Goal: Task Accomplishment & Management: Use online tool/utility

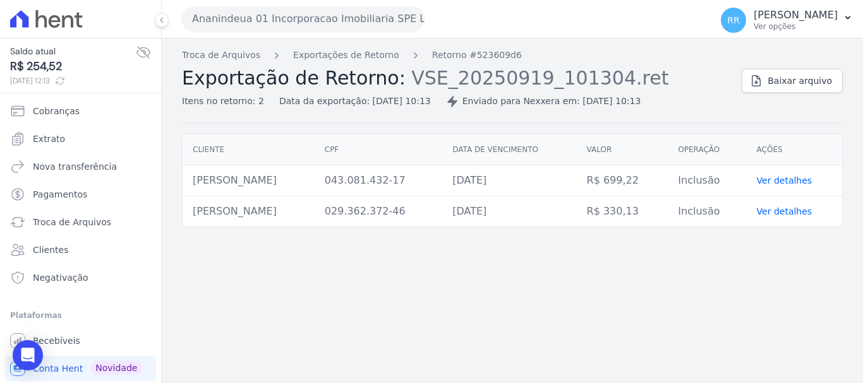
click at [361, 16] on button "Ananindeua 01 Incorporacao Imobiliaria SPE LTDA" at bounding box center [303, 18] width 243 height 25
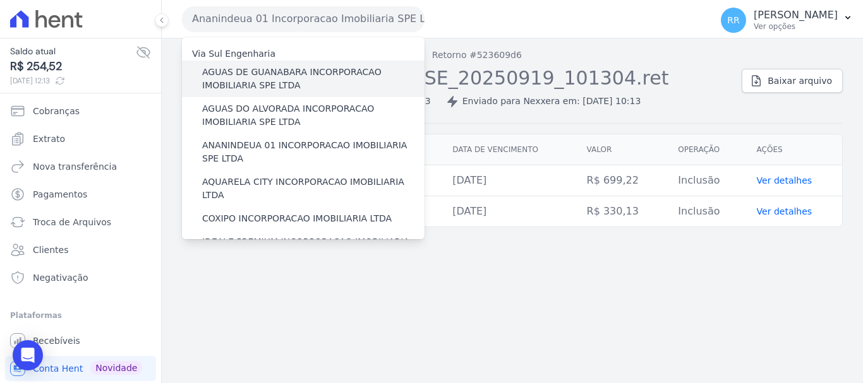
click at [264, 88] on label "AGUAS DE GUANABARA INCORPORACAO IMOBILIARIA SPE LTDA" at bounding box center [313, 79] width 222 height 27
click at [0, 0] on input "AGUAS DE GUANABARA INCORPORACAO IMOBILIARIA SPE LTDA" at bounding box center [0, 0] width 0 height 0
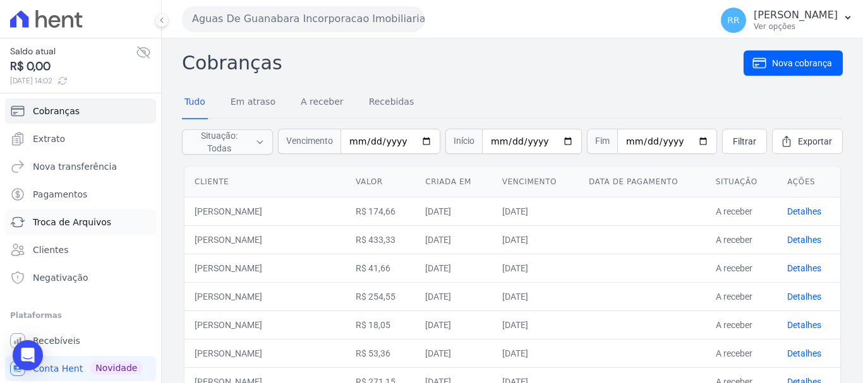
click at [54, 221] on span "Troca de Arquivos" at bounding box center [72, 222] width 78 height 13
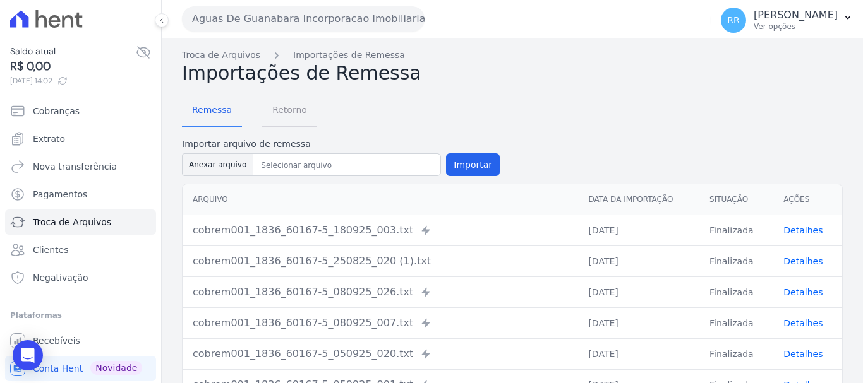
click at [277, 111] on span "Retorno" at bounding box center [290, 109] width 50 height 25
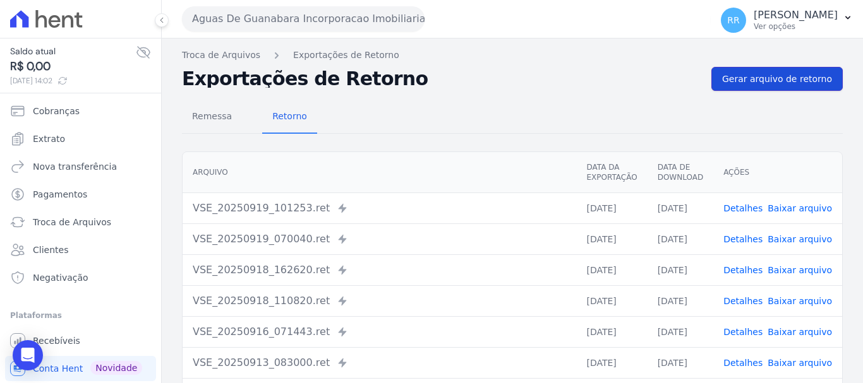
click at [775, 67] on link "Gerar arquivo de retorno" at bounding box center [776, 79] width 131 height 24
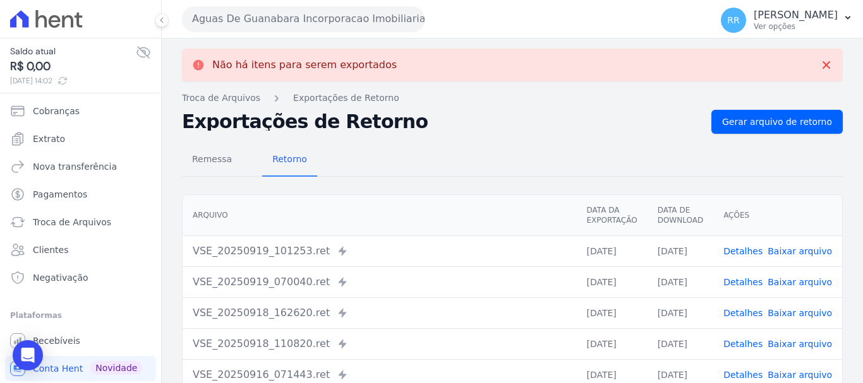
click at [282, 19] on button "Aguas De Guanabara Incorporacao Imobiliaria SPE LTDA" at bounding box center [303, 18] width 243 height 25
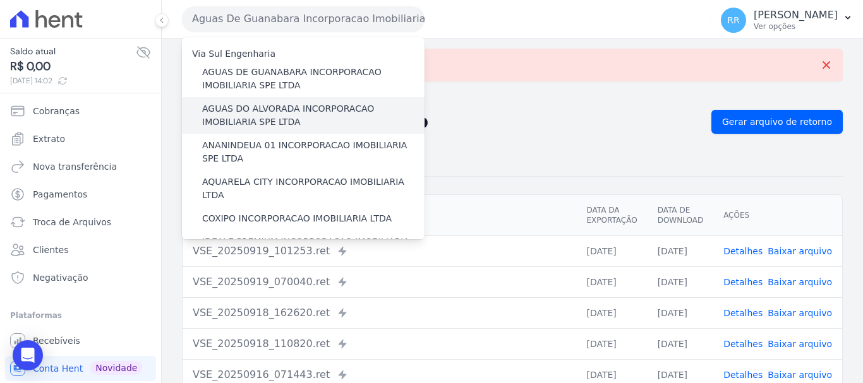
click at [291, 109] on label "AGUAS DO ALVORADA INCORPORACAO IMOBILIARIA SPE LTDA" at bounding box center [313, 115] width 222 height 27
click at [0, 0] on input "AGUAS DO ALVORADA INCORPORACAO IMOBILIARIA SPE LTDA" at bounding box center [0, 0] width 0 height 0
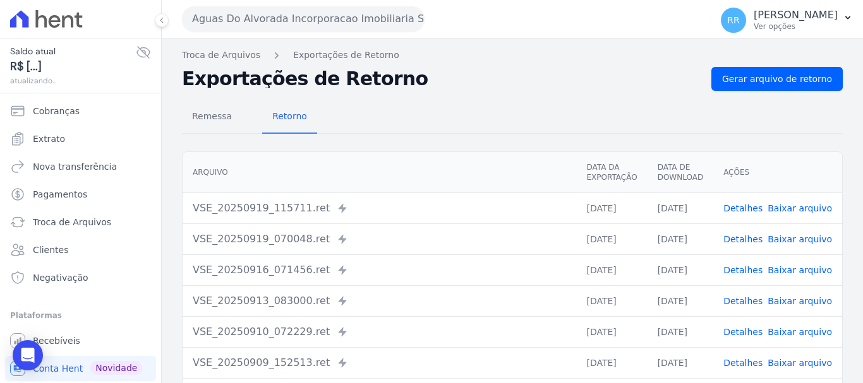
click at [291, 109] on span "Retorno" at bounding box center [290, 116] width 50 height 25
click at [770, 92] on div "Remessa Retorno [GEOGRAPHIC_DATA] Data da Exportação Data de Download Ações VSE…" at bounding box center [512, 319] width 661 height 457
click at [775, 78] on span "Gerar arquivo de retorno" at bounding box center [777, 79] width 110 height 13
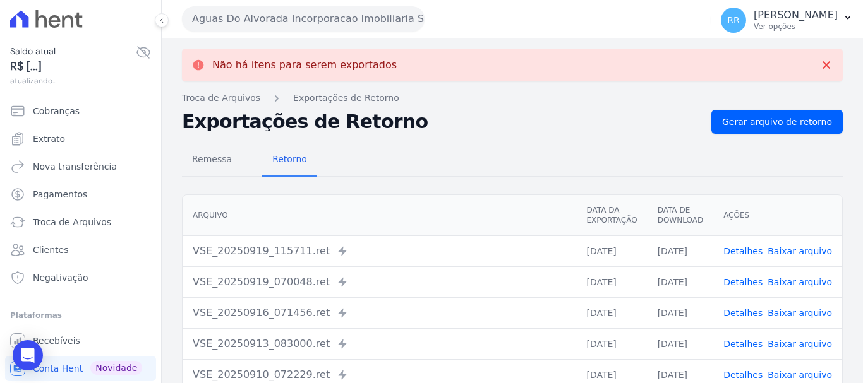
click at [337, 24] on button "Aguas Do Alvorada Incorporacao Imobiliaria SPE LTDA" at bounding box center [303, 18] width 243 height 25
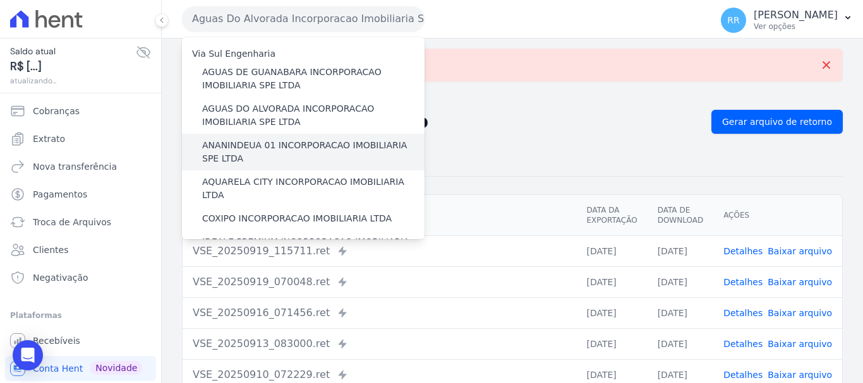
click at [318, 143] on label "ANANINDEUA 01 INCORPORACAO IMOBILIARIA SPE LTDA" at bounding box center [313, 152] width 222 height 27
click at [0, 0] on input "ANANINDEUA 01 INCORPORACAO IMOBILIARIA SPE LTDA" at bounding box center [0, 0] width 0 height 0
click at [318, 143] on label "ANANINDEUA 01 INCORPORACAO IMOBILIARIA SPE LTDA" at bounding box center [313, 152] width 222 height 27
click at [0, 0] on input "ANANINDEUA 01 INCORPORACAO IMOBILIARIA SPE LTDA" at bounding box center [0, 0] width 0 height 0
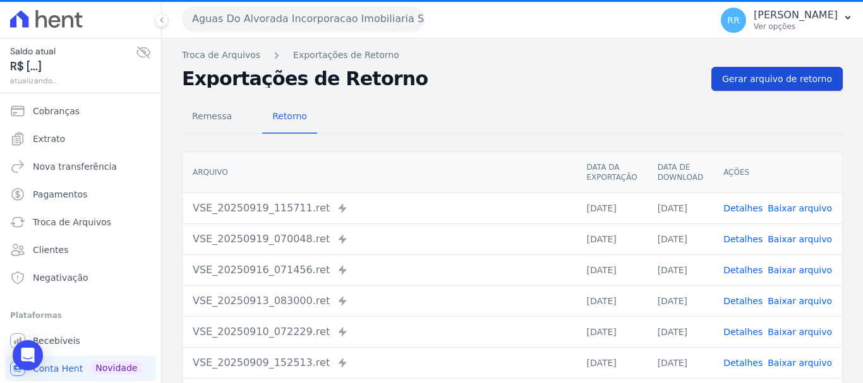
click at [781, 83] on span "Gerar arquivo de retorno" at bounding box center [777, 79] width 110 height 13
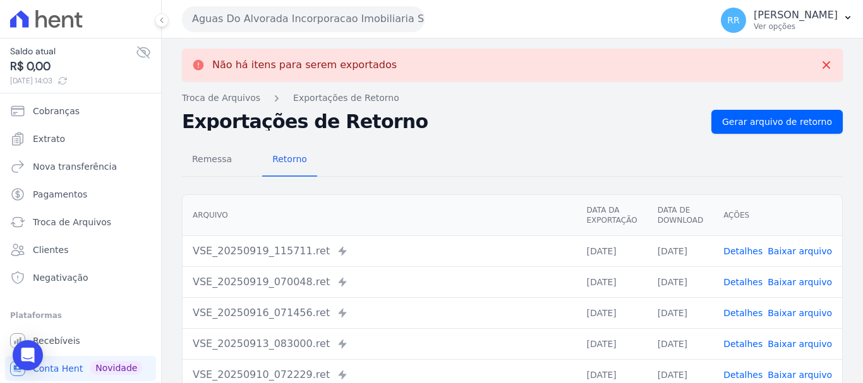
click at [380, 13] on button "Aguas Do Alvorada Incorporacao Imobiliaria SPE LTDA" at bounding box center [303, 18] width 243 height 25
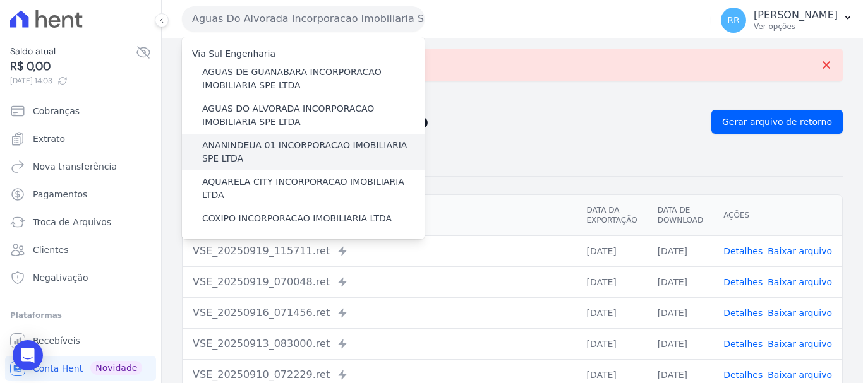
click at [310, 152] on label "ANANINDEUA 01 INCORPORACAO IMOBILIARIA SPE LTDA" at bounding box center [313, 152] width 222 height 27
click at [0, 0] on input "ANANINDEUA 01 INCORPORACAO IMOBILIARIA SPE LTDA" at bounding box center [0, 0] width 0 height 0
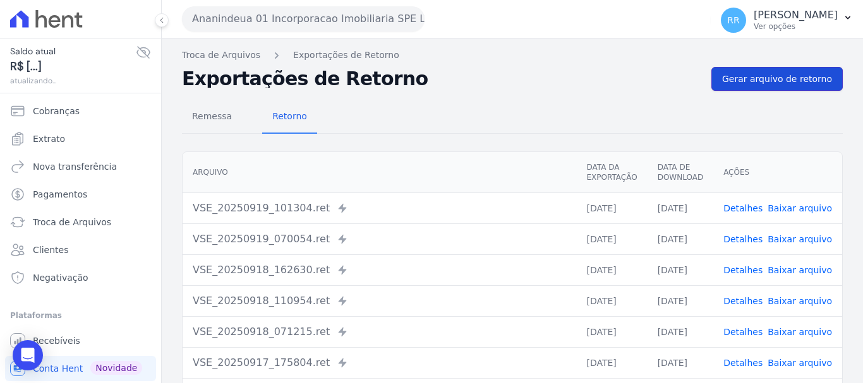
click at [816, 84] on span "Gerar arquivo de retorno" at bounding box center [777, 79] width 110 height 13
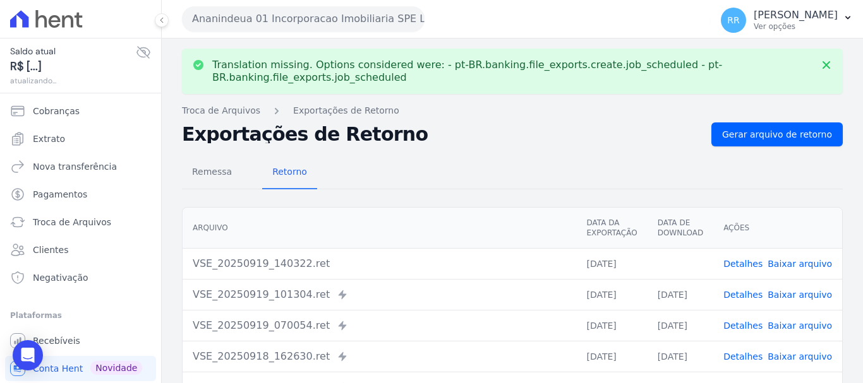
click at [791, 260] on link "Baixar arquivo" at bounding box center [800, 264] width 64 height 10
click at [342, 25] on button "Ananindeua 01 Incorporacao Imobiliaria SPE LTDA" at bounding box center [303, 18] width 243 height 25
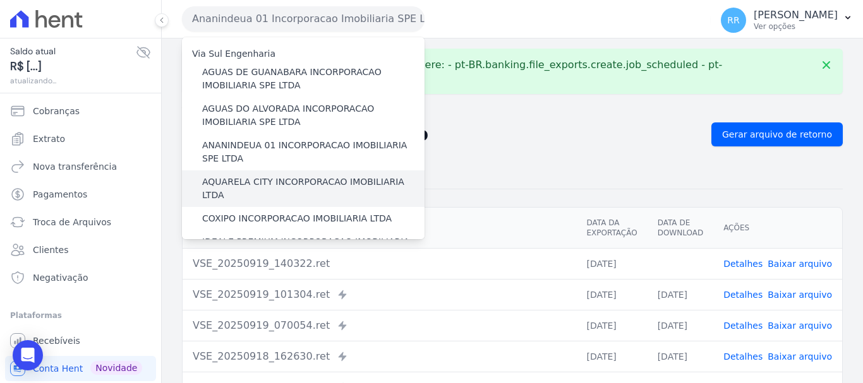
click at [293, 184] on label "AQUARELA CITY INCORPORACAO IMOBILIARIA LTDA" at bounding box center [313, 189] width 222 height 27
click at [0, 0] on input "AQUARELA CITY INCORPORACAO IMOBILIARIA LTDA" at bounding box center [0, 0] width 0 height 0
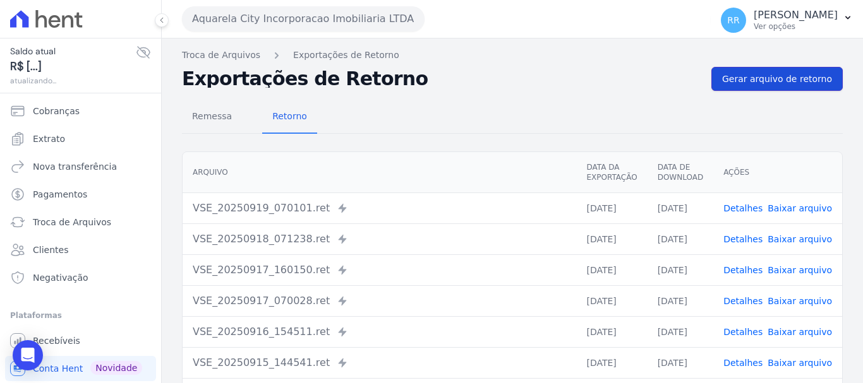
click at [811, 67] on link "Gerar arquivo de retorno" at bounding box center [776, 79] width 131 height 24
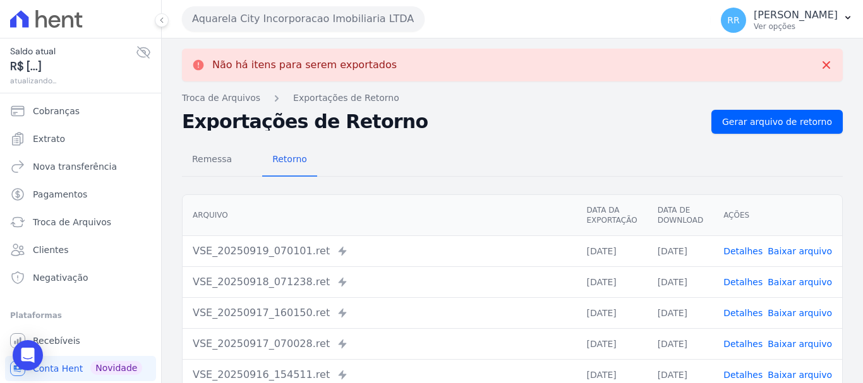
click at [275, 16] on button "Aquarela City Incorporacao Imobiliaria LTDA" at bounding box center [303, 18] width 243 height 25
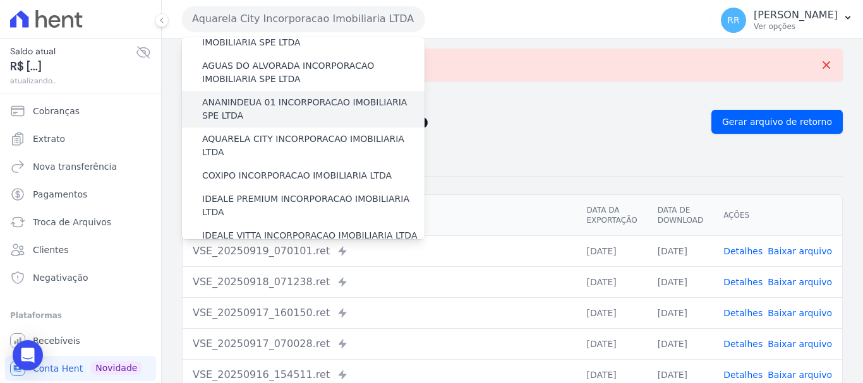
scroll to position [63, 0]
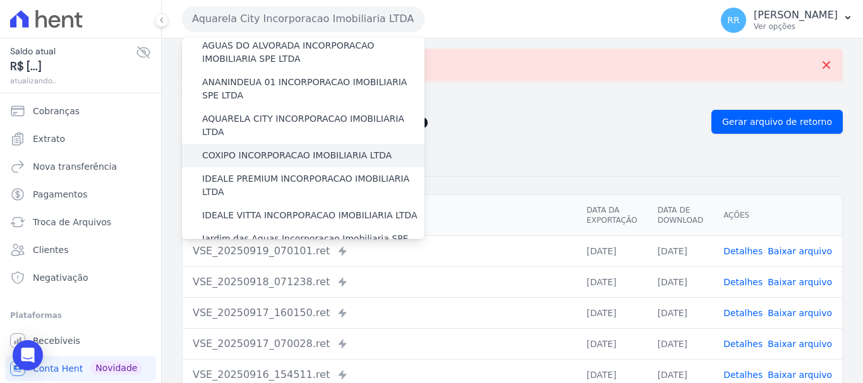
click at [301, 149] on label "COXIPO INCORPORACAO IMOBILIARIA LTDA" at bounding box center [297, 155] width 190 height 13
click at [0, 0] on input "COXIPO INCORPORACAO IMOBILIARIA LTDA" at bounding box center [0, 0] width 0 height 0
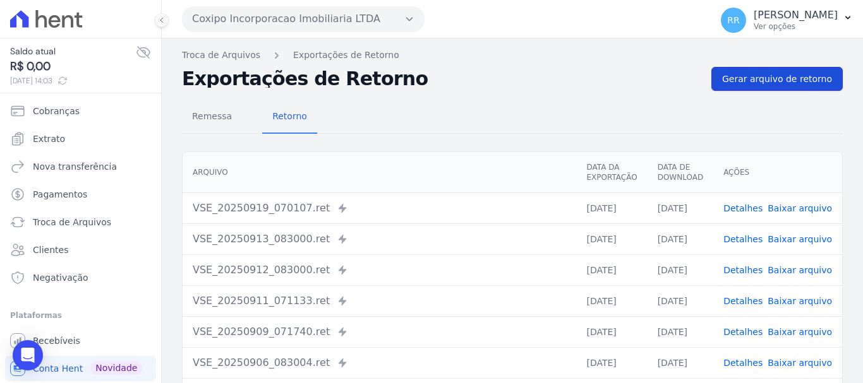
click at [779, 82] on span "Gerar arquivo de retorno" at bounding box center [777, 79] width 110 height 13
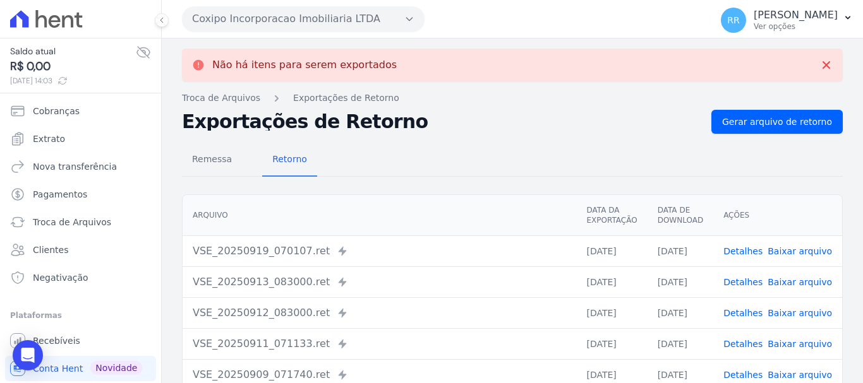
click at [241, 28] on button "Coxipo Incorporacao Imobiliaria LTDA" at bounding box center [303, 18] width 243 height 25
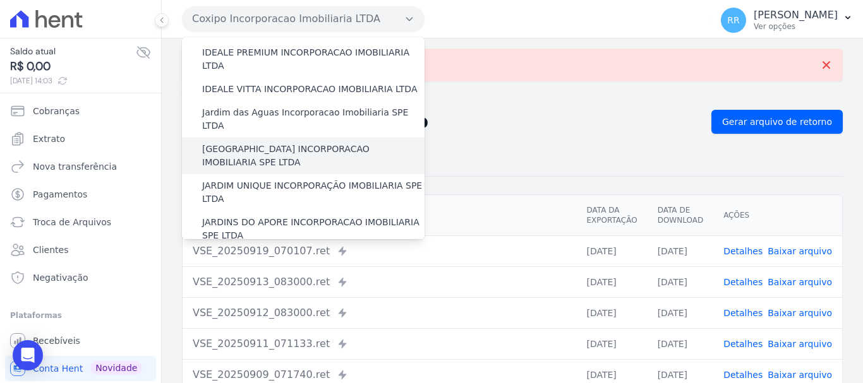
scroll to position [126, 0]
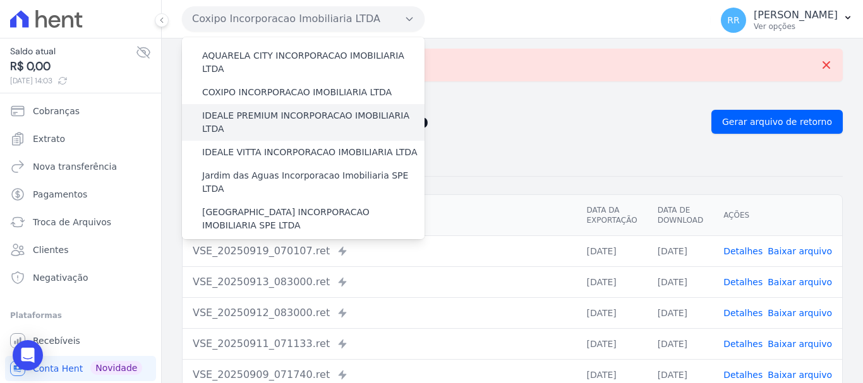
click at [303, 109] on label "IDEALE PREMIUM INCORPORACAO IMOBILIARIA LTDA" at bounding box center [313, 122] width 222 height 27
click at [0, 0] on input "IDEALE PREMIUM INCORPORACAO IMOBILIARIA LTDA" at bounding box center [0, 0] width 0 height 0
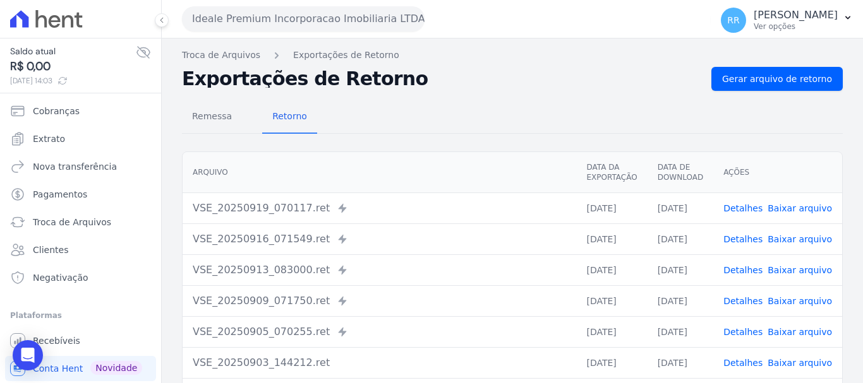
click at [797, 92] on div "Remessa Retorno [GEOGRAPHIC_DATA] Data da Exportação Data de Download Ações VSE…" at bounding box center [512, 319] width 661 height 457
click at [793, 78] on span "Gerar arquivo de retorno" at bounding box center [777, 79] width 110 height 13
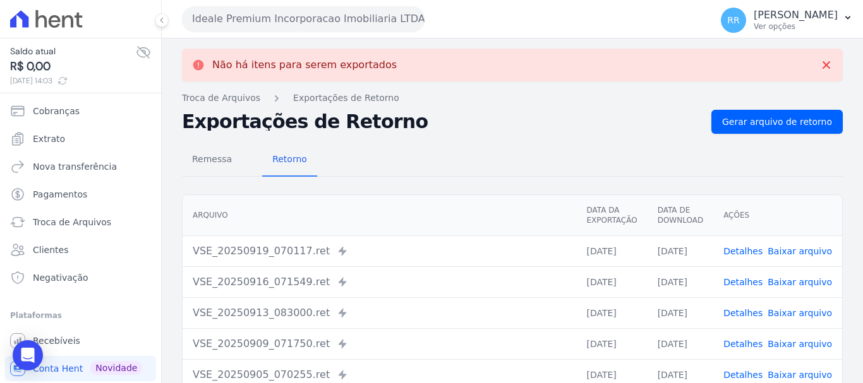
click at [264, 15] on button "Ideale Premium Incorporacao Imobiliaria LTDA" at bounding box center [303, 18] width 243 height 25
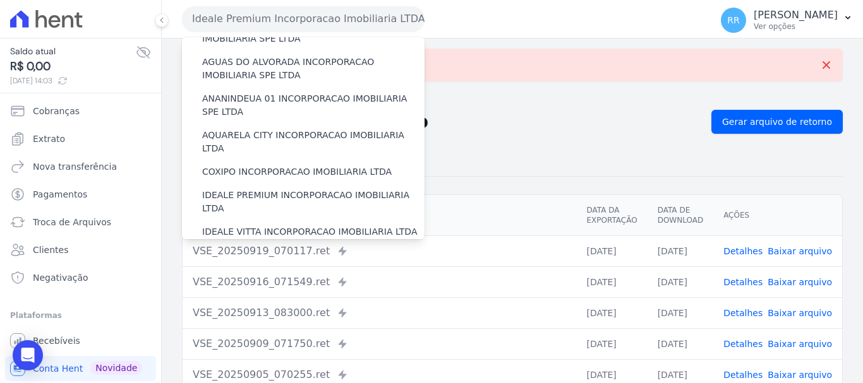
scroll to position [190, 0]
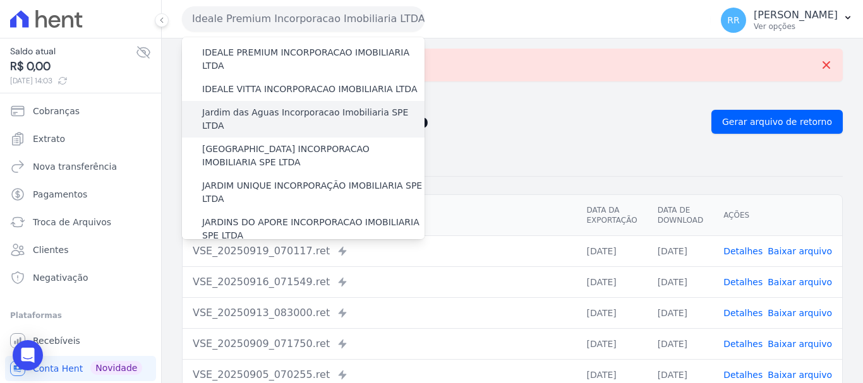
click at [292, 106] on label "Jardim das Aguas Incorporacao Imobiliaria SPE LTDA" at bounding box center [313, 119] width 222 height 27
click at [0, 0] on input "Jardim das Aguas Incorporacao Imobiliaria SPE LTDA" at bounding box center [0, 0] width 0 height 0
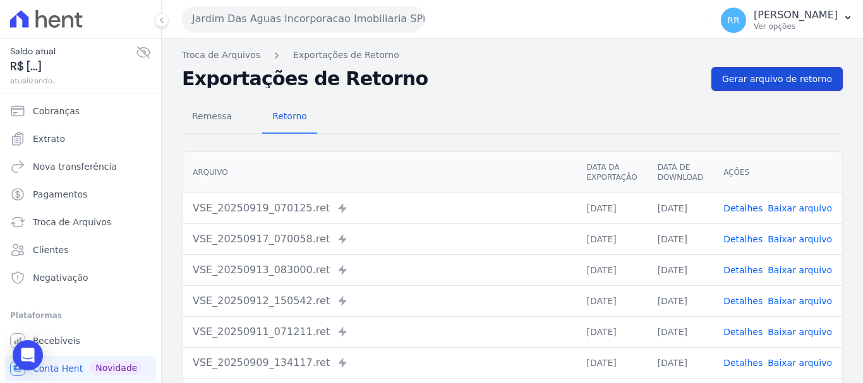
click at [808, 88] on link "Gerar arquivo de retorno" at bounding box center [776, 79] width 131 height 24
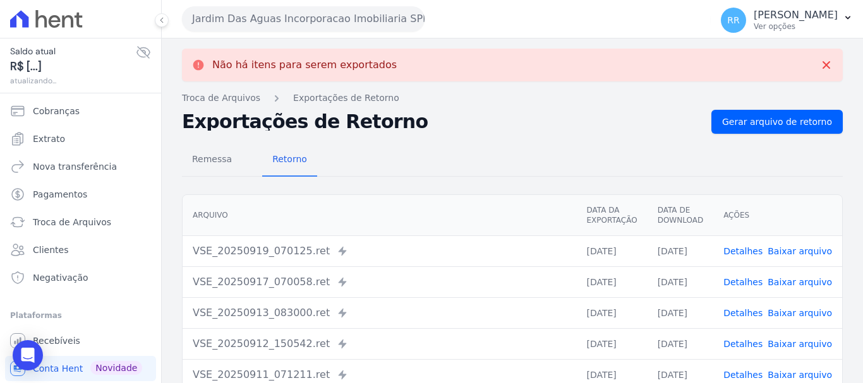
click at [310, 23] on button "Jardim Das Aguas Incorporacao Imobiliaria SPE LTDA" at bounding box center [303, 18] width 243 height 25
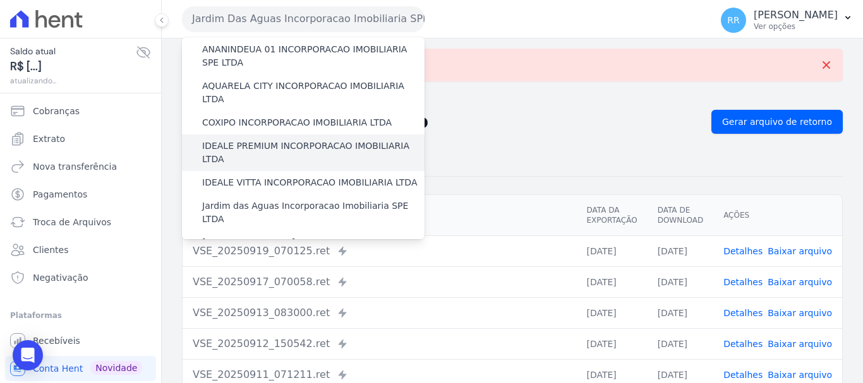
scroll to position [126, 0]
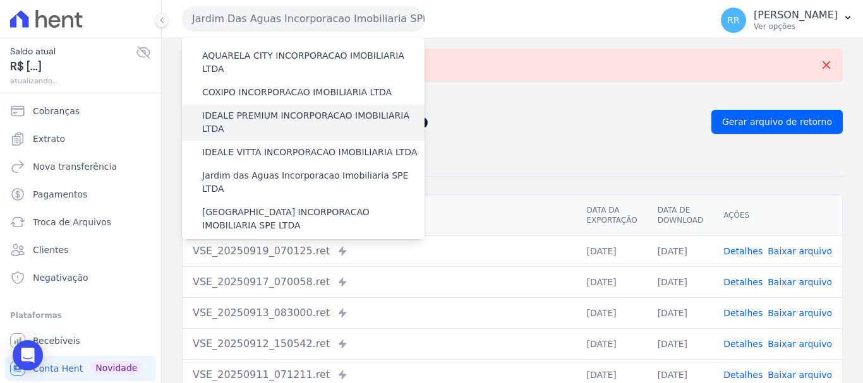
click at [301, 206] on label "[GEOGRAPHIC_DATA] INCORPORACAO IMOBILIARIA SPE LTDA" at bounding box center [313, 219] width 222 height 27
click at [0, 0] on input "[GEOGRAPHIC_DATA] INCORPORACAO IMOBILIARIA SPE LTDA" at bounding box center [0, 0] width 0 height 0
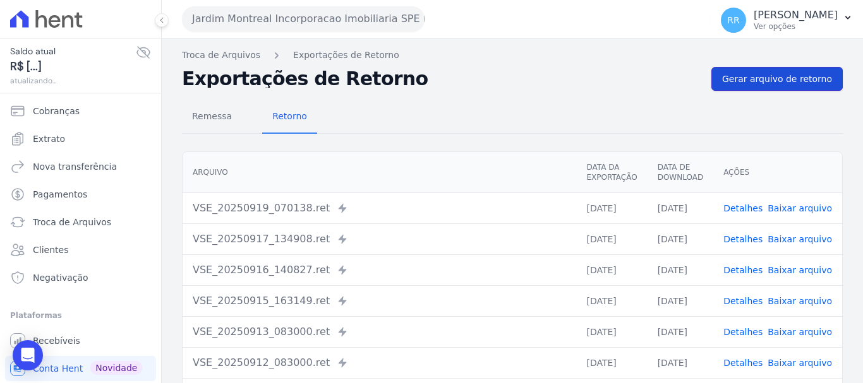
click at [761, 87] on link "Gerar arquivo de retorno" at bounding box center [776, 79] width 131 height 24
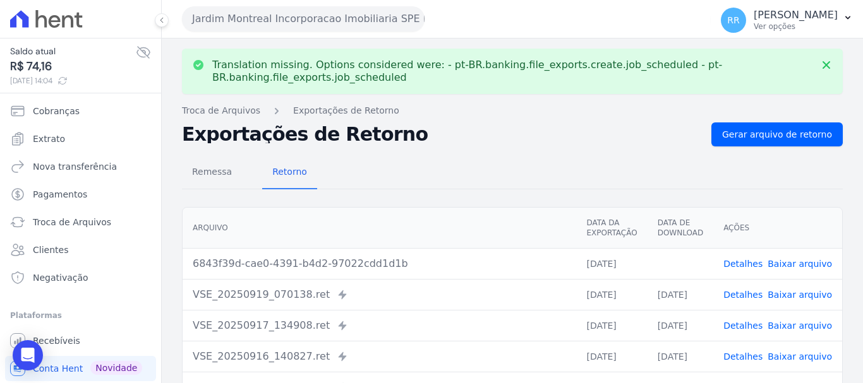
click at [812, 259] on link "Baixar arquivo" at bounding box center [800, 264] width 64 height 10
click at [291, 16] on button "Jardim Montreal Incorporacao Imobiliaria SPE LTDA" at bounding box center [303, 18] width 243 height 25
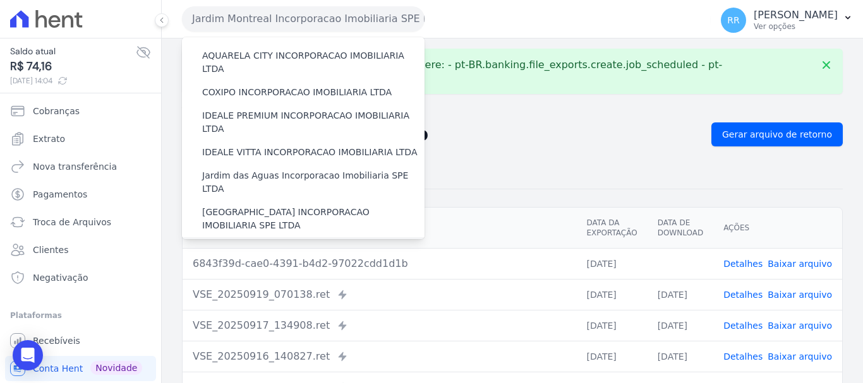
click at [270, 243] on label "JARDIM UNIQUE INCORPORAÇÃO IMOBILIARIA SPE LTDA" at bounding box center [313, 256] width 222 height 27
click at [0, 0] on input "JARDIM UNIQUE INCORPORAÇÃO IMOBILIARIA SPE LTDA" at bounding box center [0, 0] width 0 height 0
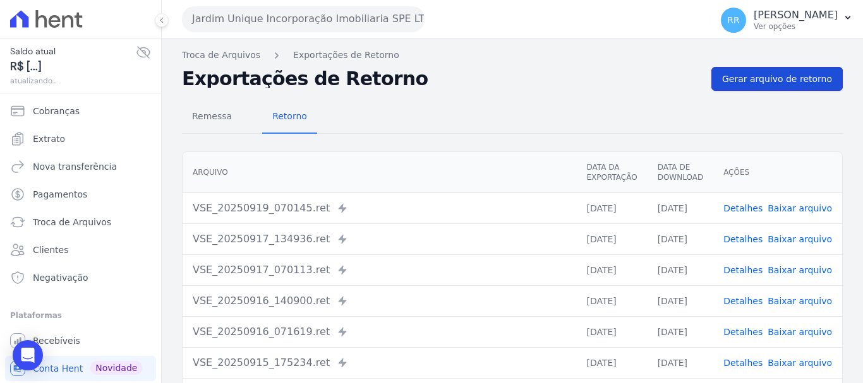
click at [804, 78] on span "Gerar arquivo de retorno" at bounding box center [777, 79] width 110 height 13
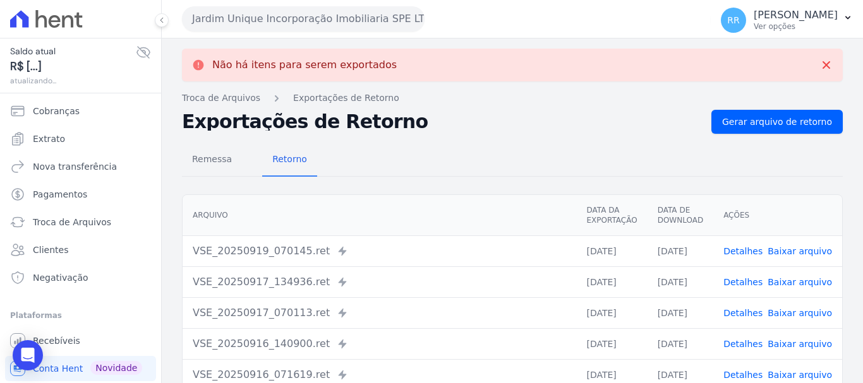
click at [300, 15] on button "Jardim Unique Incorporação Imobiliaria SPE LTDA" at bounding box center [303, 18] width 243 height 25
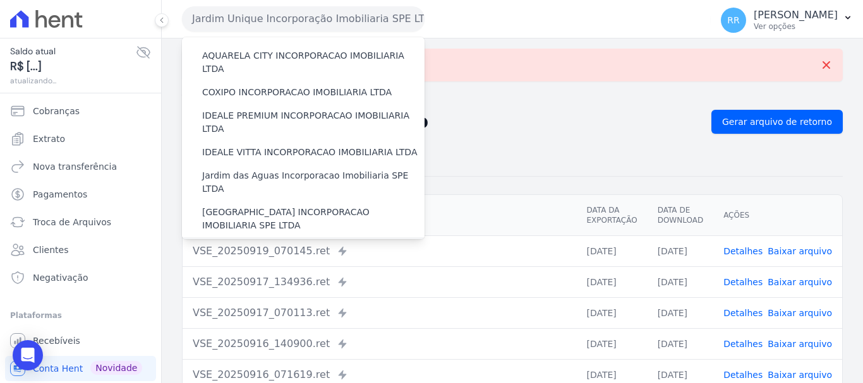
scroll to position [253, 0]
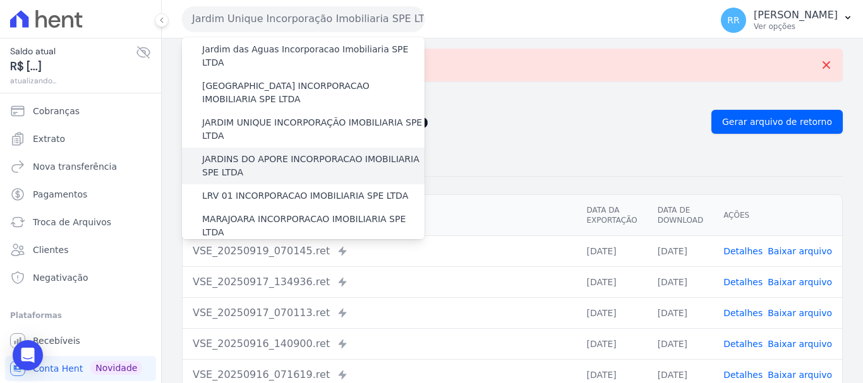
click at [282, 153] on label "JARDINS DO APORE INCORPORACAO IMOBILIARIA SPE LTDA" at bounding box center [313, 166] width 222 height 27
click at [0, 0] on input "JARDINS DO APORE INCORPORACAO IMOBILIARIA SPE LTDA" at bounding box center [0, 0] width 0 height 0
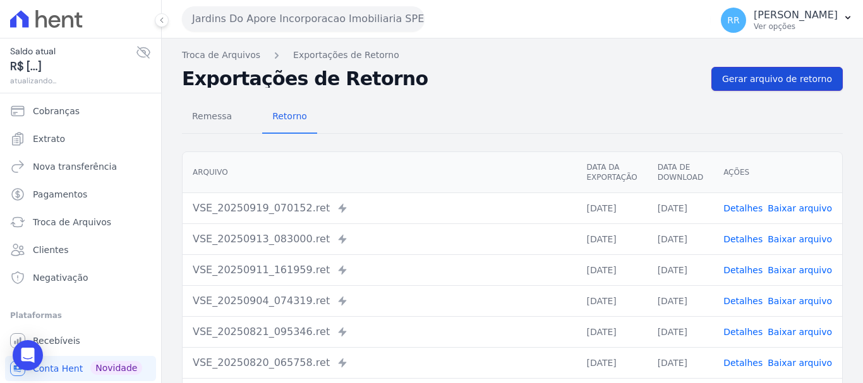
click at [776, 74] on span "Gerar arquivo de retorno" at bounding box center [777, 79] width 110 height 13
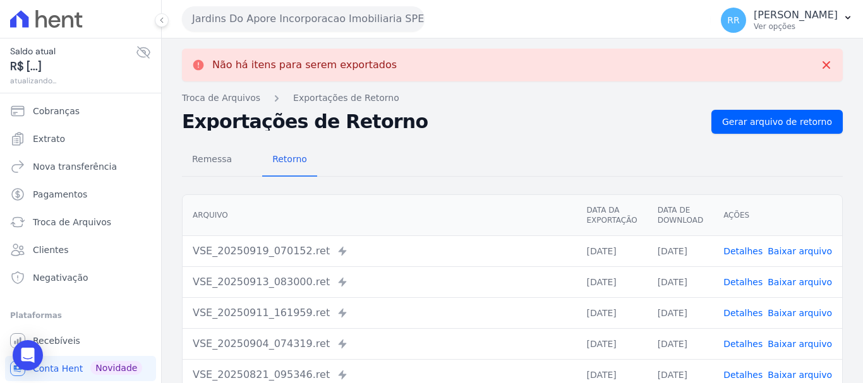
click at [351, 25] on button "Jardins Do Apore Incorporacao Imobiliaria SPE LTDA" at bounding box center [303, 18] width 243 height 25
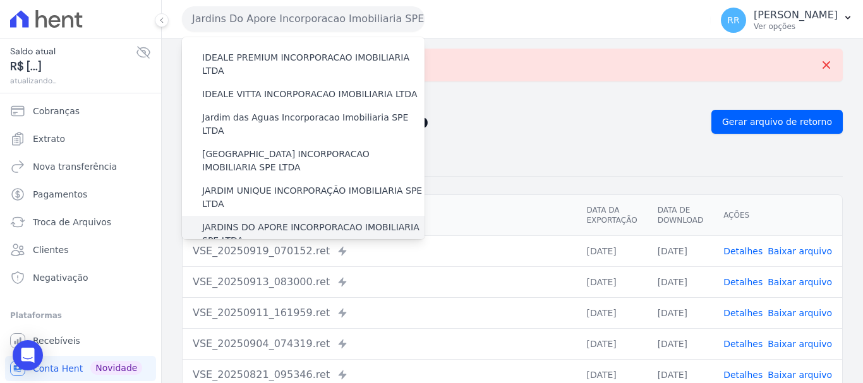
scroll to position [190, 0]
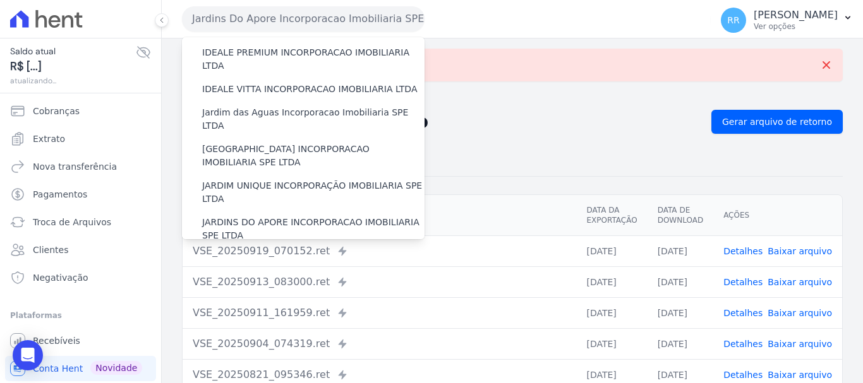
click at [270, 253] on label "LRV 01 INCORPORACAO IMOBILIARIA SPE LTDA" at bounding box center [305, 259] width 206 height 13
click at [0, 0] on input "LRV 01 INCORPORACAO IMOBILIARIA SPE LTDA" at bounding box center [0, 0] width 0 height 0
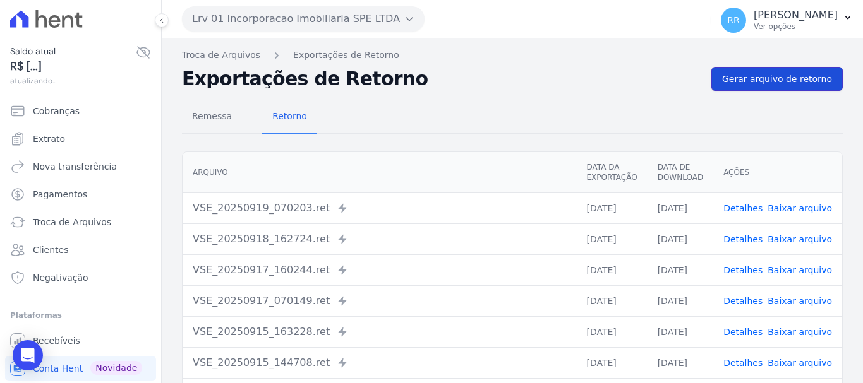
click at [770, 81] on span "Gerar arquivo de retorno" at bounding box center [777, 79] width 110 height 13
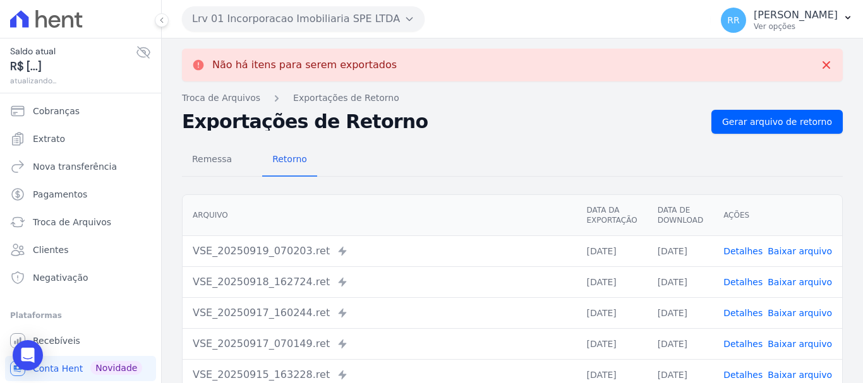
click at [231, 18] on button "Lrv 01 Incorporacao Imobiliaria SPE LTDA" at bounding box center [303, 18] width 243 height 25
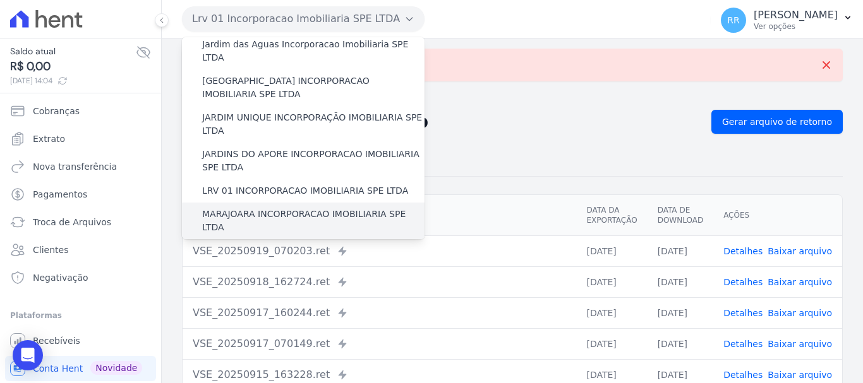
scroll to position [253, 0]
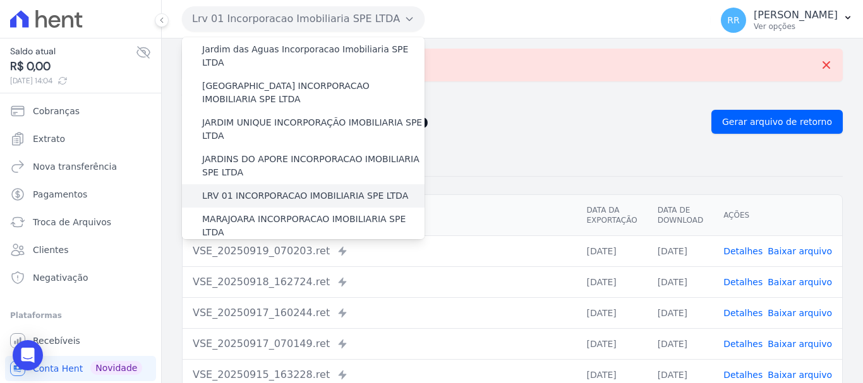
click at [269, 190] on label "LRV 01 INCORPORACAO IMOBILIARIA SPE LTDA" at bounding box center [305, 196] width 206 height 13
click at [0, 0] on input "LRV 01 INCORPORACAO IMOBILIARIA SPE LTDA" at bounding box center [0, 0] width 0 height 0
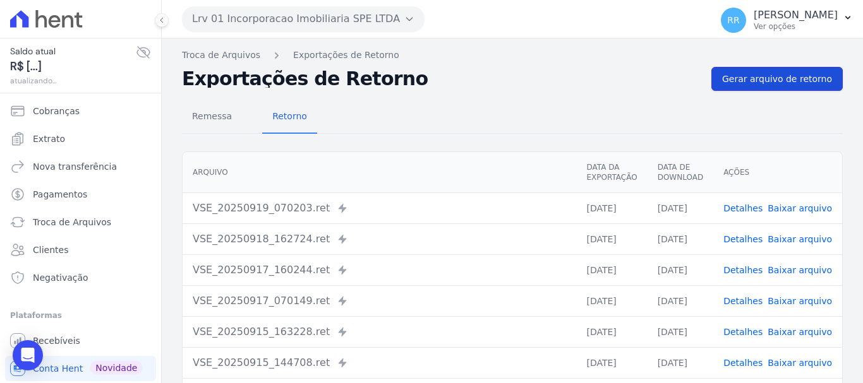
click at [797, 90] on link "Gerar arquivo de retorno" at bounding box center [776, 79] width 131 height 24
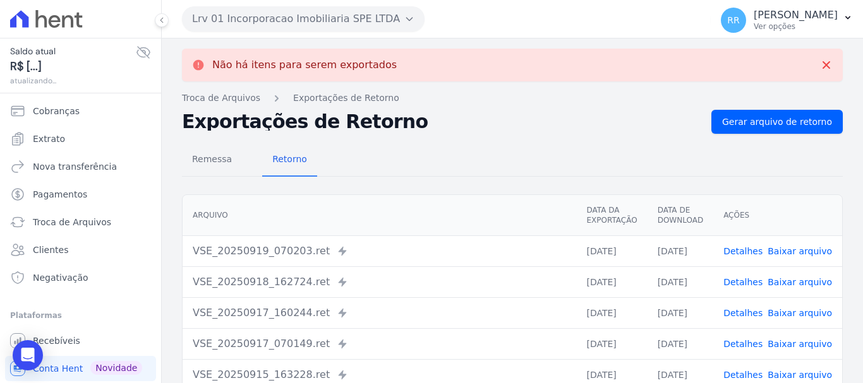
click at [310, 32] on div "Lrv 01 Incorporacao Imobiliaria SPE LTDA Via Sul Engenharia AGUAS DE [GEOGRAPHI…" at bounding box center [444, 18] width 524 height 39
click at [313, 20] on button "Lrv 01 Incorporacao Imobiliaria SPE LTDA" at bounding box center [303, 18] width 243 height 25
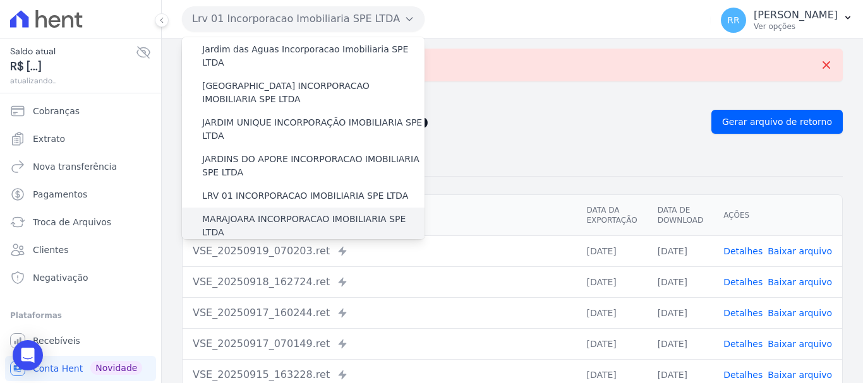
click at [283, 213] on label "MARAJOARA INCORPORACAO IMOBILIARIA SPE LTDA" at bounding box center [313, 226] width 222 height 27
click at [0, 0] on input "MARAJOARA INCORPORACAO IMOBILIARIA SPE LTDA" at bounding box center [0, 0] width 0 height 0
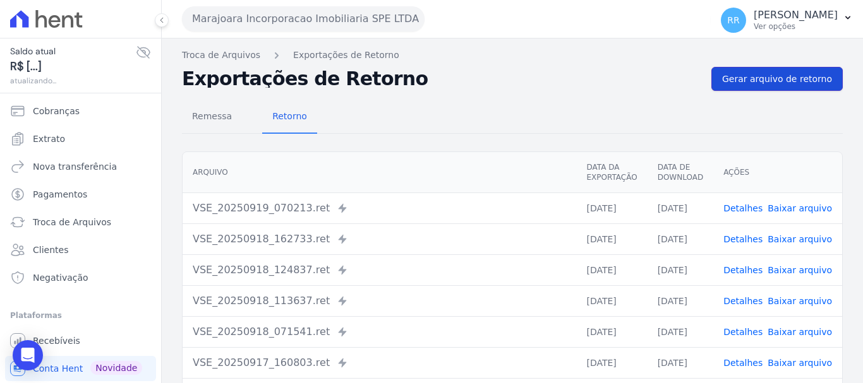
click at [749, 78] on span "Gerar arquivo de retorno" at bounding box center [777, 79] width 110 height 13
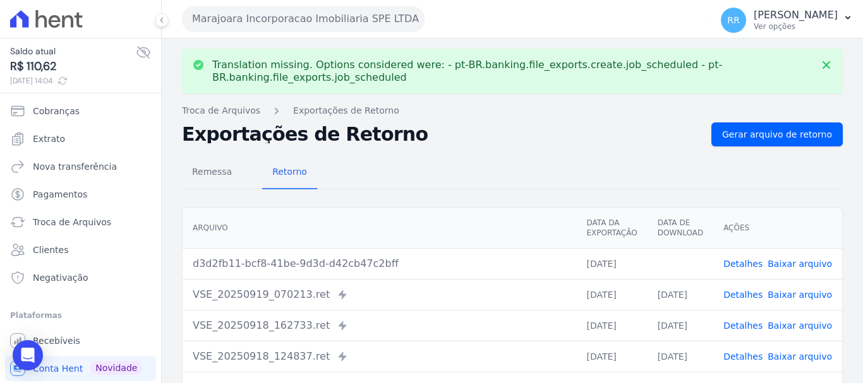
click at [780, 265] on link "Baixar arquivo" at bounding box center [800, 264] width 64 height 10
click at [285, 19] on button "Marajoara Incorporacao Imobiliaria SPE LTDA" at bounding box center [303, 18] width 243 height 25
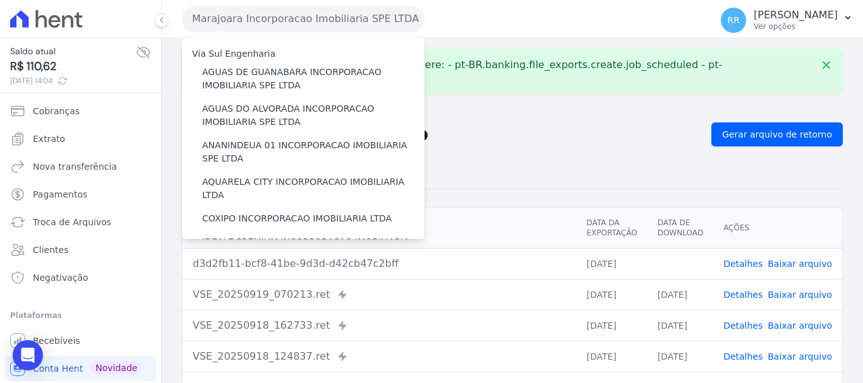
scroll to position [316, 0]
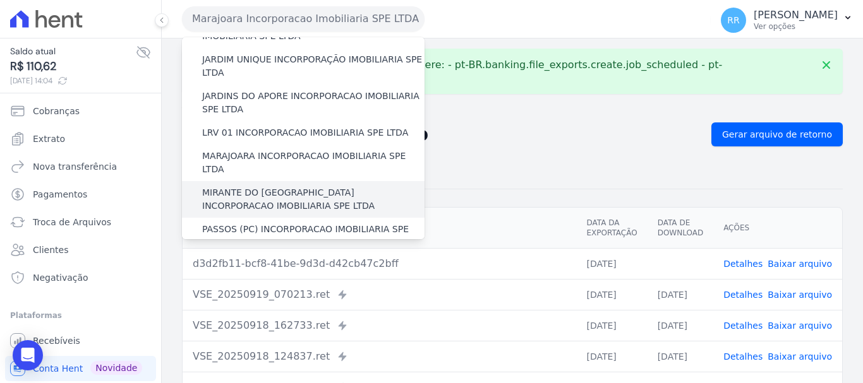
click at [279, 186] on label "MIRANTE DO [GEOGRAPHIC_DATA] INCORPORACAO IMOBILIARIA SPE LTDA" at bounding box center [313, 199] width 222 height 27
click at [0, 0] on input "MIRANTE DO [GEOGRAPHIC_DATA] INCORPORACAO IMOBILIARIA SPE LTDA" at bounding box center [0, 0] width 0 height 0
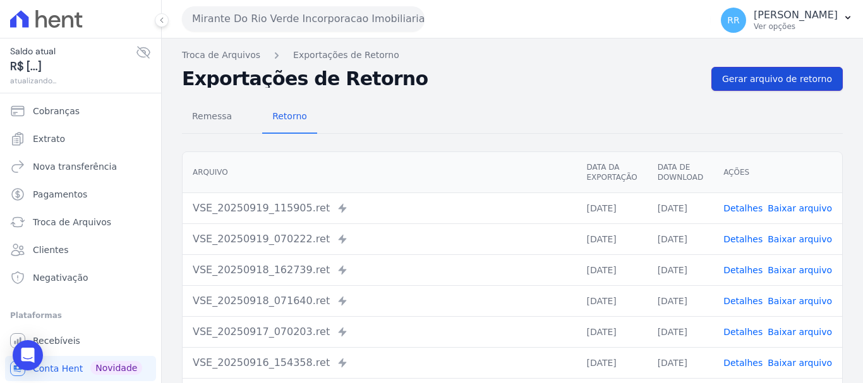
drag, startPoint x: 771, startPoint y: 80, endPoint x: 760, endPoint y: 79, distance: 10.8
click at [769, 79] on span "Gerar arquivo de retorno" at bounding box center [777, 79] width 110 height 13
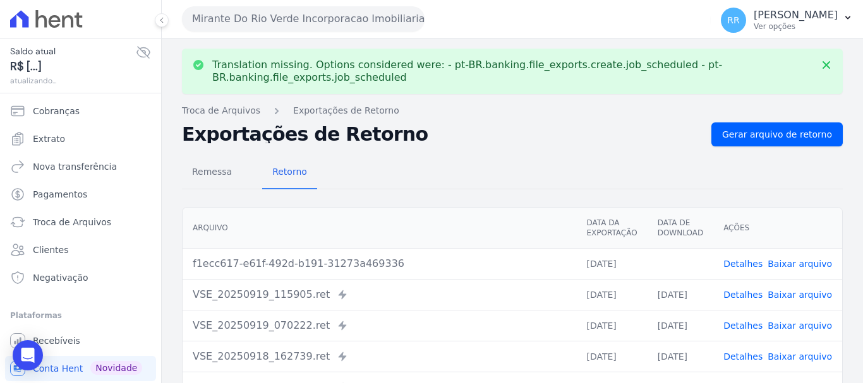
click at [790, 261] on link "Baixar arquivo" at bounding box center [800, 264] width 64 height 10
click at [361, 25] on button "Mirante Do Rio Verde Incorporacao Imobiliaria SPE LTDA" at bounding box center [303, 18] width 243 height 25
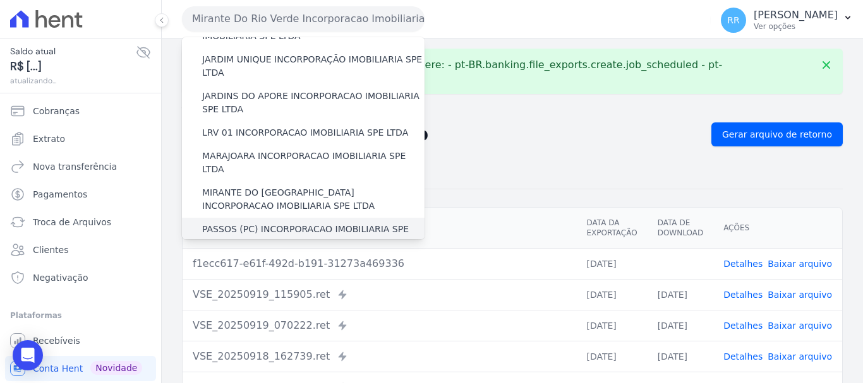
click at [291, 223] on label "PASSOS (PC) INCORPORACAO IMOBILIARIA SPE LTDA" at bounding box center [313, 236] width 222 height 27
click at [0, 0] on input "PASSOS (PC) INCORPORACAO IMOBILIARIA SPE LTDA" at bounding box center [0, 0] width 0 height 0
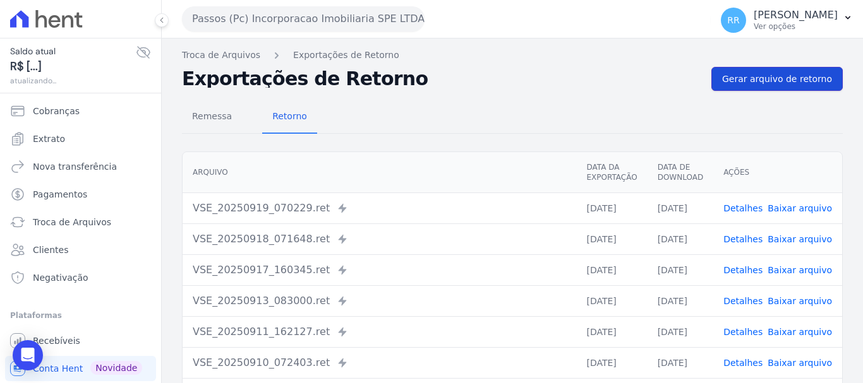
click at [767, 80] on span "Gerar arquivo de retorno" at bounding box center [777, 79] width 110 height 13
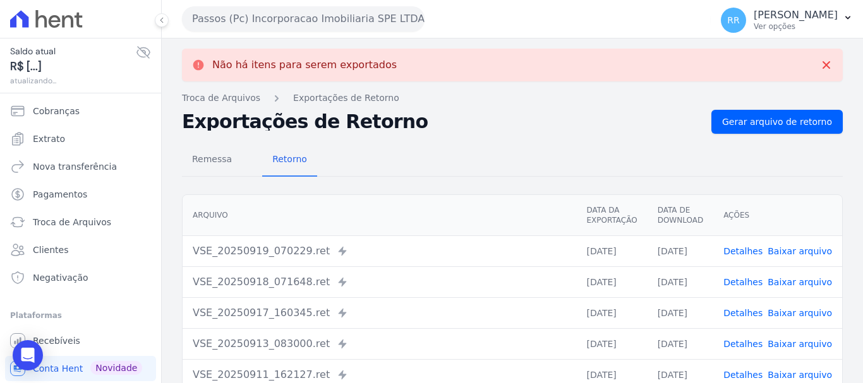
drag, startPoint x: 234, startPoint y: 3, endPoint x: 238, endPoint y: 15, distance: 11.8
click at [234, 5] on div "Passos (Pc) Incorporacao Imobiliaria SPE LTDA Via Sul Engenharia AGUAS DE [GEOG…" at bounding box center [444, 18] width 524 height 39
click at [238, 15] on button "Passos (Pc) Incorporacao Imobiliaria SPE LTDA" at bounding box center [303, 18] width 243 height 25
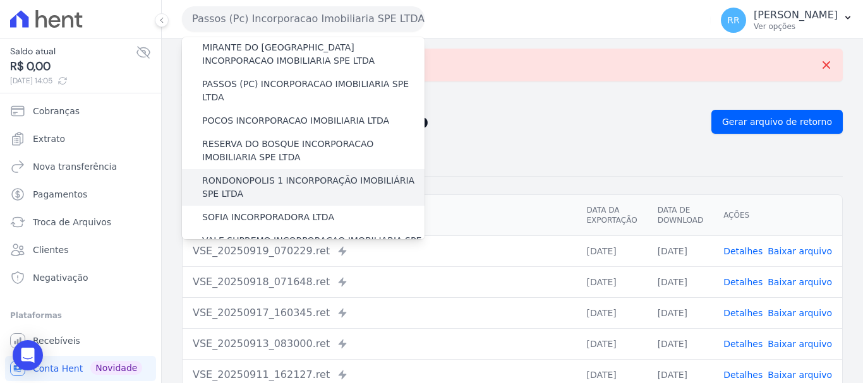
scroll to position [442, 0]
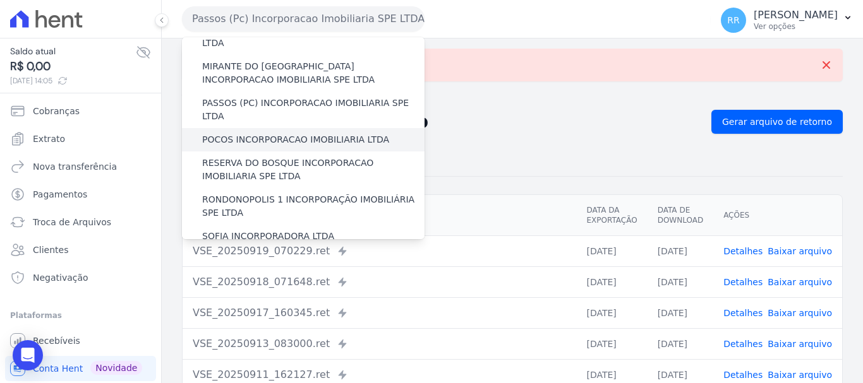
click at [251, 128] on div "POCOS INCORPORACAO IMOBILIARIA LTDA" at bounding box center [303, 139] width 243 height 23
click at [257, 133] on label "POCOS INCORPORACAO IMOBILIARIA LTDA" at bounding box center [295, 139] width 187 height 13
click at [0, 0] on input "POCOS INCORPORACAO IMOBILIARIA LTDA" at bounding box center [0, 0] width 0 height 0
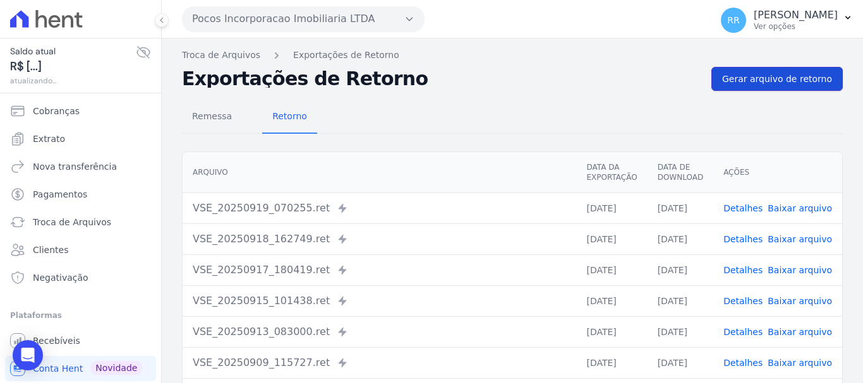
click at [802, 77] on span "Gerar arquivo de retorno" at bounding box center [777, 79] width 110 height 13
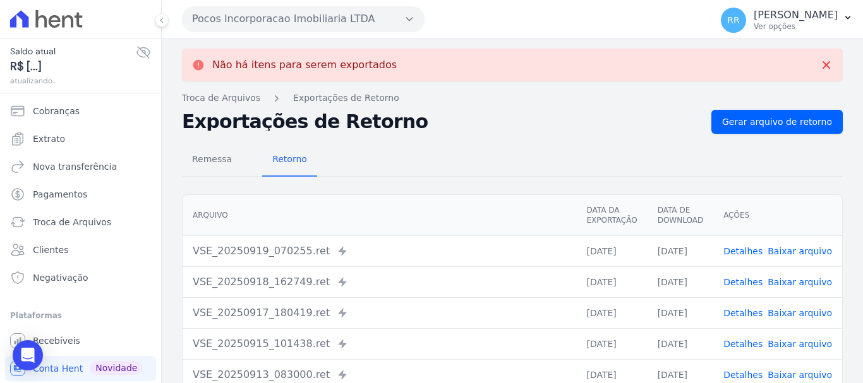
click at [248, 28] on button "Pocos Incorporacao Imobiliaria LTDA" at bounding box center [303, 18] width 243 height 25
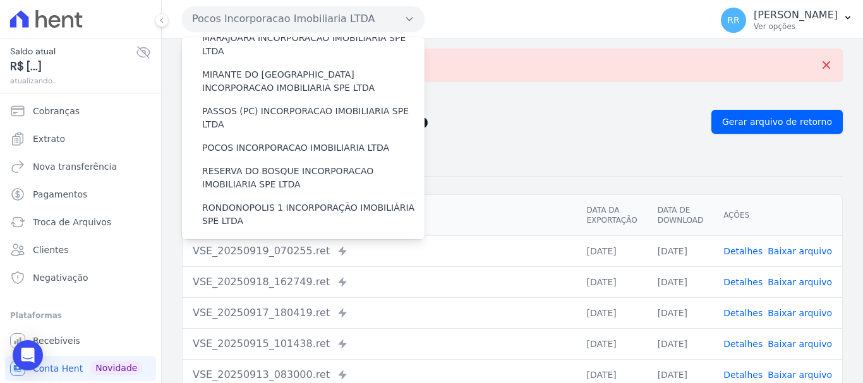
scroll to position [425, 0]
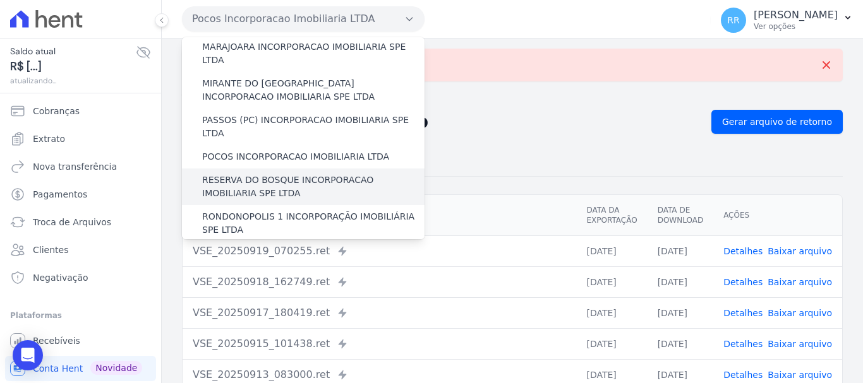
click at [248, 174] on label "RESERVA DO BOSQUE INCORPORACAO IMOBILIARIA SPE LTDA" at bounding box center [313, 187] width 222 height 27
click at [0, 0] on input "RESERVA DO BOSQUE INCORPORACAO IMOBILIARIA SPE LTDA" at bounding box center [0, 0] width 0 height 0
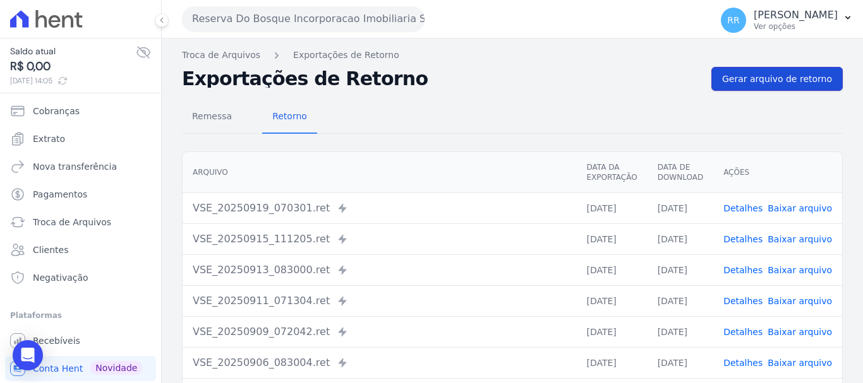
click at [759, 82] on span "Gerar arquivo de retorno" at bounding box center [777, 79] width 110 height 13
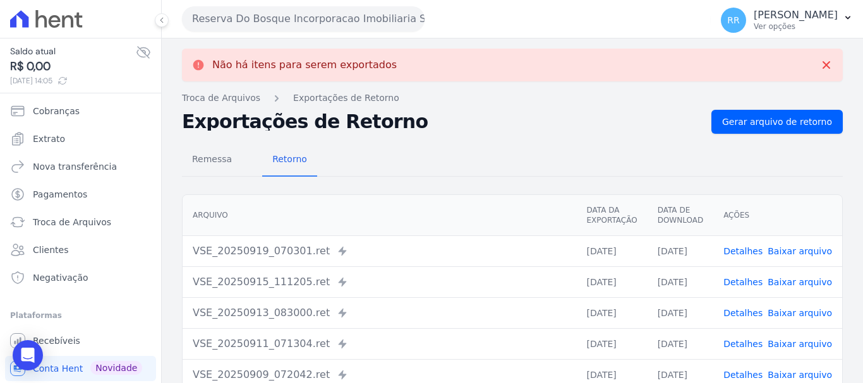
click at [251, 18] on button "Reserva Do Bosque Incorporacao Imobiliaria SPE LTDA" at bounding box center [303, 18] width 243 height 25
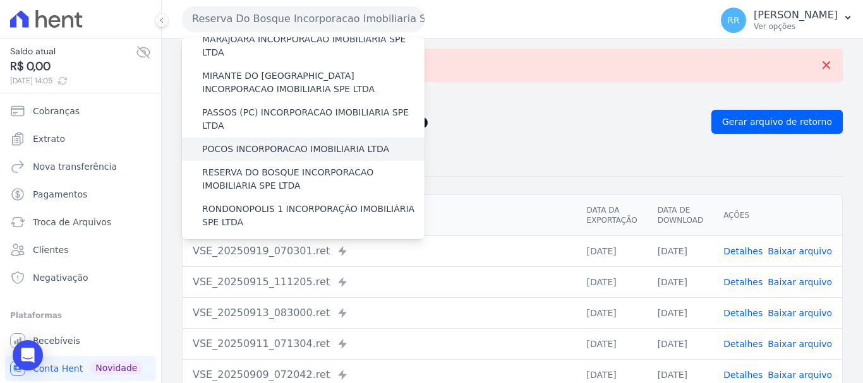
scroll to position [442, 0]
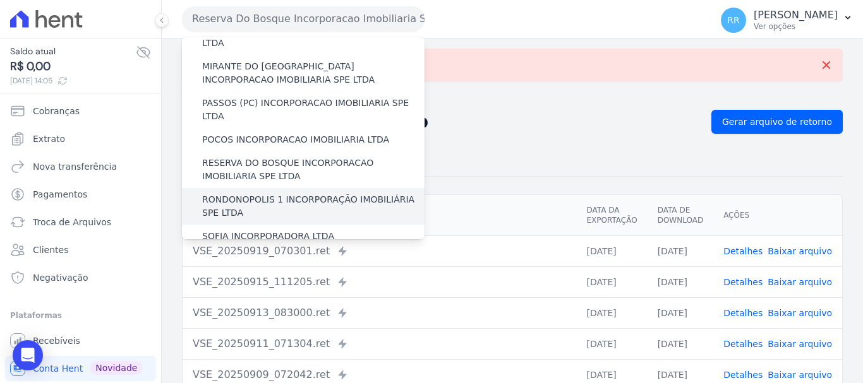
click at [262, 193] on label "RONDONOPOLIS 1 INCORPORAÇÃO IMOBILIÁRIA SPE LTDA" at bounding box center [313, 206] width 222 height 27
click at [0, 0] on input "RONDONOPOLIS 1 INCORPORAÇÃO IMOBILIÁRIA SPE LTDA" at bounding box center [0, 0] width 0 height 0
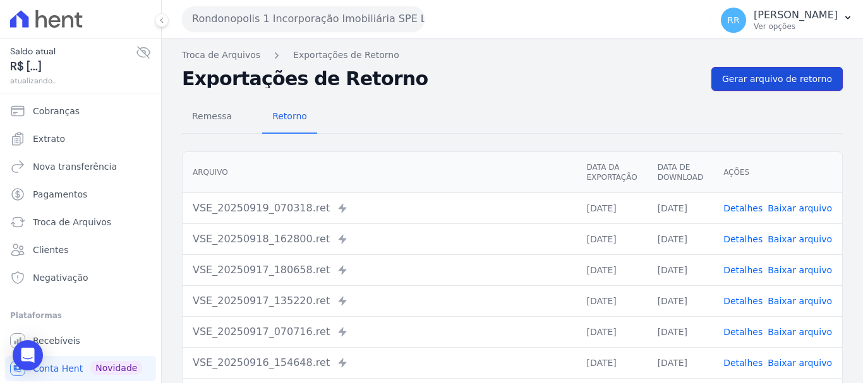
click at [801, 90] on link "Gerar arquivo de retorno" at bounding box center [776, 79] width 131 height 24
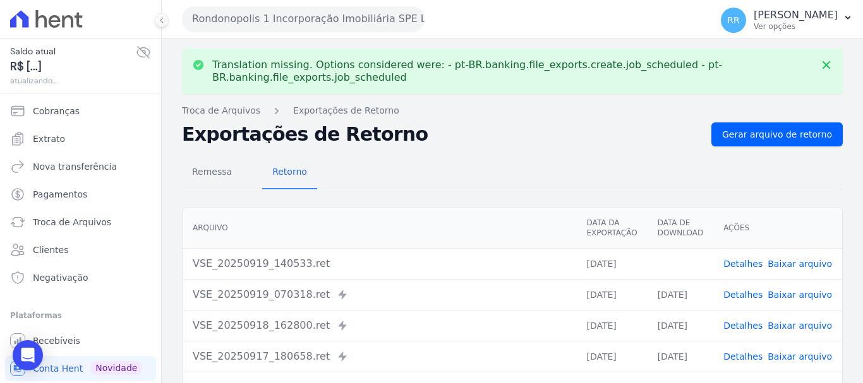
click at [780, 264] on link "Baixar arquivo" at bounding box center [800, 264] width 64 height 10
drag, startPoint x: 299, startPoint y: 19, endPoint x: 327, endPoint y: 139, distance: 123.2
click at [299, 19] on button "Rondonopolis 1 Incorporação Imobiliária SPE LTDA" at bounding box center [303, 18] width 243 height 25
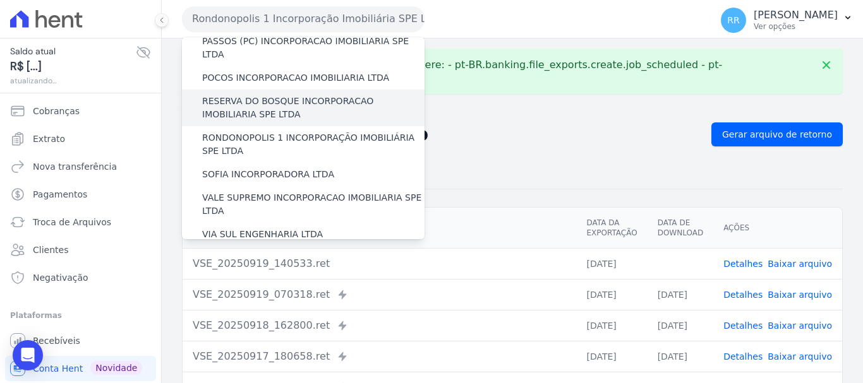
scroll to position [505, 0]
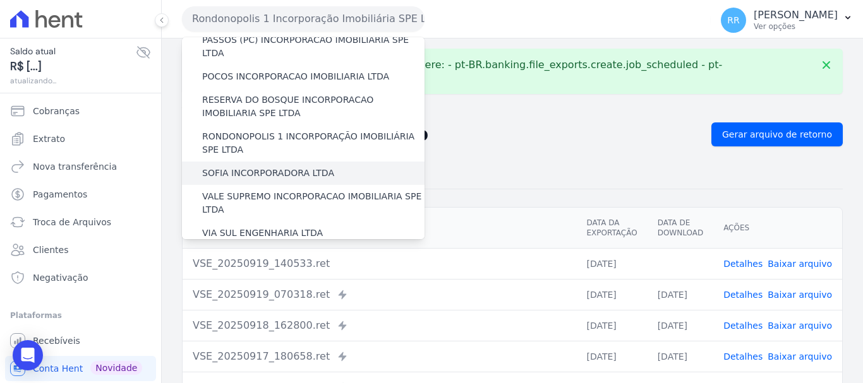
click at [262, 167] on label "SOFIA INCORPORADORA LTDA" at bounding box center [268, 173] width 132 height 13
click at [0, 0] on input "SOFIA INCORPORADORA LTDA" at bounding box center [0, 0] width 0 height 0
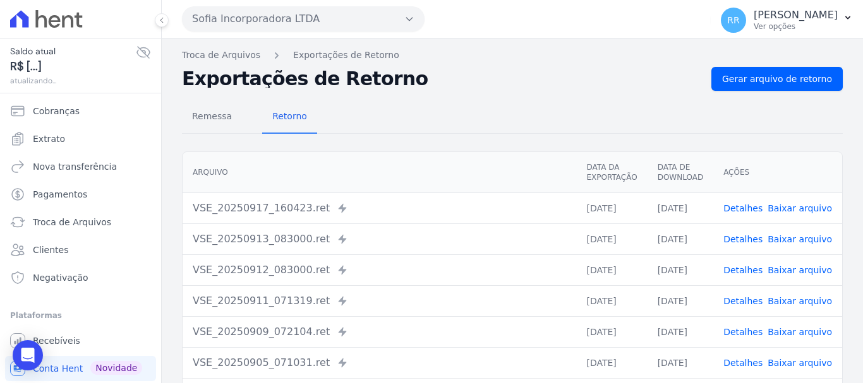
click at [763, 102] on div "Remessa Retorno" at bounding box center [512, 117] width 661 height 33
click at [763, 81] on span "Gerar arquivo de retorno" at bounding box center [777, 79] width 110 height 13
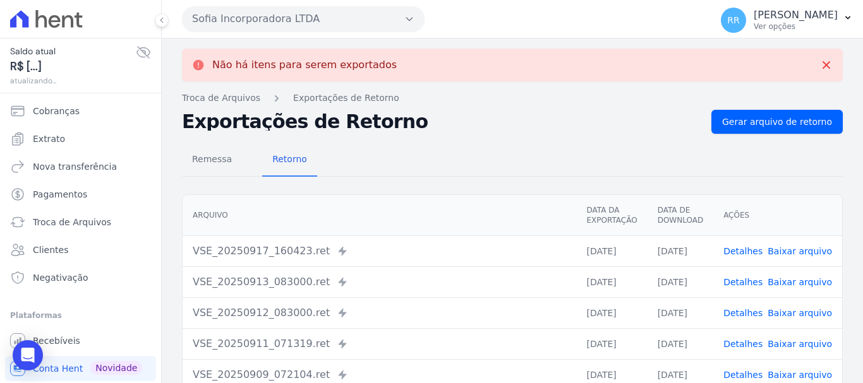
click at [377, 14] on button "Sofia Incorporadora LTDA" at bounding box center [303, 18] width 243 height 25
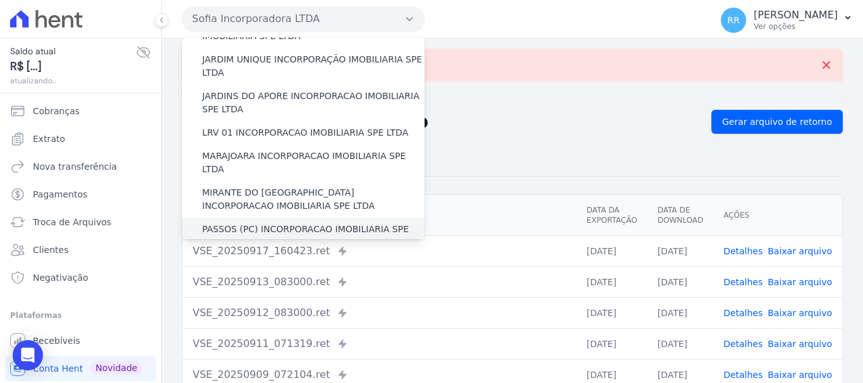
scroll to position [442, 0]
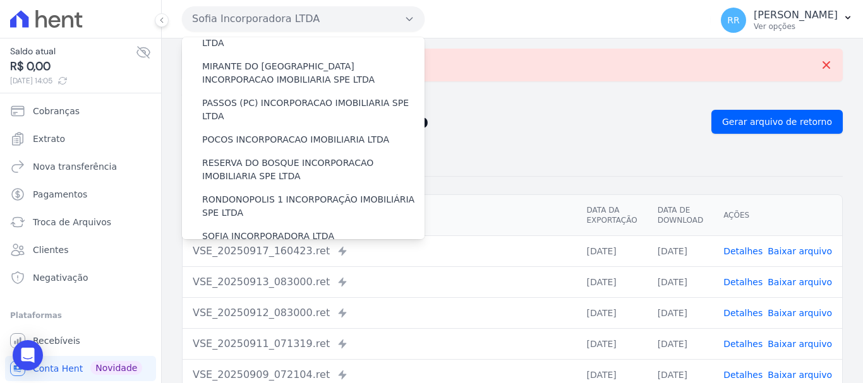
click at [267, 253] on label "VALE SUPREMO INCORPORACAO IMOBILIARIA SPE LTDA" at bounding box center [313, 266] width 222 height 27
click at [0, 0] on input "VALE SUPREMO INCORPORACAO IMOBILIARIA SPE LTDA" at bounding box center [0, 0] width 0 height 0
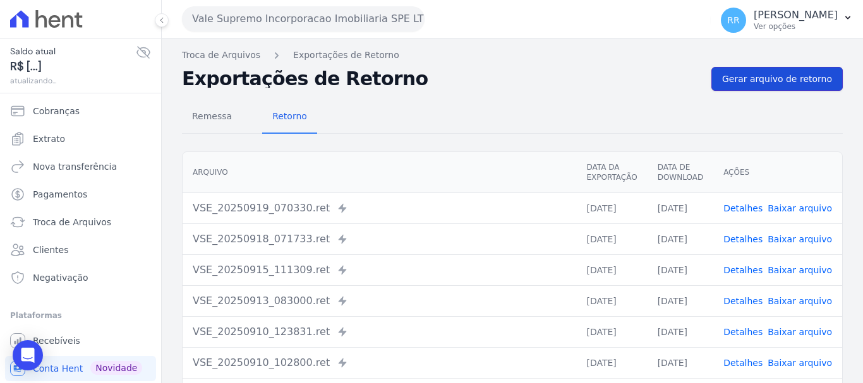
click at [770, 75] on span "Gerar arquivo de retorno" at bounding box center [777, 79] width 110 height 13
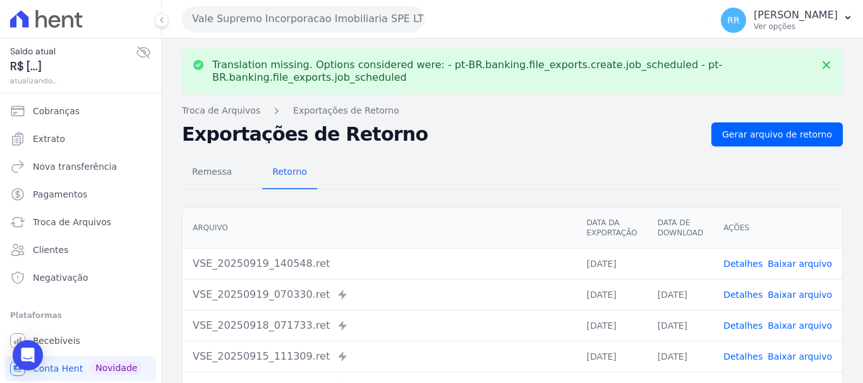
click at [806, 259] on link "Baixar arquivo" at bounding box center [800, 264] width 64 height 10
click at [315, 18] on button "Vale Supremo Incorporacao Imobiliaria SPE LTDA" at bounding box center [303, 18] width 243 height 25
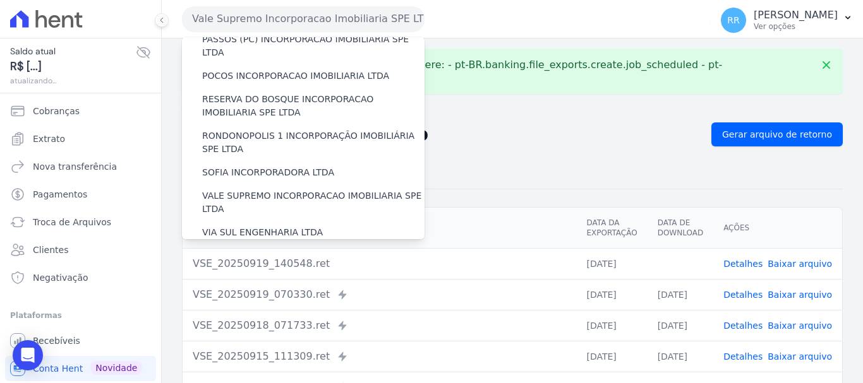
scroll to position [552, 0]
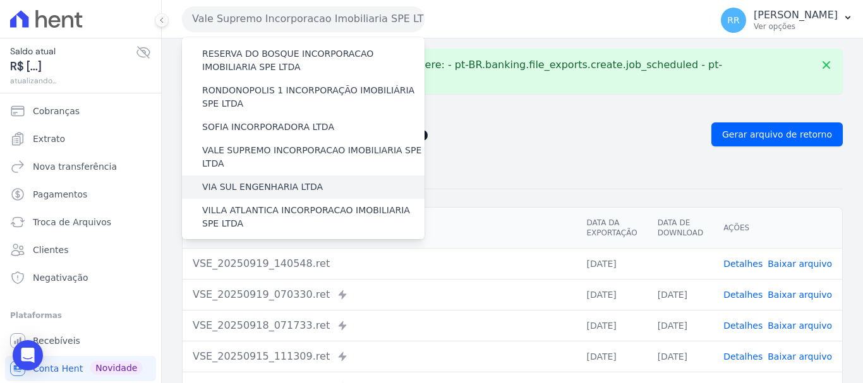
click at [317, 176] on div "VIA SUL ENGENHARIA LTDA" at bounding box center [303, 187] width 243 height 23
click at [226, 181] on label "VIA SUL ENGENHARIA LTDA" at bounding box center [262, 187] width 121 height 13
click at [0, 0] on input "VIA SUL ENGENHARIA LTDA" at bounding box center [0, 0] width 0 height 0
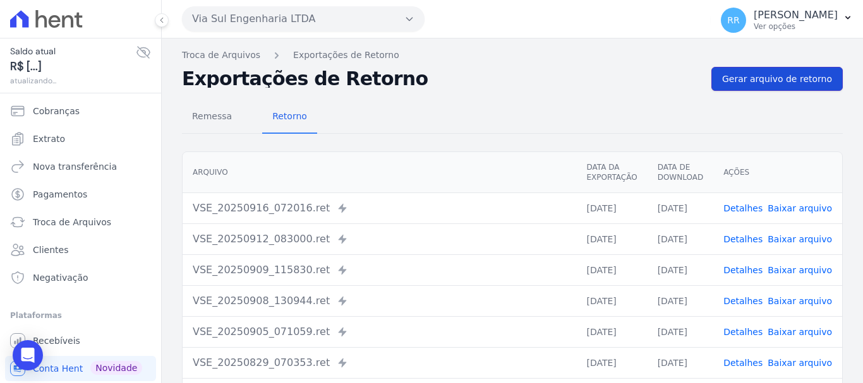
drag, startPoint x: 800, startPoint y: 74, endPoint x: 790, endPoint y: 73, distance: 10.1
click at [799, 73] on span "Gerar arquivo de retorno" at bounding box center [777, 79] width 110 height 13
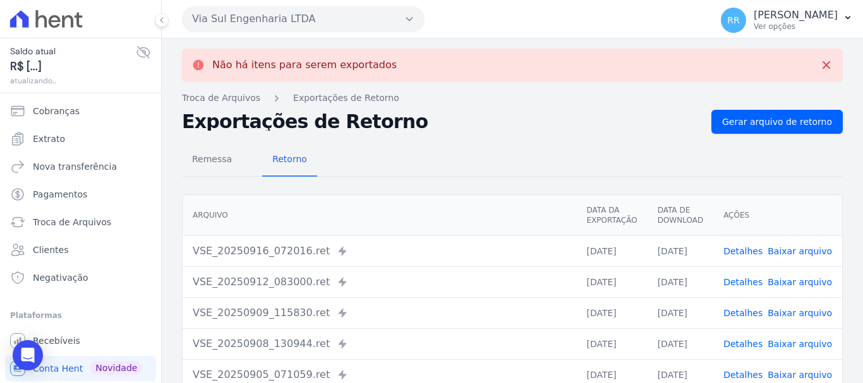
drag, startPoint x: 264, startPoint y: 14, endPoint x: 248, endPoint y: 67, distance: 55.4
click at [263, 16] on button "Via Sul Engenharia LTDA" at bounding box center [303, 18] width 243 height 25
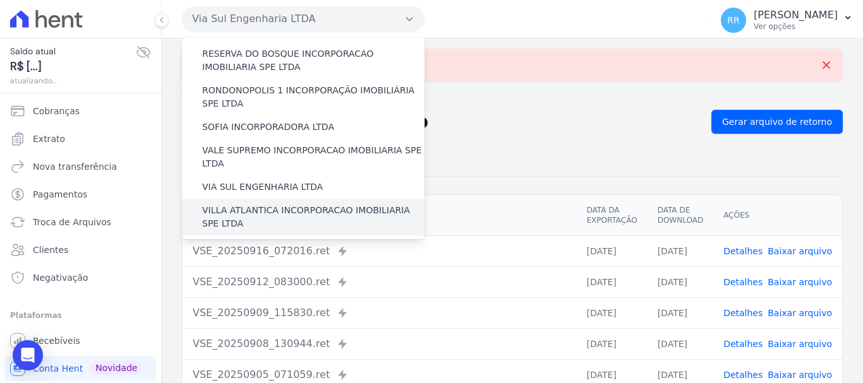
click at [288, 204] on label "VILLA ATLANTICA INCORPORACAO IMOBILIARIA SPE LTDA" at bounding box center [313, 217] width 222 height 27
click at [0, 0] on input "VILLA ATLANTICA INCORPORACAO IMOBILIARIA SPE LTDA" at bounding box center [0, 0] width 0 height 0
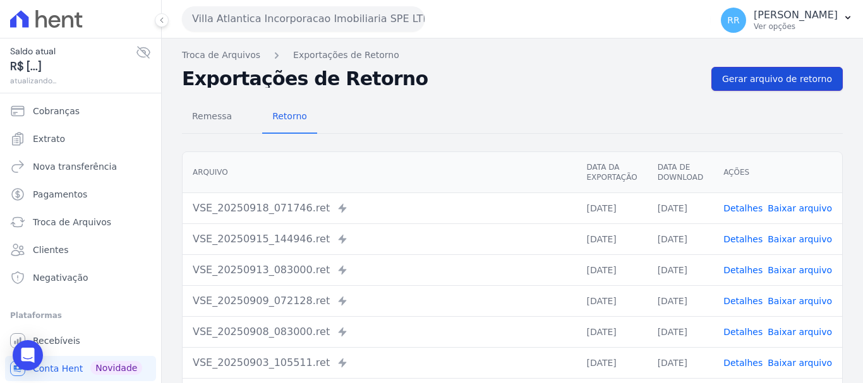
drag, startPoint x: 761, startPoint y: 71, endPoint x: 517, endPoint y: 76, distance: 243.9
click at [761, 71] on link "Gerar arquivo de retorno" at bounding box center [776, 79] width 131 height 24
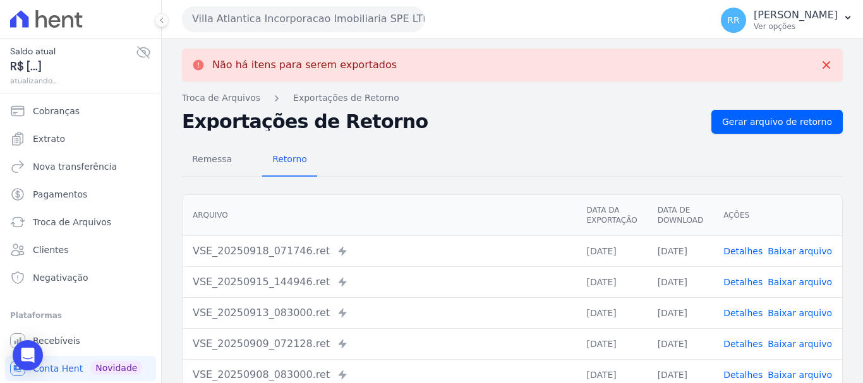
click at [293, 15] on button "Villa Atlantica Incorporacao Imobiliaria SPE LTDA" at bounding box center [303, 18] width 243 height 25
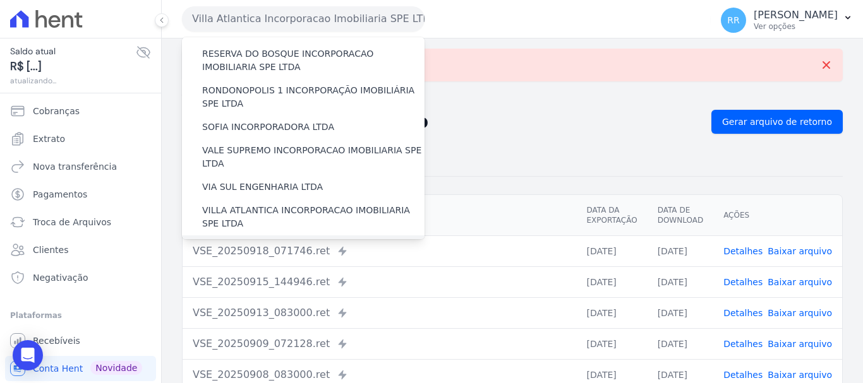
click at [281, 241] on label "[GEOGRAPHIC_DATA] INCORPORACAO IMOBILIARIA SPE LTDA" at bounding box center [313, 254] width 222 height 27
click at [0, 0] on input "[GEOGRAPHIC_DATA] INCORPORACAO IMOBILIARIA SPE LTDA" at bounding box center [0, 0] width 0 height 0
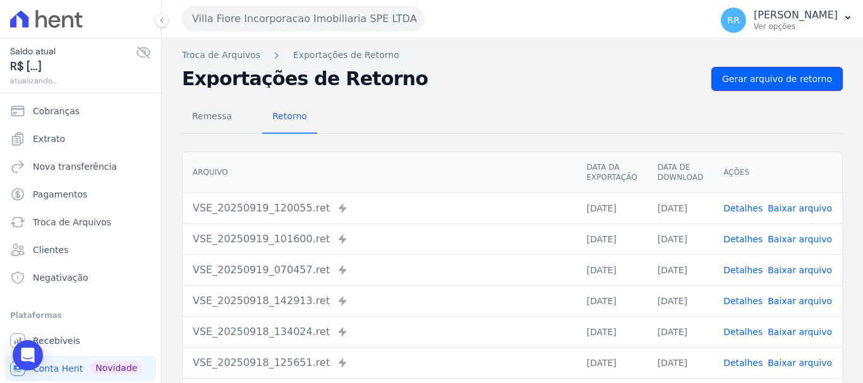
drag, startPoint x: 747, startPoint y: 86, endPoint x: 390, endPoint y: 88, distance: 357.6
click at [747, 87] on link "Gerar arquivo de retorno" at bounding box center [776, 79] width 131 height 24
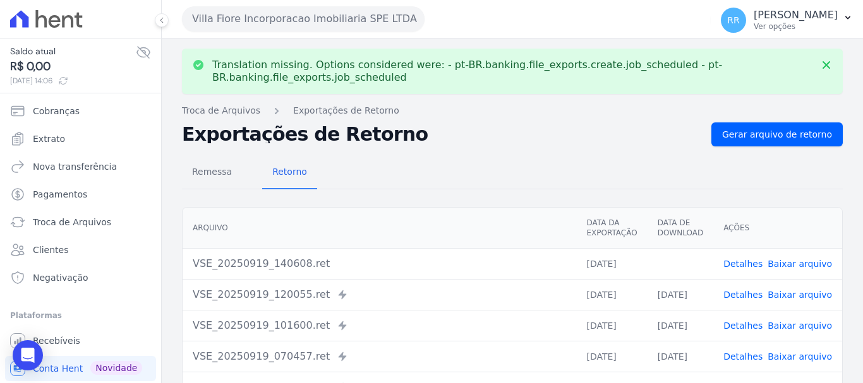
click at [799, 265] on link "Baixar arquivo" at bounding box center [800, 264] width 64 height 10
click at [299, 20] on button "Villa Fiore Incorporacao Imobiliaria SPE LTDA" at bounding box center [303, 18] width 243 height 25
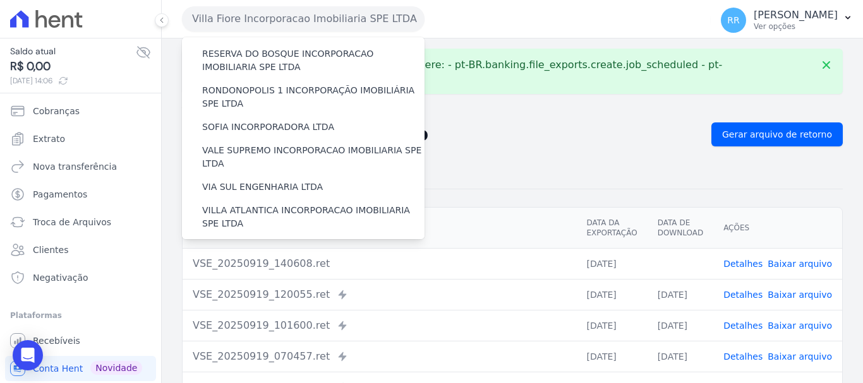
click at [280, 277] on label "VILLA TROPICAL INCORPORAÇÃO IMOBILIÁRIA SPE LTDA" at bounding box center [313, 290] width 222 height 27
click at [0, 0] on input "VILLA TROPICAL INCORPORAÇÃO IMOBILIÁRIA SPE LTDA" at bounding box center [0, 0] width 0 height 0
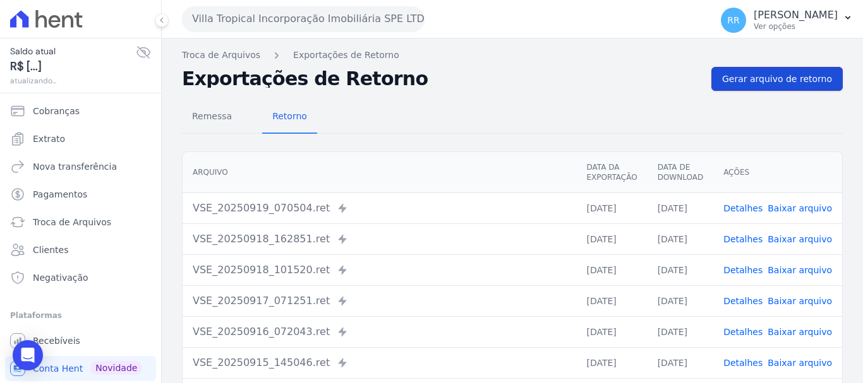
click at [806, 78] on span "Gerar arquivo de retorno" at bounding box center [777, 79] width 110 height 13
drag, startPoint x: 797, startPoint y: 75, endPoint x: 100, endPoint y: 134, distance: 699.3
click at [795, 75] on span "Gerar arquivo de retorno" at bounding box center [777, 79] width 110 height 13
click at [231, 21] on button "Villa Tropical Incorporação Imobiliária SPE LTDA" at bounding box center [303, 18] width 243 height 25
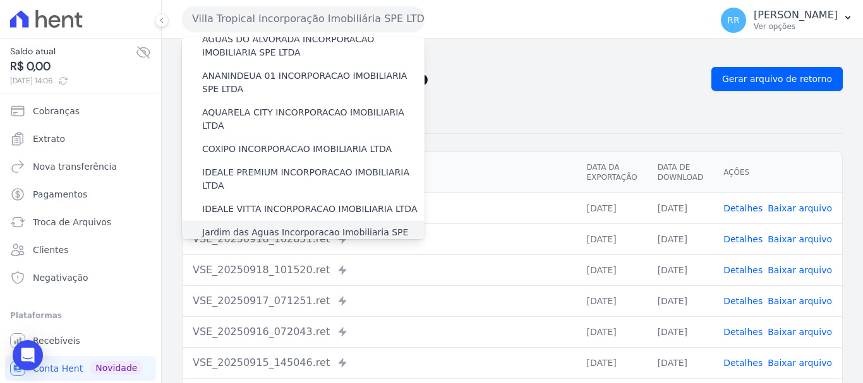
scroll to position [126, 0]
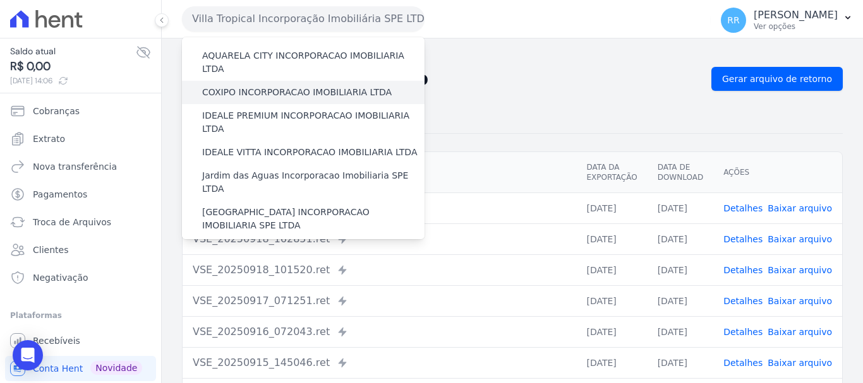
click at [252, 86] on label "COXIPO INCORPORACAO IMOBILIARIA LTDA" at bounding box center [297, 92] width 190 height 13
click at [0, 0] on input "COXIPO INCORPORACAO IMOBILIARIA LTDA" at bounding box center [0, 0] width 0 height 0
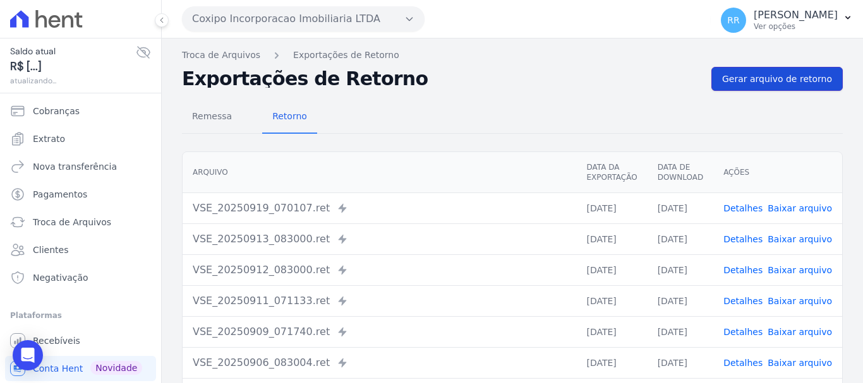
click at [794, 87] on link "Gerar arquivo de retorno" at bounding box center [776, 79] width 131 height 24
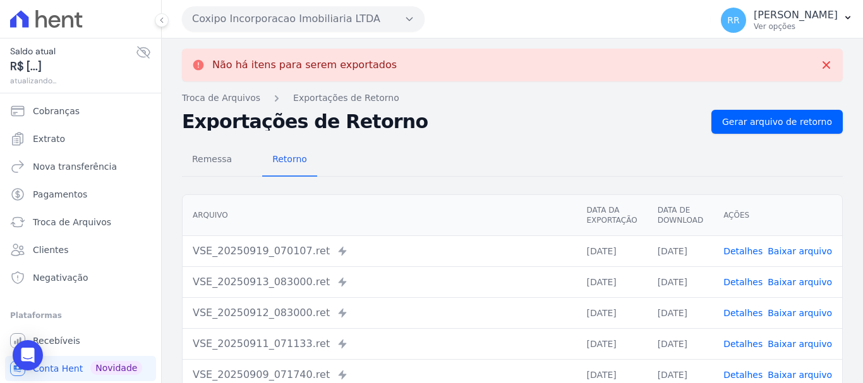
click at [740, 248] on link "Detalhes" at bounding box center [742, 251] width 39 height 10
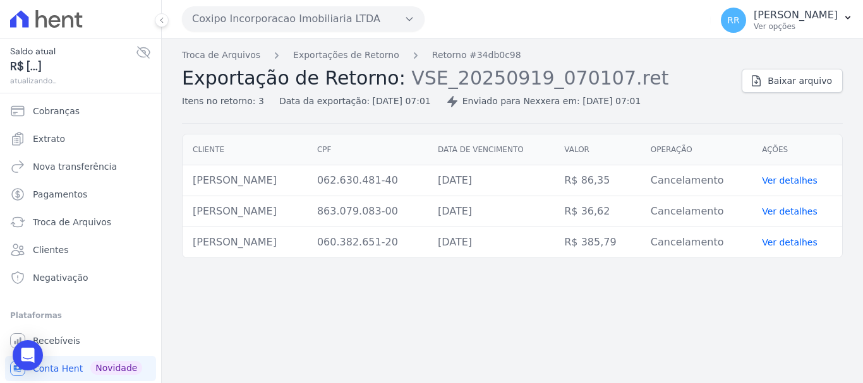
click at [370, 63] on div "Troca de Arquivos Exportações de Retorno Retorno #34db0c98 Exportação de Retorn…" at bounding box center [457, 78] width 550 height 59
click at [364, 55] on link "Exportações de Retorno" at bounding box center [346, 55] width 106 height 13
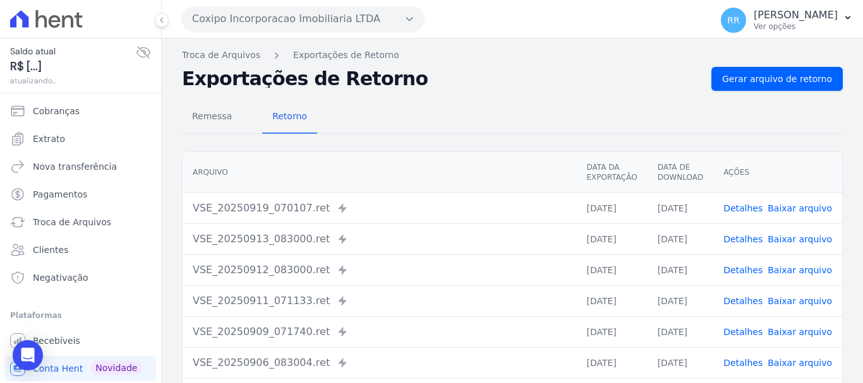
click at [747, 234] on link "Detalhes" at bounding box center [742, 239] width 39 height 10
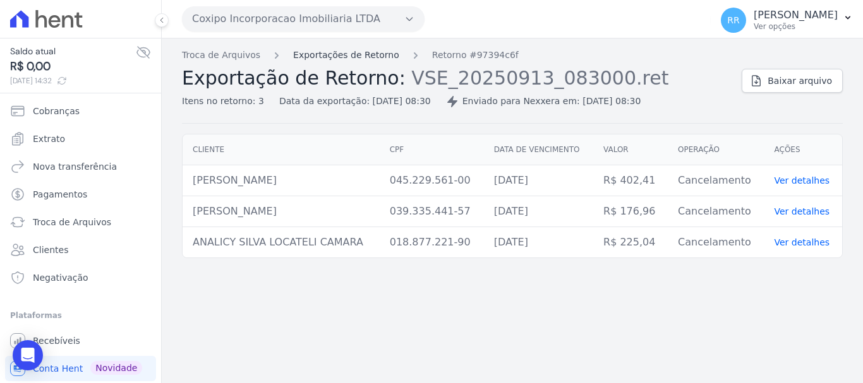
click at [348, 54] on link "Exportações de Retorno" at bounding box center [346, 55] width 106 height 13
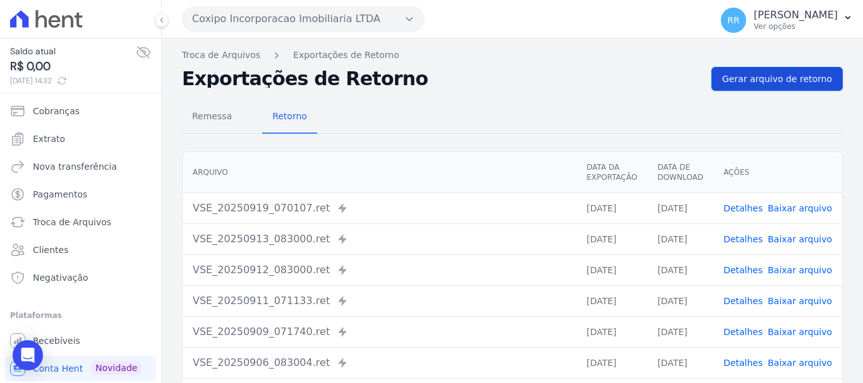
drag, startPoint x: 756, startPoint y: 66, endPoint x: 749, endPoint y: 72, distance: 9.4
click at [756, 68] on div "Troca de Arquivos Exportações de Retorno Exportações de Retorno Gerar arquivo d…" at bounding box center [512, 298] width 701 height 519
click at [748, 73] on span "Gerar arquivo de retorno" at bounding box center [777, 79] width 110 height 13
drag, startPoint x: 792, startPoint y: 80, endPoint x: 743, endPoint y: 92, distance: 50.0
click at [792, 81] on span "Gerar arquivo de retorno" at bounding box center [777, 79] width 110 height 13
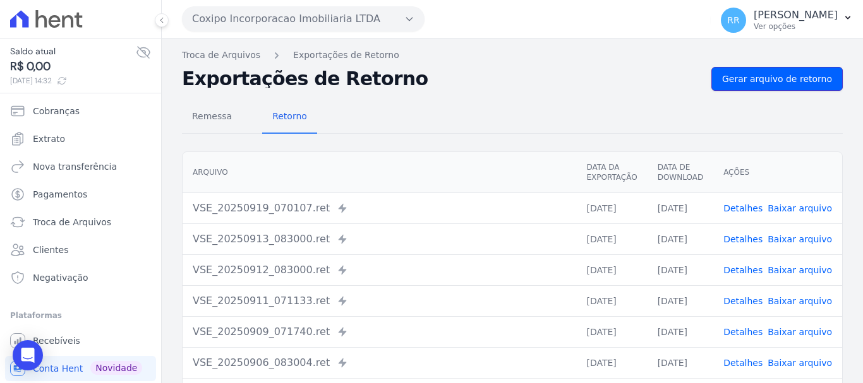
drag, startPoint x: 755, startPoint y: 83, endPoint x: 591, endPoint y: 69, distance: 164.2
click at [754, 84] on span "Gerar arquivo de retorno" at bounding box center [777, 79] width 110 height 13
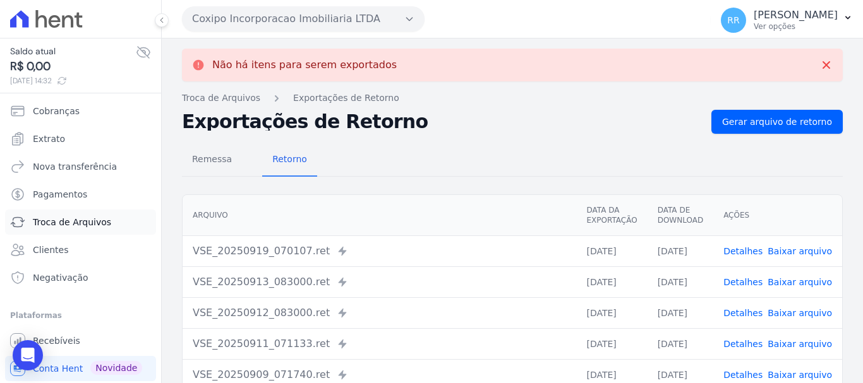
click at [104, 224] on span "Troca de Arquivos" at bounding box center [72, 222] width 78 height 13
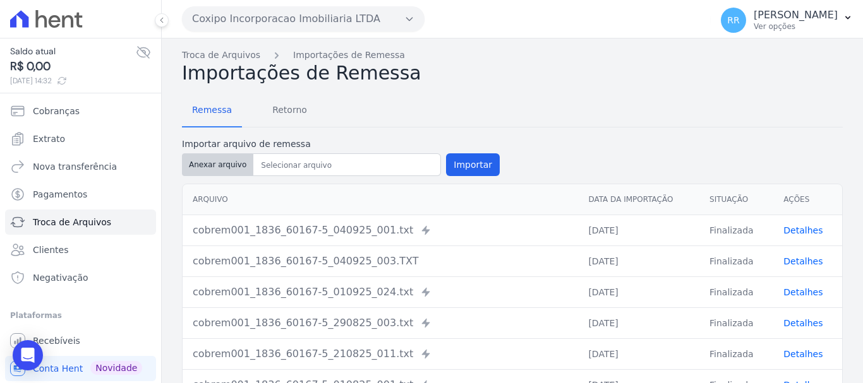
click at [225, 166] on button "Anexar arquivo" at bounding box center [217, 165] width 71 height 23
type input "cobrem001_1836_60167-5_190925_023.TXT"
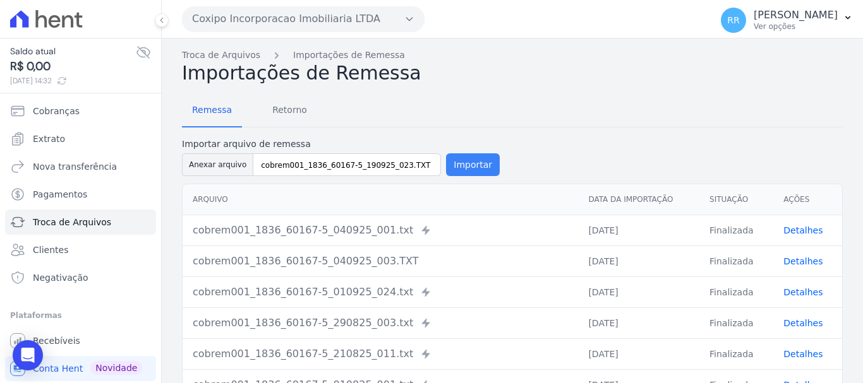
click at [476, 164] on button "Importar" at bounding box center [473, 165] width 54 height 23
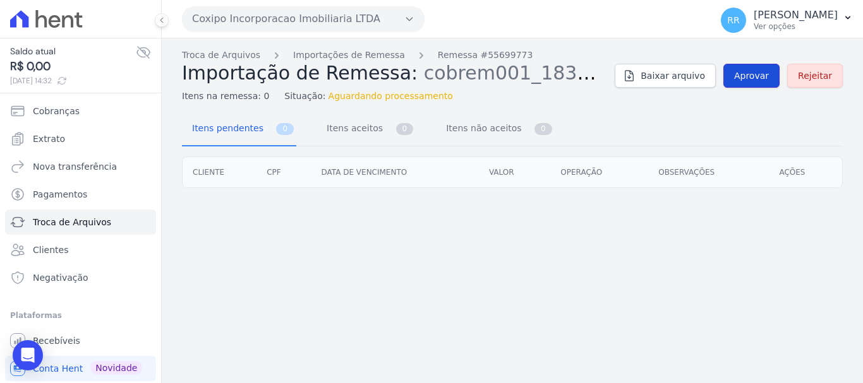
click at [750, 81] on span "Aprovar" at bounding box center [751, 75] width 35 height 13
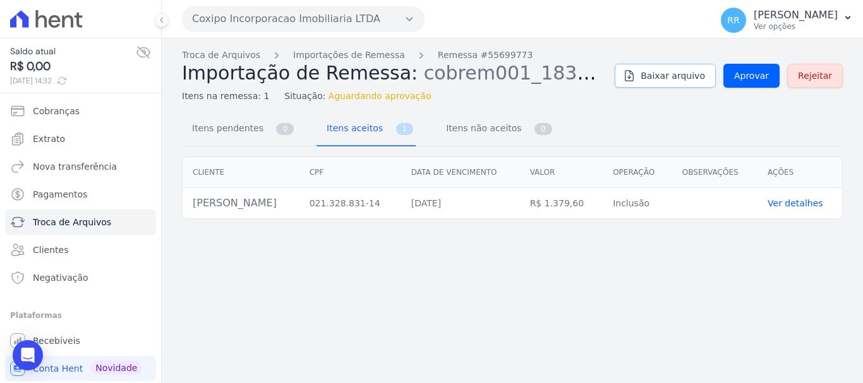
click at [653, 80] on link "Baixar arquivo" at bounding box center [665, 76] width 101 height 24
click at [447, 346] on div "Troca de Arquivos Importações de Remessa Remessa #55699773 Importação de Remess…" at bounding box center [512, 211] width 701 height 345
click at [363, 56] on link "Importações de Remessa" at bounding box center [349, 55] width 112 height 13
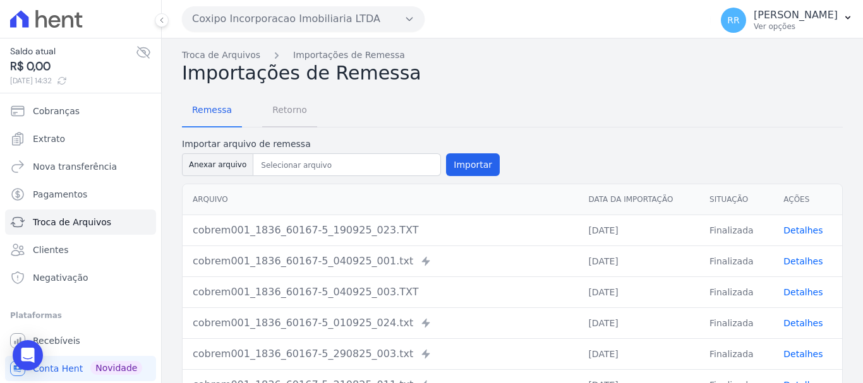
click at [283, 114] on span "Retorno" at bounding box center [290, 109] width 50 height 25
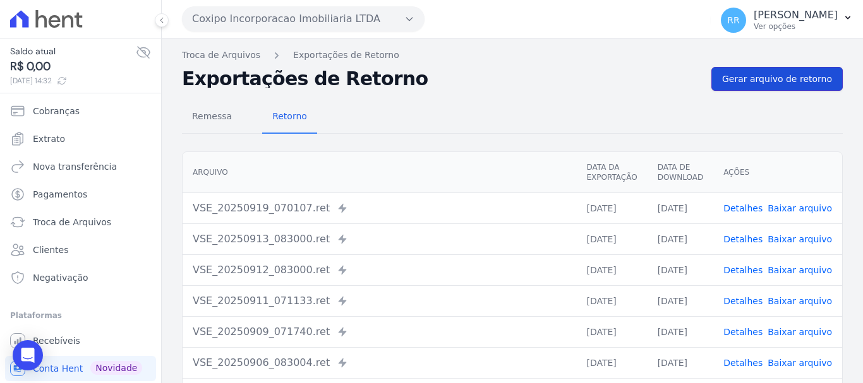
click at [804, 85] on span "Gerar arquivo de retorno" at bounding box center [777, 79] width 110 height 13
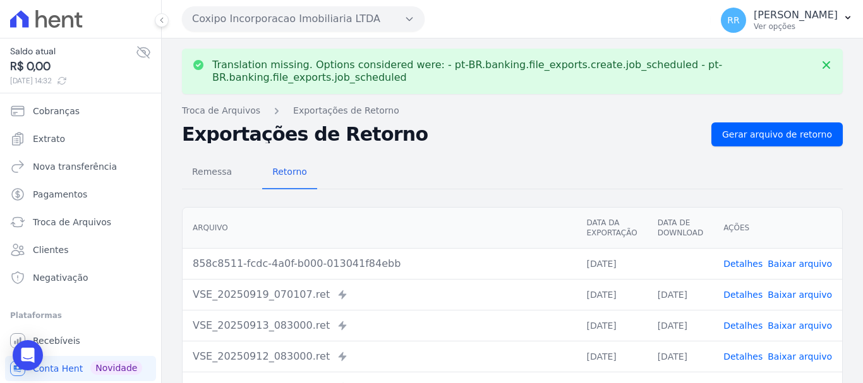
click at [781, 263] on link "Baixar arquivo" at bounding box center [800, 264] width 64 height 10
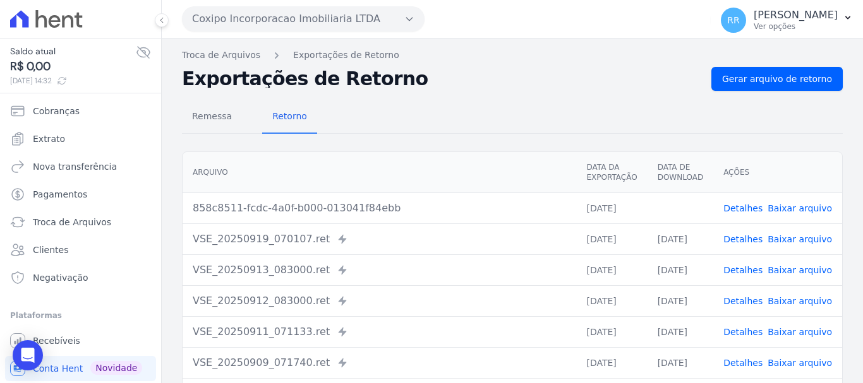
click at [313, 32] on div "Coxipo Incorporacao Imobiliaria LTDA Via Sul Engenharia AGUAS DE [GEOGRAPHIC_DA…" at bounding box center [444, 18] width 524 height 39
click at [322, 18] on button "Coxipo Incorporacao Imobiliaria LTDA" at bounding box center [303, 18] width 243 height 25
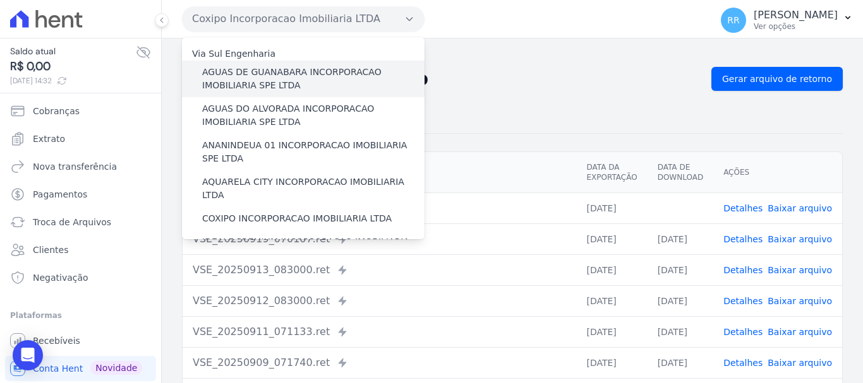
click at [320, 76] on label "AGUAS DE GUANABARA INCORPORACAO IMOBILIARIA SPE LTDA" at bounding box center [313, 79] width 222 height 27
click at [0, 0] on input "AGUAS DE GUANABARA INCORPORACAO IMOBILIARIA SPE LTDA" at bounding box center [0, 0] width 0 height 0
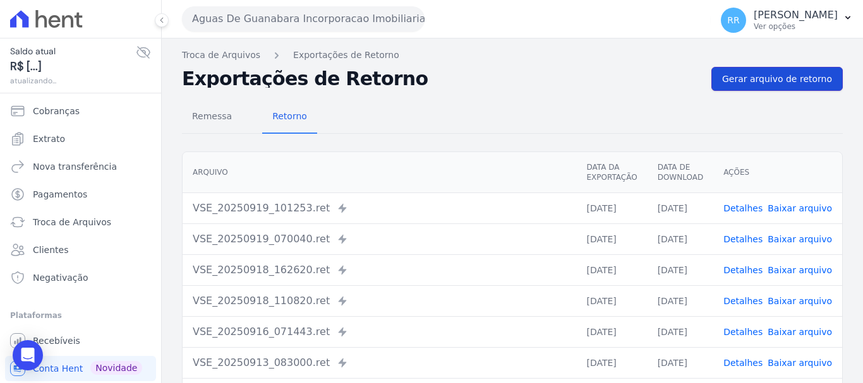
click at [798, 77] on span "Gerar arquivo de retorno" at bounding box center [777, 79] width 110 height 13
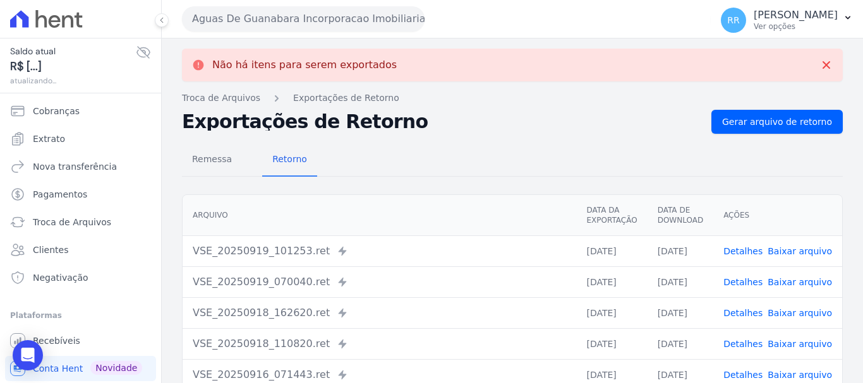
click at [365, 14] on button "Aguas De Guanabara Incorporacao Imobiliaria SPE LTDA" at bounding box center [303, 18] width 243 height 25
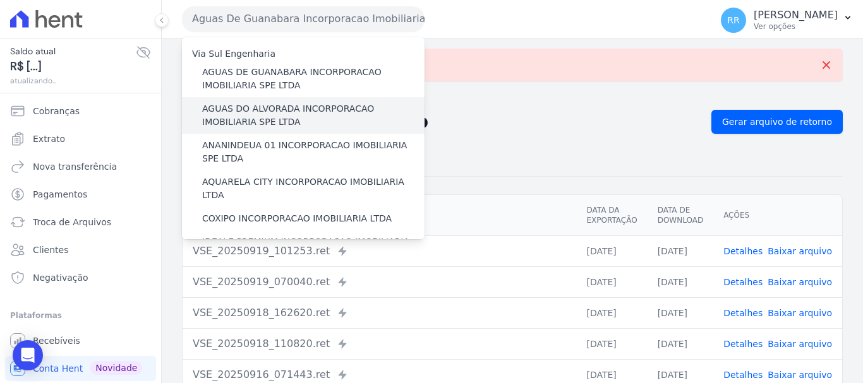
click at [323, 122] on label "AGUAS DO ALVORADA INCORPORACAO IMOBILIARIA SPE LTDA" at bounding box center [313, 115] width 222 height 27
click at [0, 0] on input "AGUAS DO ALVORADA INCORPORACAO IMOBILIARIA SPE LTDA" at bounding box center [0, 0] width 0 height 0
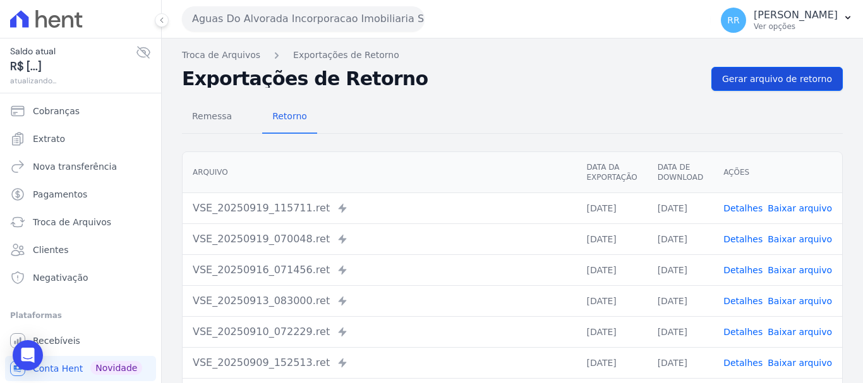
drag, startPoint x: 820, startPoint y: 91, endPoint x: 812, endPoint y: 79, distance: 14.2
click at [820, 90] on div "Troca de Arquivos Exportações de Retorno Exportações de Retorno Gerar arquivo d…" at bounding box center [512, 298] width 701 height 519
click at [811, 77] on span "Gerar arquivo de retorno" at bounding box center [777, 79] width 110 height 13
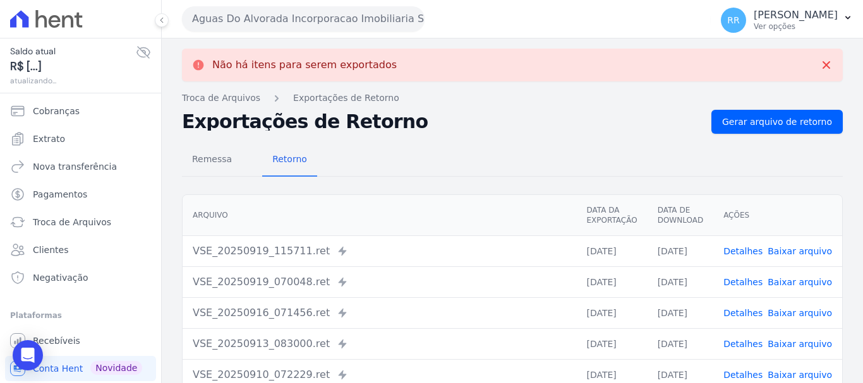
click at [257, 19] on button "Aguas Do Alvorada Incorporacao Imobiliaria SPE LTDA" at bounding box center [303, 18] width 243 height 25
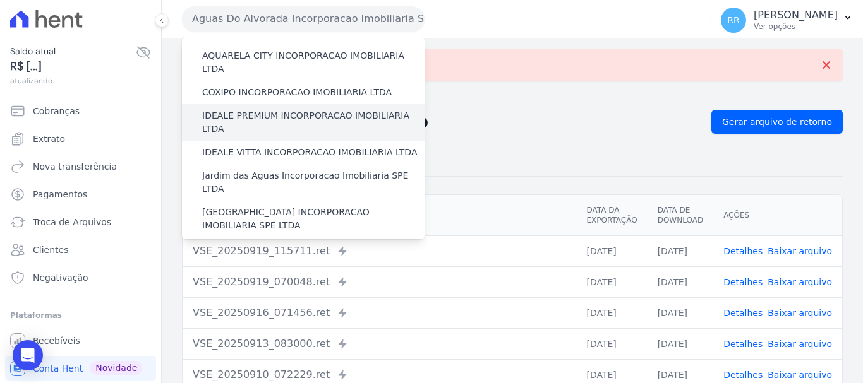
scroll to position [63, 0]
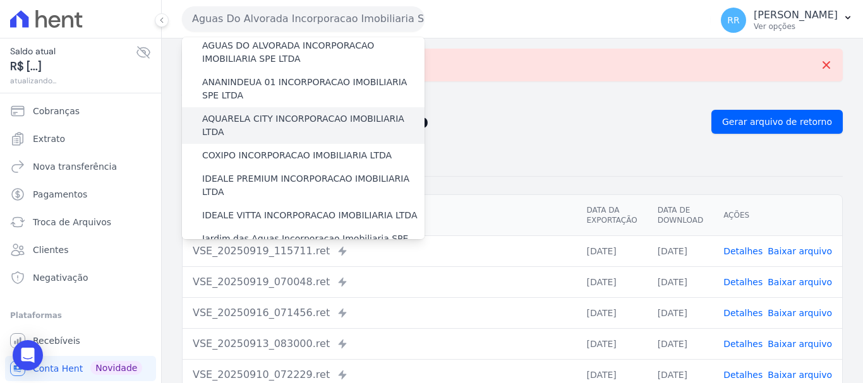
click at [269, 126] on div "AQUARELA CITY INCORPORACAO IMOBILIARIA LTDA" at bounding box center [303, 125] width 243 height 37
click at [274, 119] on label "AQUARELA CITY INCORPORACAO IMOBILIARIA LTDA" at bounding box center [313, 125] width 222 height 27
click at [0, 0] on input "AQUARELA CITY INCORPORACAO IMOBILIARIA LTDA" at bounding box center [0, 0] width 0 height 0
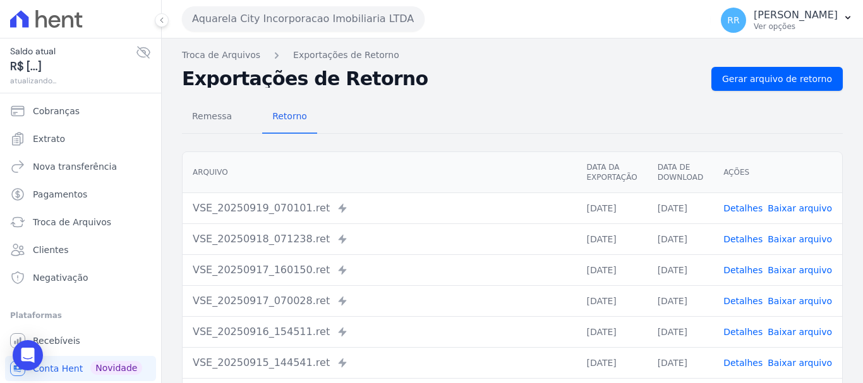
click at [761, 96] on div "Remessa Retorno [GEOGRAPHIC_DATA] Data da Exportação Data de Download Ações VSE…" at bounding box center [512, 319] width 661 height 457
click at [799, 102] on div "Remessa Retorno" at bounding box center [512, 117] width 661 height 33
click at [795, 87] on link "Gerar arquivo de retorno" at bounding box center [776, 79] width 131 height 24
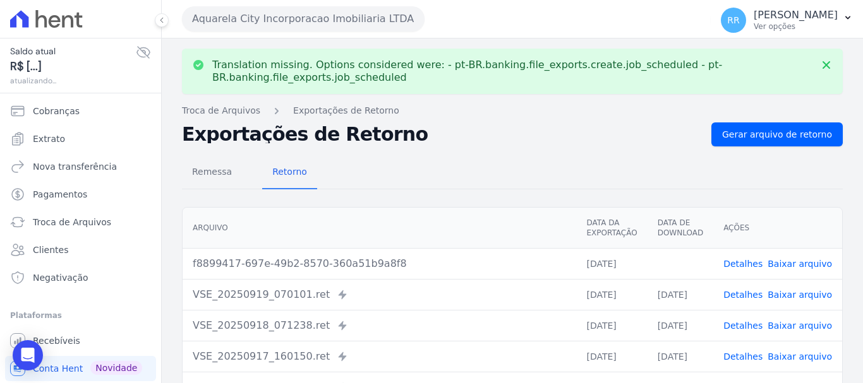
click at [813, 265] on link "Baixar arquivo" at bounding box center [800, 264] width 64 height 10
click at [373, 22] on button "Aquarela City Incorporacao Imobiliaria LTDA" at bounding box center [303, 18] width 243 height 25
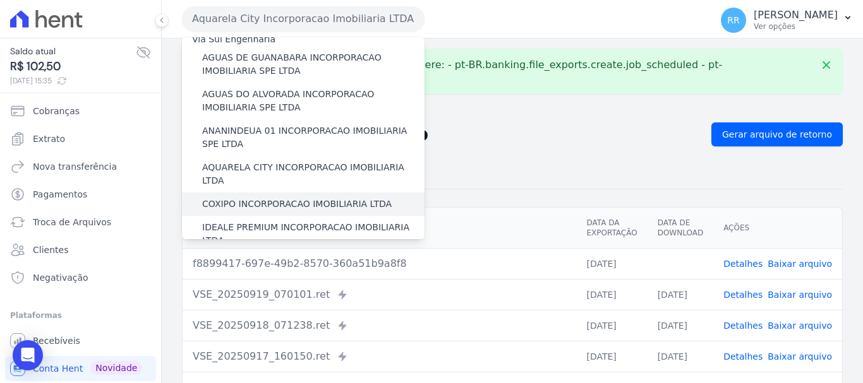
scroll to position [0, 0]
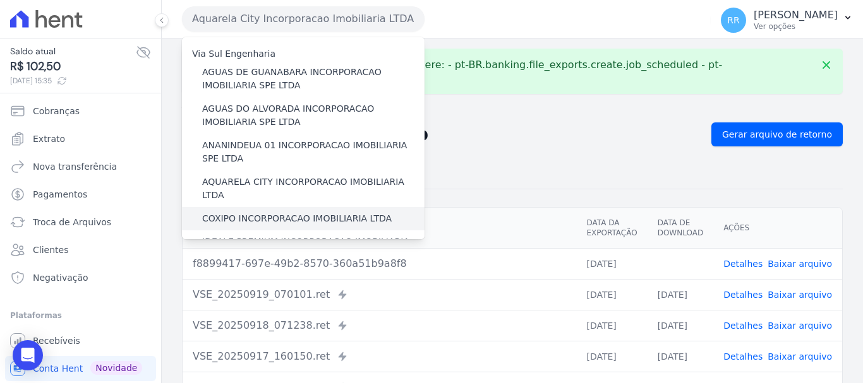
click at [286, 212] on label "COXIPO INCORPORACAO IMOBILIARIA LTDA" at bounding box center [297, 218] width 190 height 13
click at [0, 0] on input "COXIPO INCORPORACAO IMOBILIARIA LTDA" at bounding box center [0, 0] width 0 height 0
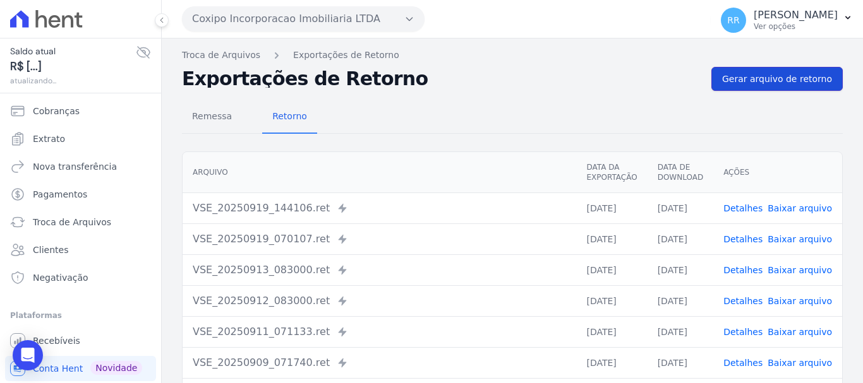
click at [768, 82] on span "Gerar arquivo de retorno" at bounding box center [777, 79] width 110 height 13
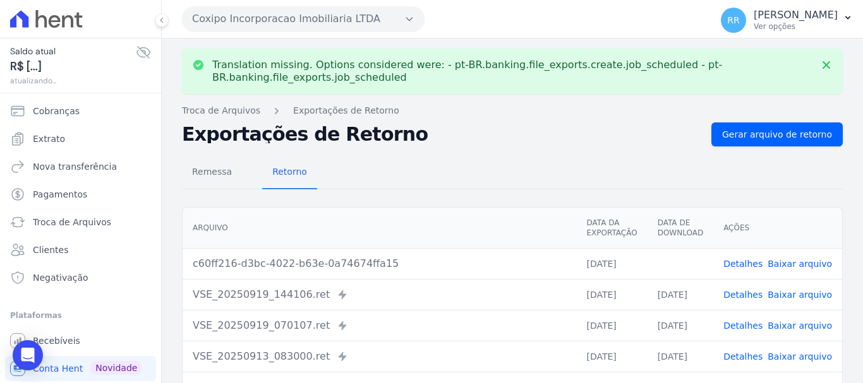
click at [785, 262] on link "Baixar arquivo" at bounding box center [800, 264] width 64 height 10
click at [301, 21] on button "Coxipo Incorporacao Imobiliaria LTDA" at bounding box center [303, 18] width 243 height 25
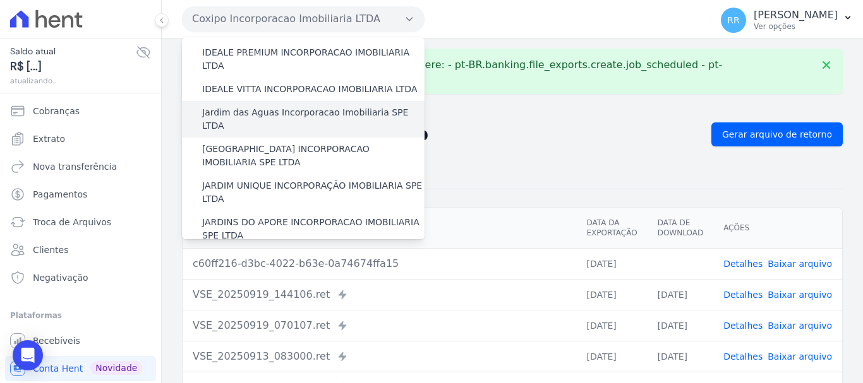
scroll to position [63, 0]
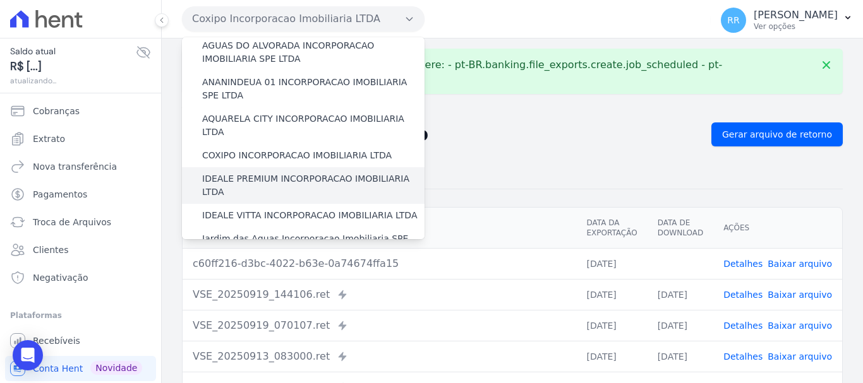
click at [317, 173] on div "IDEALE PREMIUM INCORPORACAO IMOBILIARIA LTDA" at bounding box center [303, 185] width 243 height 37
click at [320, 172] on label "IDEALE PREMIUM INCORPORACAO IMOBILIARIA LTDA" at bounding box center [313, 185] width 222 height 27
click at [0, 0] on input "IDEALE PREMIUM INCORPORACAO IMOBILIARIA LTDA" at bounding box center [0, 0] width 0 height 0
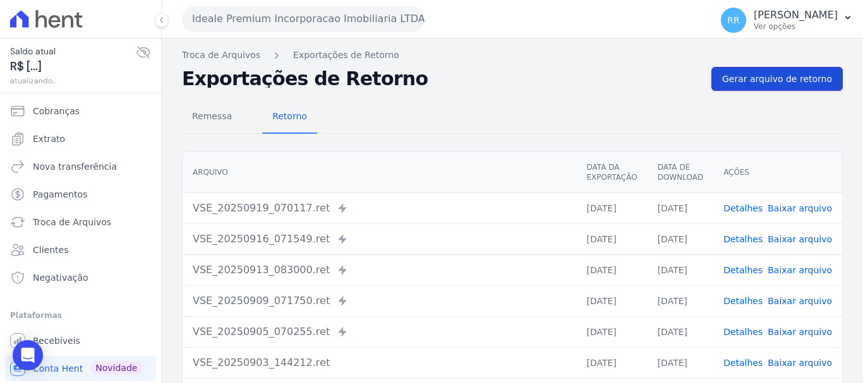
click at [763, 82] on span "Gerar arquivo de retorno" at bounding box center [777, 79] width 110 height 13
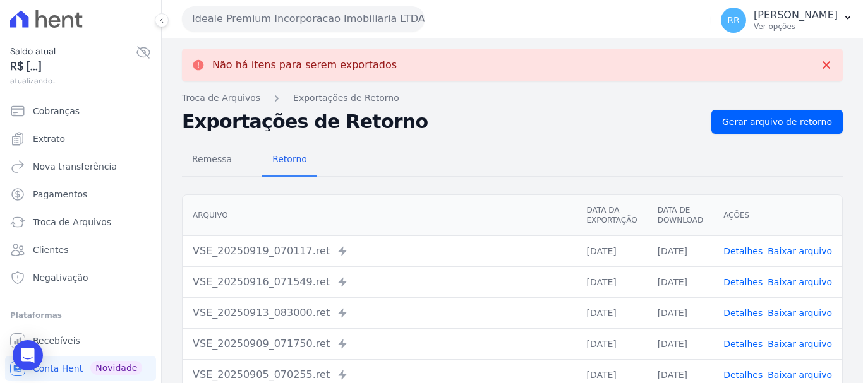
click at [296, 20] on button "Ideale Premium Incorporacao Imobiliaria LTDA" at bounding box center [303, 18] width 243 height 25
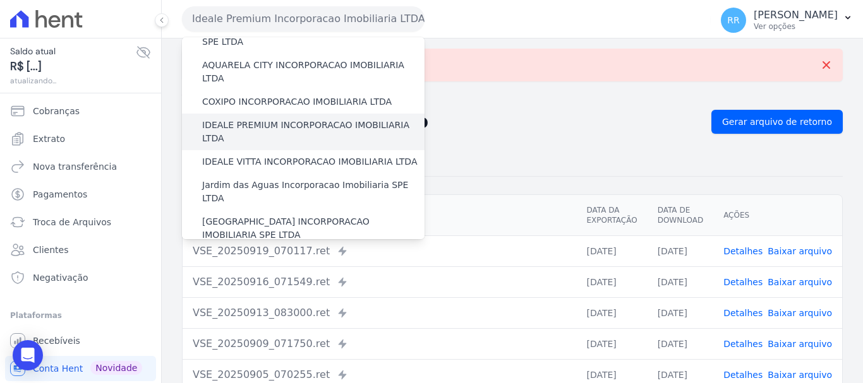
scroll to position [126, 0]
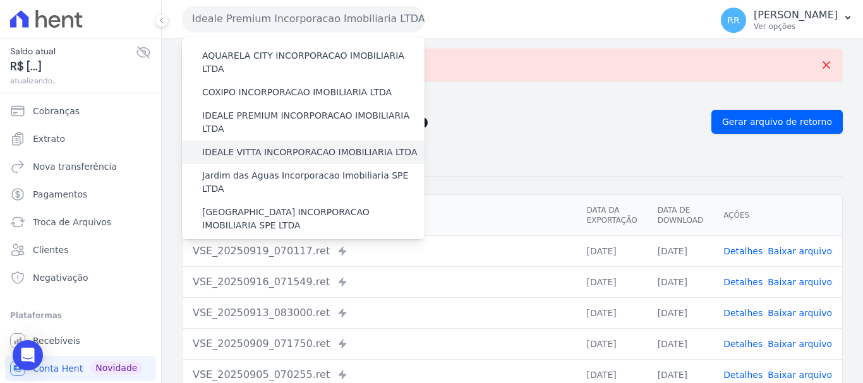
click at [288, 146] on label "IDEALE VITTA INCORPORACAO IMOBILIARIA LTDA" at bounding box center [309, 152] width 215 height 13
click at [0, 0] on input "IDEALE VITTA INCORPORACAO IMOBILIARIA LTDA" at bounding box center [0, 0] width 0 height 0
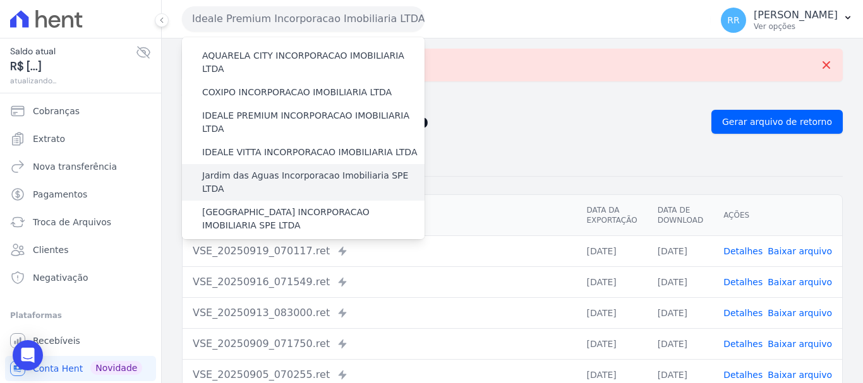
click at [259, 164] on div "Jardim das Aguas Incorporacao Imobiliaria SPE LTDA" at bounding box center [303, 182] width 243 height 37
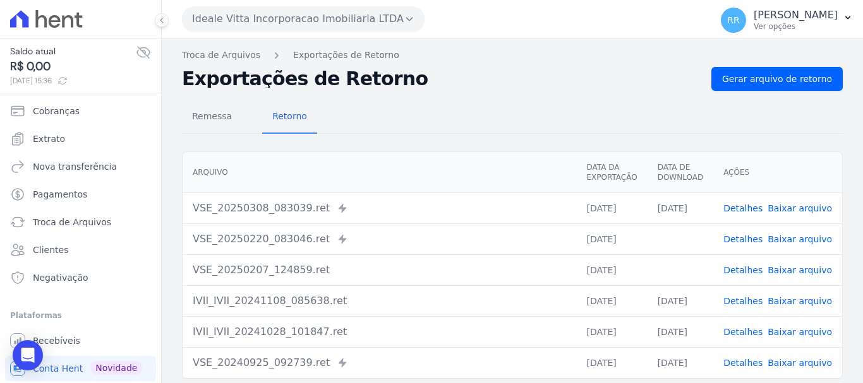
click at [296, 26] on button "Ideale Vitta Incorporacao Imobiliaria LTDA" at bounding box center [303, 18] width 243 height 25
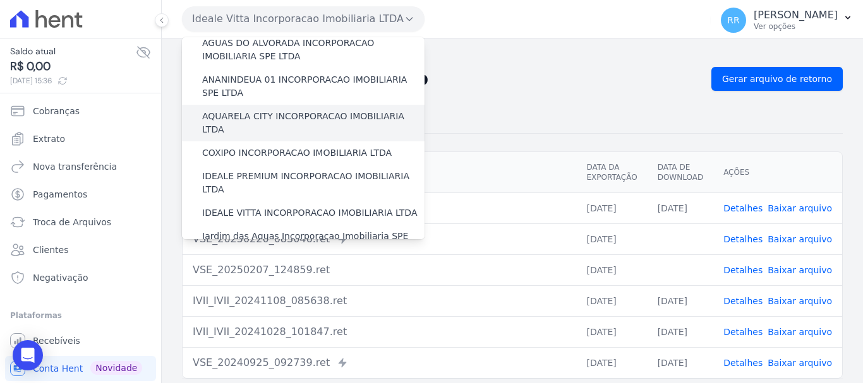
scroll to position [63, 0]
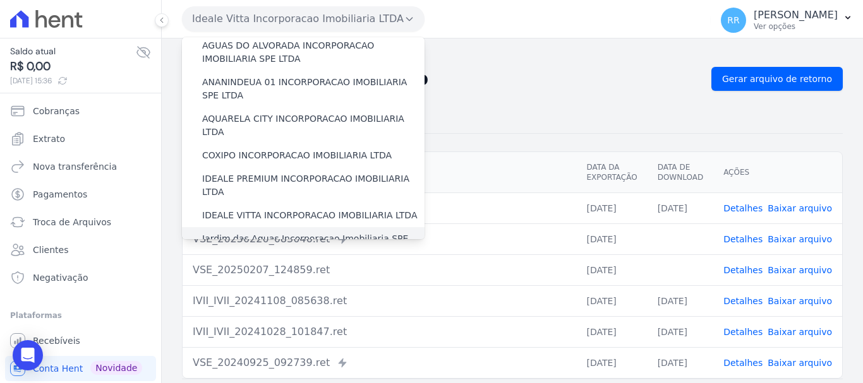
click at [261, 232] on label "Jardim das Aguas Incorporacao Imobiliaria SPE LTDA" at bounding box center [313, 245] width 222 height 27
click at [0, 0] on input "Jardim das Aguas Incorporacao Imobiliaria SPE LTDA" at bounding box center [0, 0] width 0 height 0
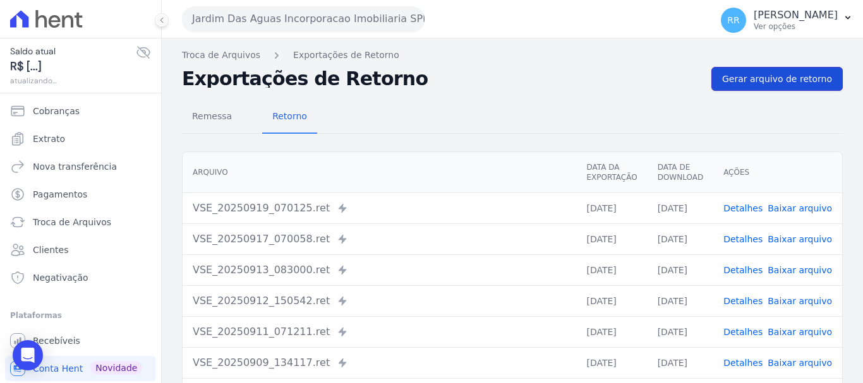
click at [785, 68] on link "Gerar arquivo de retorno" at bounding box center [776, 79] width 131 height 24
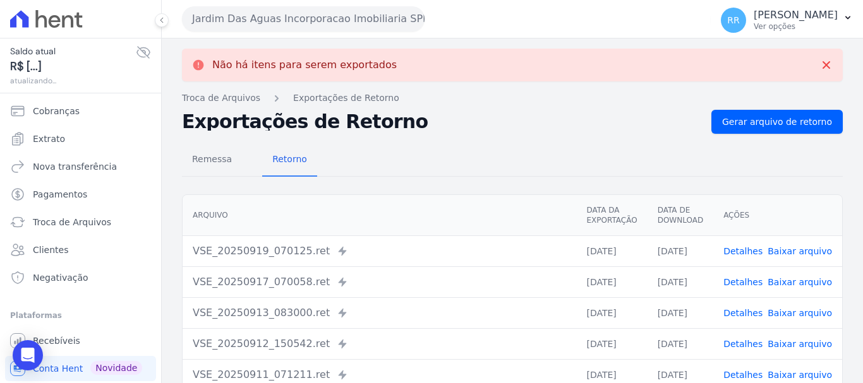
click at [332, 11] on button "Jardim Das Aguas Incorporacao Imobiliaria SPE LTDA" at bounding box center [303, 18] width 243 height 25
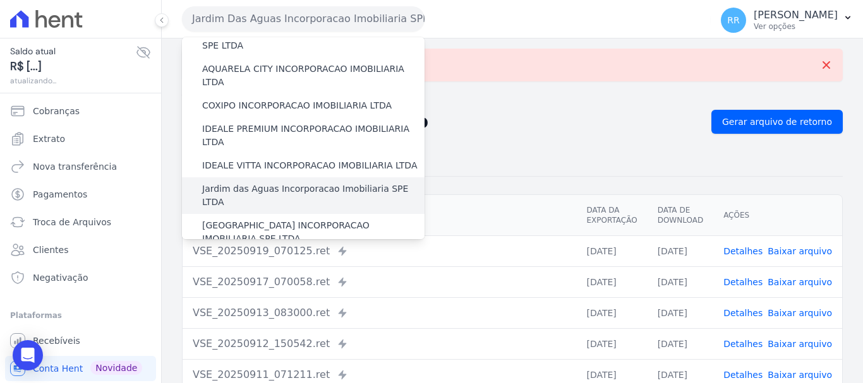
scroll to position [126, 0]
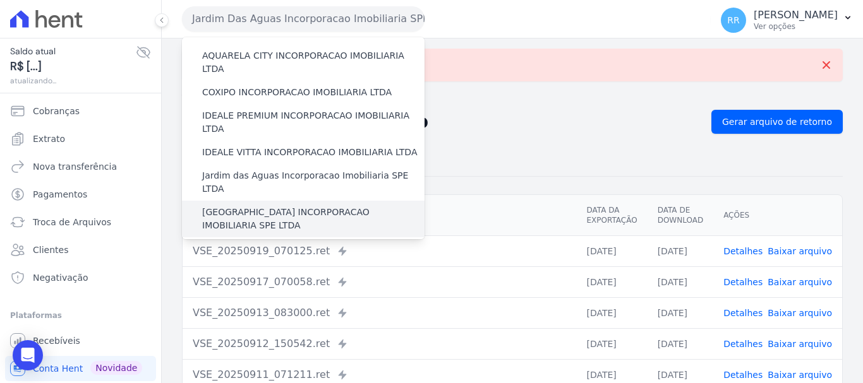
click at [299, 206] on label "[GEOGRAPHIC_DATA] INCORPORACAO IMOBILIARIA SPE LTDA" at bounding box center [313, 219] width 222 height 27
click at [0, 0] on input "[GEOGRAPHIC_DATA] INCORPORACAO IMOBILIARIA SPE LTDA" at bounding box center [0, 0] width 0 height 0
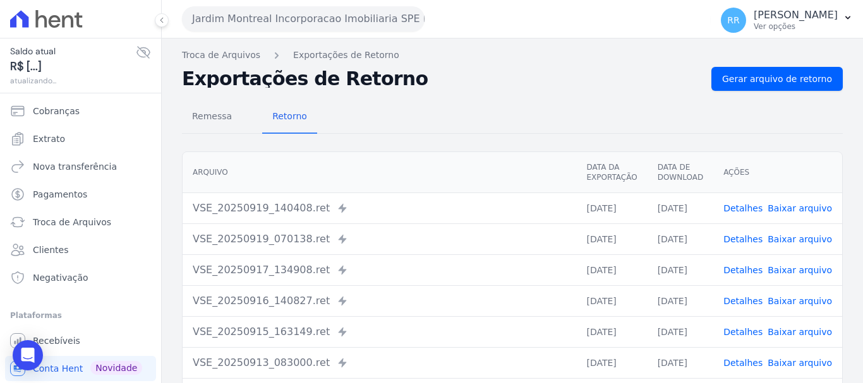
click at [770, 94] on div "Remessa Retorno [GEOGRAPHIC_DATA] Data da Exportação Data de Download Ações VSE…" at bounding box center [512, 319] width 661 height 457
click at [774, 76] on span "Gerar arquivo de retorno" at bounding box center [777, 79] width 110 height 13
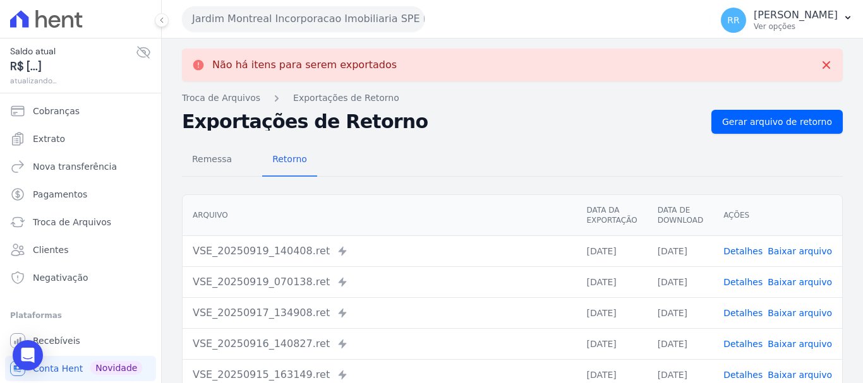
click at [243, 17] on button "Jardim Montreal Incorporacao Imobiliaria SPE LTDA" at bounding box center [303, 18] width 243 height 25
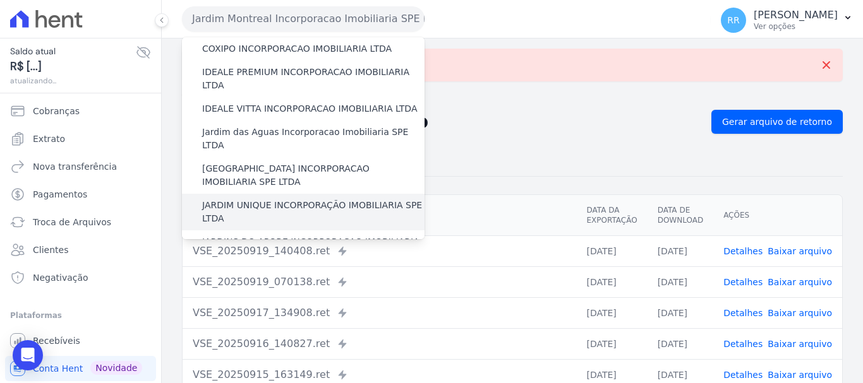
scroll to position [190, 0]
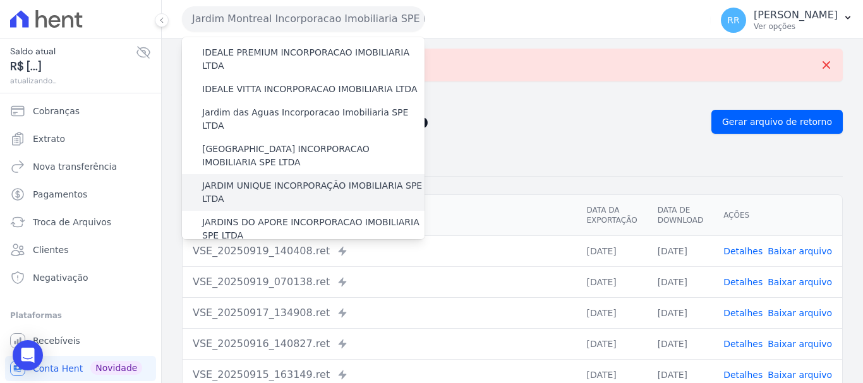
click at [283, 179] on label "JARDIM UNIQUE INCORPORAÇÃO IMOBILIARIA SPE LTDA" at bounding box center [313, 192] width 222 height 27
click at [0, 0] on input "JARDIM UNIQUE INCORPORAÇÃO IMOBILIARIA SPE LTDA" at bounding box center [0, 0] width 0 height 0
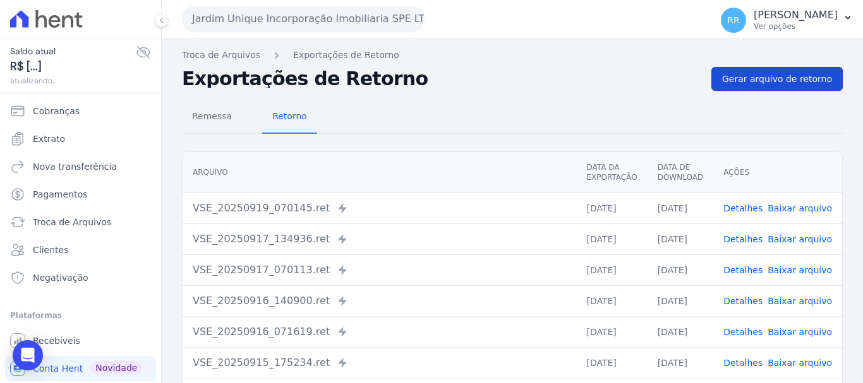
click at [785, 76] on span "Gerar arquivo de retorno" at bounding box center [777, 79] width 110 height 13
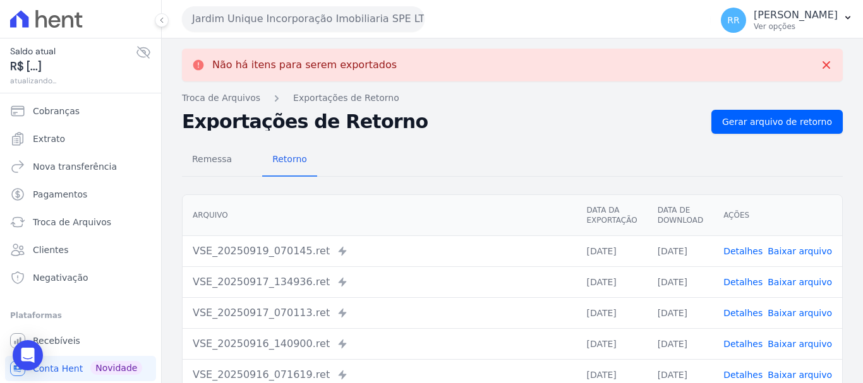
click at [359, 17] on button "Jardim Unique Incorporação Imobiliaria SPE LTDA" at bounding box center [303, 18] width 243 height 25
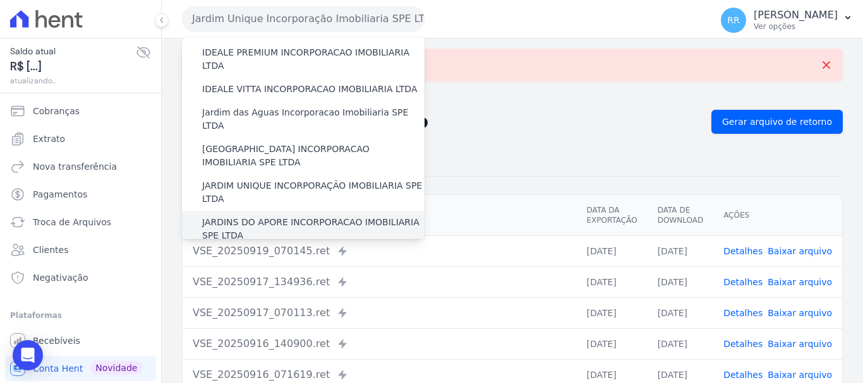
click at [301, 216] on label "JARDINS DO APORE INCORPORACAO IMOBILIARIA SPE LTDA" at bounding box center [313, 229] width 222 height 27
click at [0, 0] on input "JARDINS DO APORE INCORPORACAO IMOBILIARIA SPE LTDA" at bounding box center [0, 0] width 0 height 0
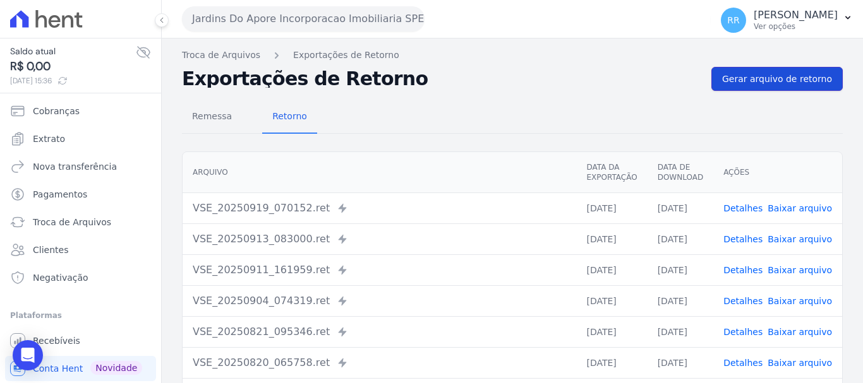
click at [778, 81] on span "Gerar arquivo de retorno" at bounding box center [777, 79] width 110 height 13
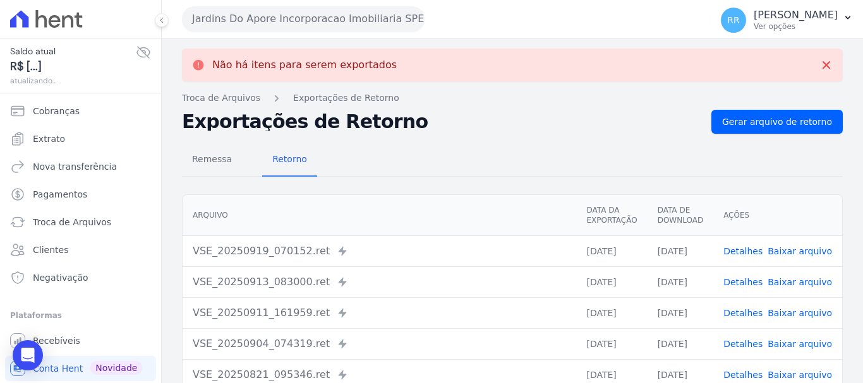
click at [397, 28] on button "Jardins Do Apore Incorporacao Imobiliaria SPE LTDA" at bounding box center [303, 18] width 243 height 25
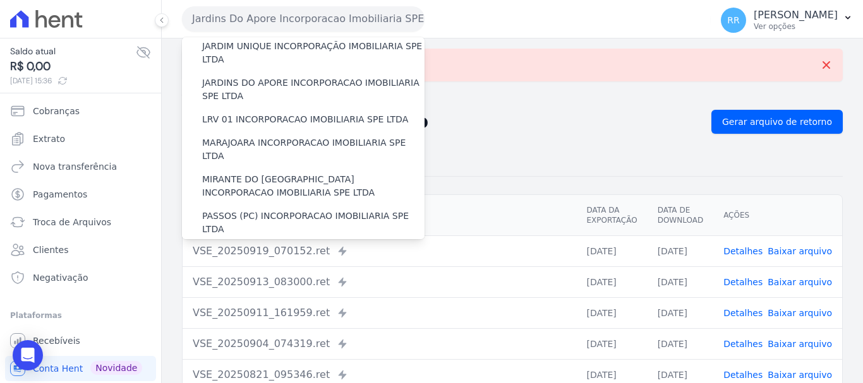
scroll to position [316, 0]
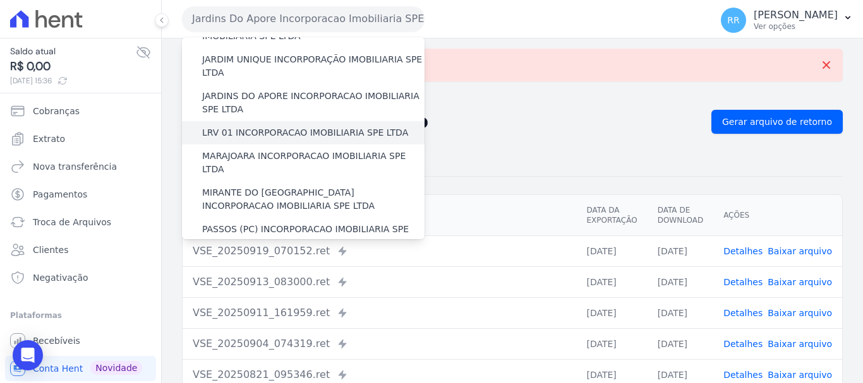
click at [325, 126] on label "LRV 01 INCORPORACAO IMOBILIARIA SPE LTDA" at bounding box center [305, 132] width 206 height 13
click at [0, 0] on input "LRV 01 INCORPORACAO IMOBILIARIA SPE LTDA" at bounding box center [0, 0] width 0 height 0
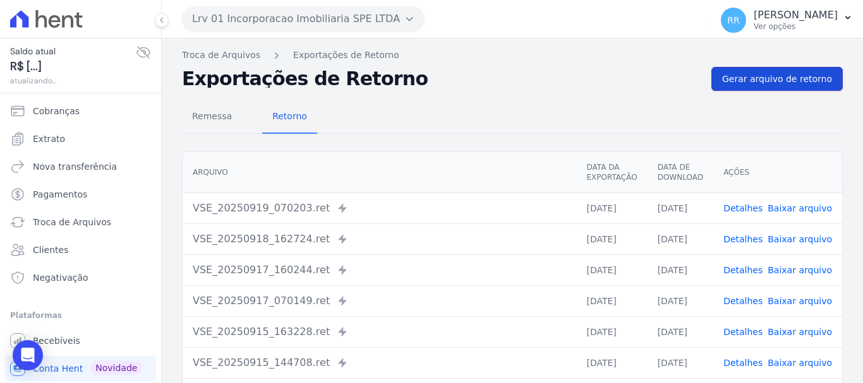
click at [764, 82] on span "Gerar arquivo de retorno" at bounding box center [777, 79] width 110 height 13
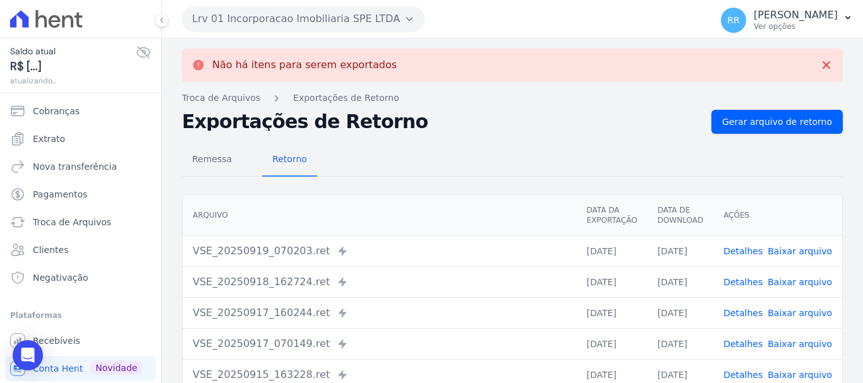
click at [357, 17] on button "Lrv 01 Incorporacao Imobiliaria SPE LTDA" at bounding box center [303, 18] width 243 height 25
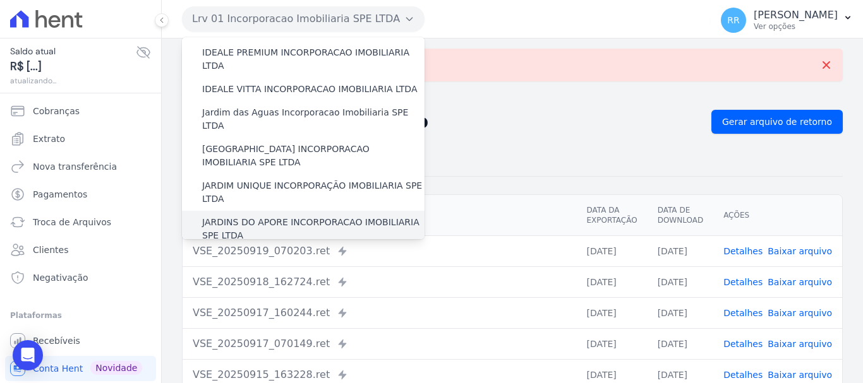
scroll to position [253, 0]
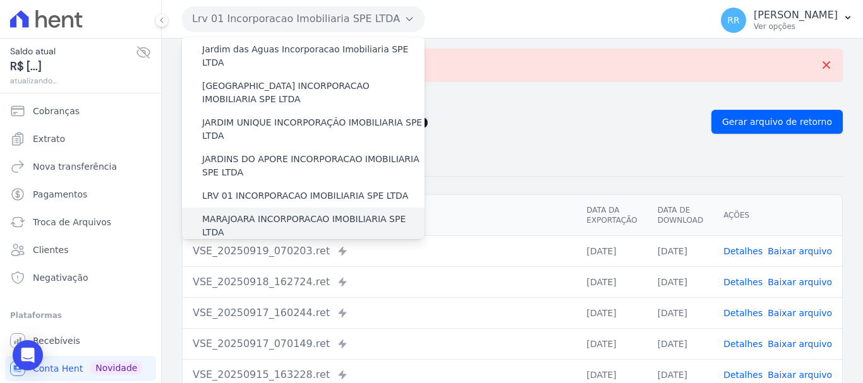
click at [288, 213] on label "MARAJOARA INCORPORACAO IMOBILIARIA SPE LTDA" at bounding box center [313, 226] width 222 height 27
click at [0, 0] on input "MARAJOARA INCORPORACAO IMOBILIARIA SPE LTDA" at bounding box center [0, 0] width 0 height 0
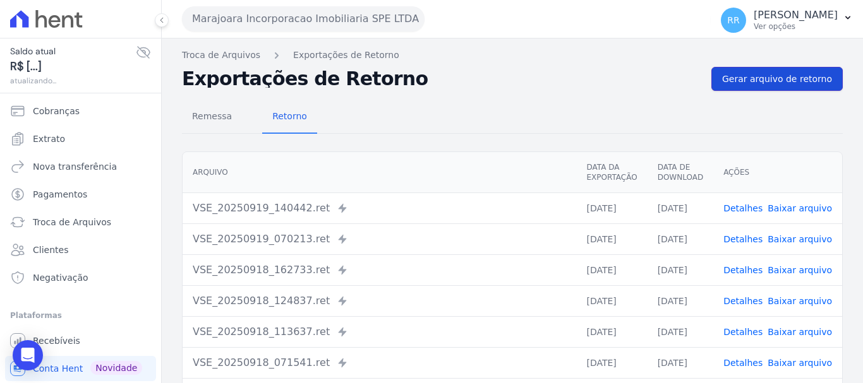
click at [776, 73] on span "Gerar arquivo de retorno" at bounding box center [777, 79] width 110 height 13
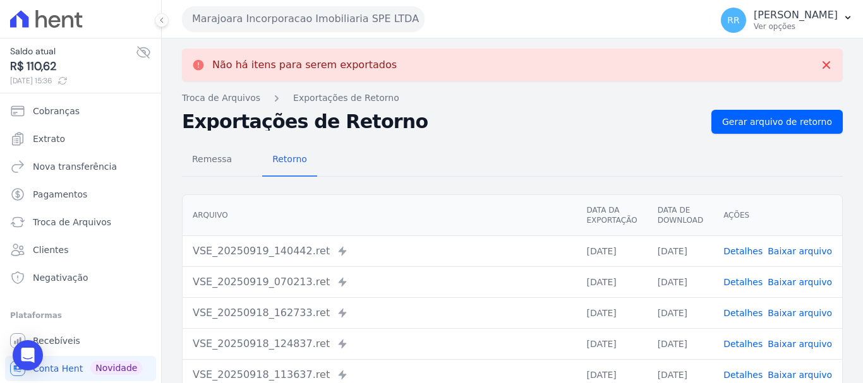
click at [258, 13] on button "Marajoara Incorporacao Imobiliaria SPE LTDA" at bounding box center [303, 18] width 243 height 25
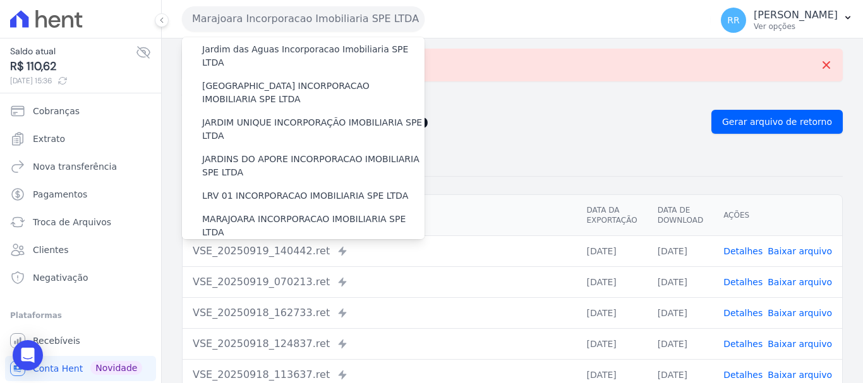
click at [277, 250] on label "MIRANTE DO [GEOGRAPHIC_DATA] INCORPORACAO IMOBILIARIA SPE LTDA" at bounding box center [313, 263] width 222 height 27
click at [0, 0] on input "MIRANTE DO [GEOGRAPHIC_DATA] INCORPORACAO IMOBILIARIA SPE LTDA" at bounding box center [0, 0] width 0 height 0
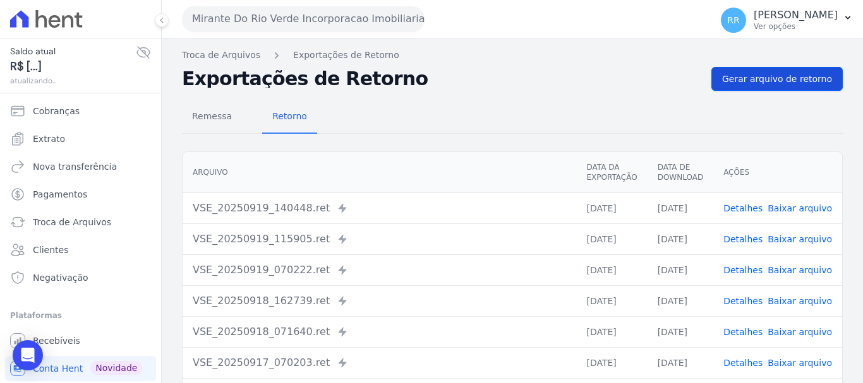
drag, startPoint x: 780, startPoint y: 92, endPoint x: 780, endPoint y: 78, distance: 13.9
click at [780, 92] on div "Remessa Retorno [GEOGRAPHIC_DATA] Data da Exportação Data de Download Ações VSE…" at bounding box center [512, 319] width 661 height 457
click at [780, 74] on span "Gerar arquivo de retorno" at bounding box center [777, 79] width 110 height 13
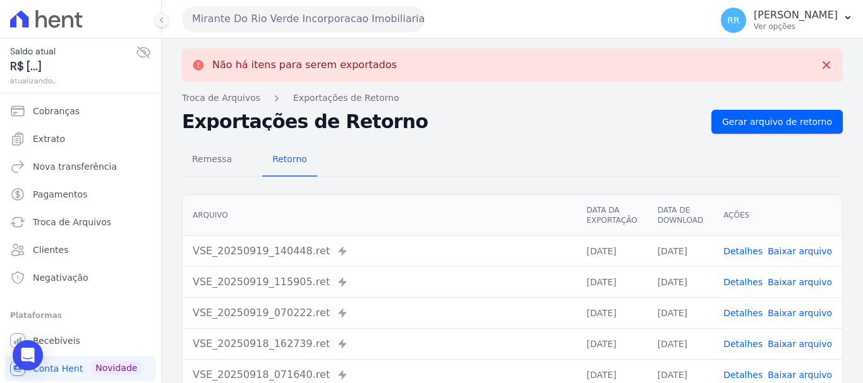
click at [292, 27] on button "Mirante Do Rio Verde Incorporacao Imobiliaria SPE LTDA" at bounding box center [303, 18] width 243 height 25
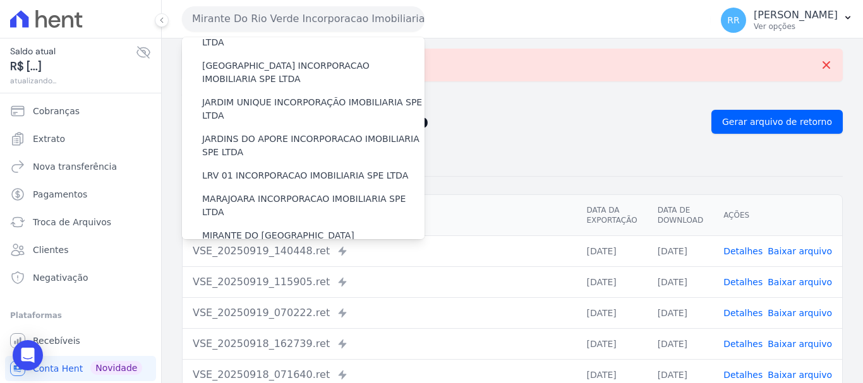
scroll to position [379, 0]
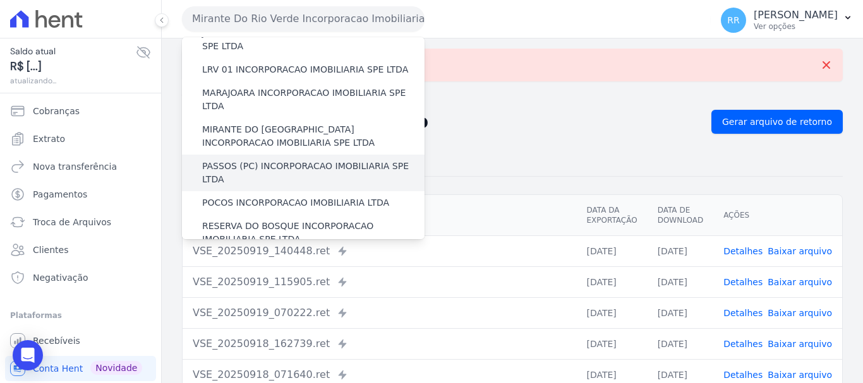
click at [290, 160] on label "PASSOS (PC) INCORPORACAO IMOBILIARIA SPE LTDA" at bounding box center [313, 173] width 222 height 27
click at [0, 0] on input "PASSOS (PC) INCORPORACAO IMOBILIARIA SPE LTDA" at bounding box center [0, 0] width 0 height 0
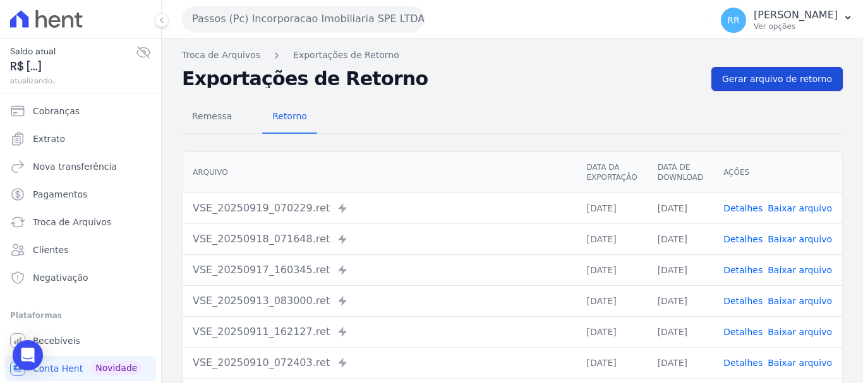
click at [728, 80] on span "Gerar arquivo de retorno" at bounding box center [777, 79] width 110 height 13
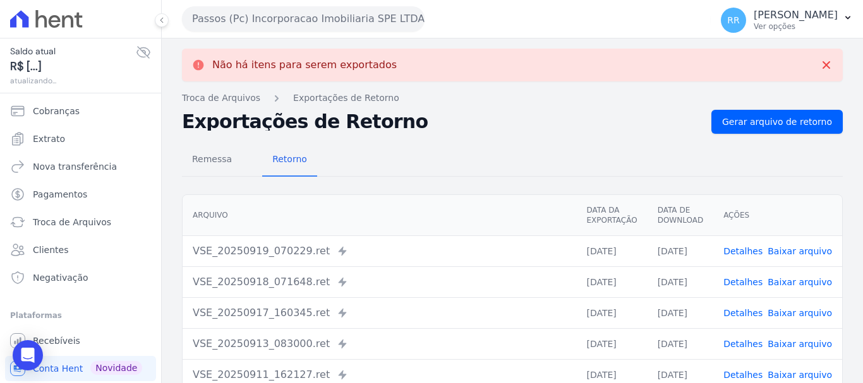
drag, startPoint x: 263, startPoint y: 21, endPoint x: 258, endPoint y: 27, distance: 7.6
click at [263, 22] on button "Passos (Pc) Incorporacao Imobiliaria SPE LTDA" at bounding box center [303, 18] width 243 height 25
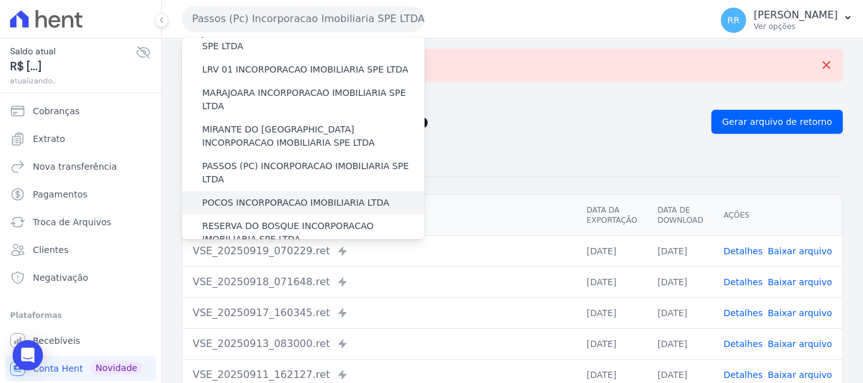
click at [283, 196] on label "POCOS INCORPORACAO IMOBILIARIA LTDA" at bounding box center [295, 202] width 187 height 13
click at [0, 0] on input "POCOS INCORPORACAO IMOBILIARIA LTDA" at bounding box center [0, 0] width 0 height 0
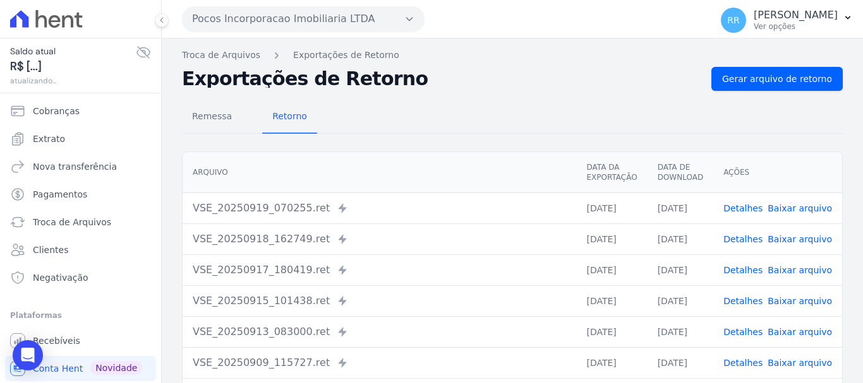
click at [737, 64] on div "Troca de Arquivos Exportações de Retorno Exportações de Retorno Gerar arquivo d…" at bounding box center [512, 298] width 701 height 519
click at [735, 68] on link "Gerar arquivo de retorno" at bounding box center [776, 79] width 131 height 24
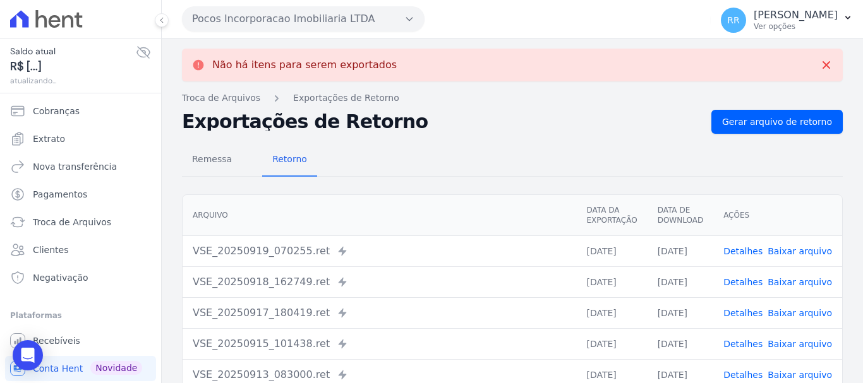
click at [286, 25] on button "Pocos Incorporacao Imobiliaria LTDA" at bounding box center [303, 18] width 243 height 25
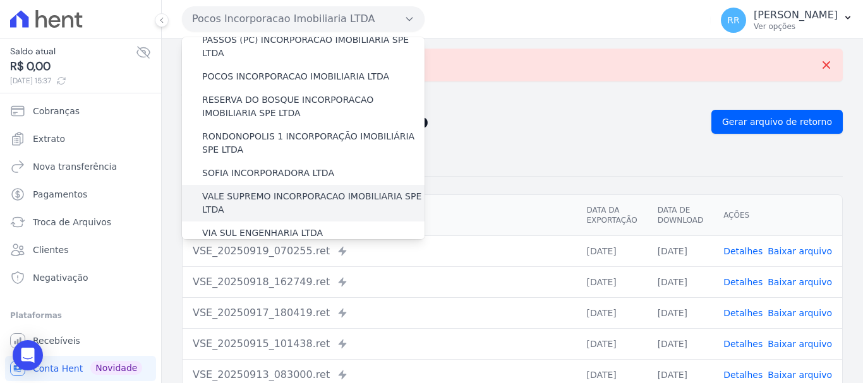
scroll to position [442, 0]
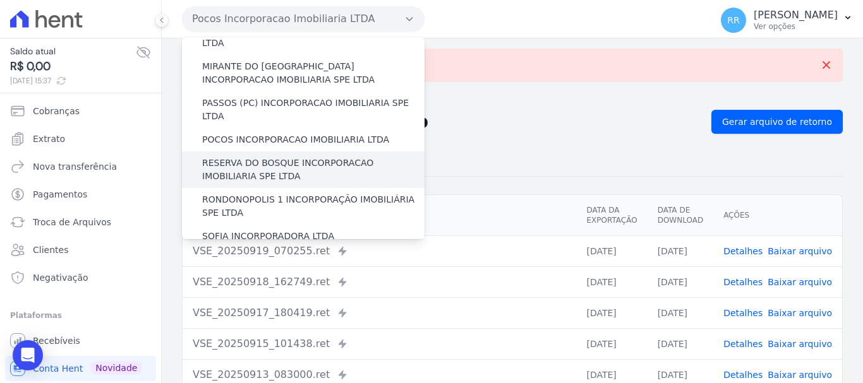
click at [261, 157] on label "RESERVA DO BOSQUE INCORPORACAO IMOBILIARIA SPE LTDA" at bounding box center [313, 170] width 222 height 27
click at [0, 0] on input "RESERVA DO BOSQUE INCORPORACAO IMOBILIARIA SPE LTDA" at bounding box center [0, 0] width 0 height 0
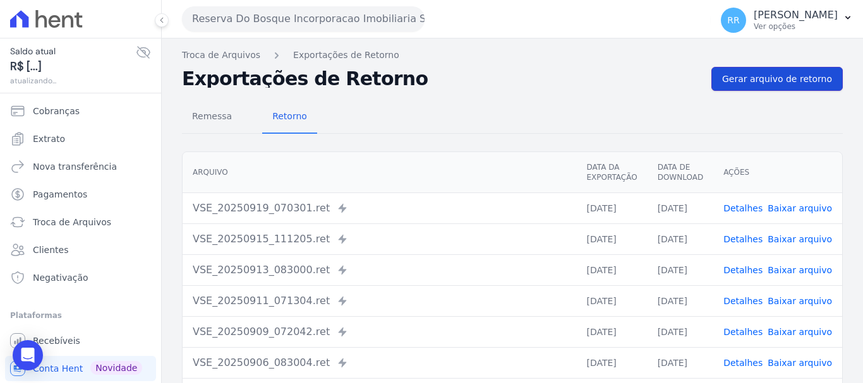
click at [741, 80] on span "Gerar arquivo de retorno" at bounding box center [777, 79] width 110 height 13
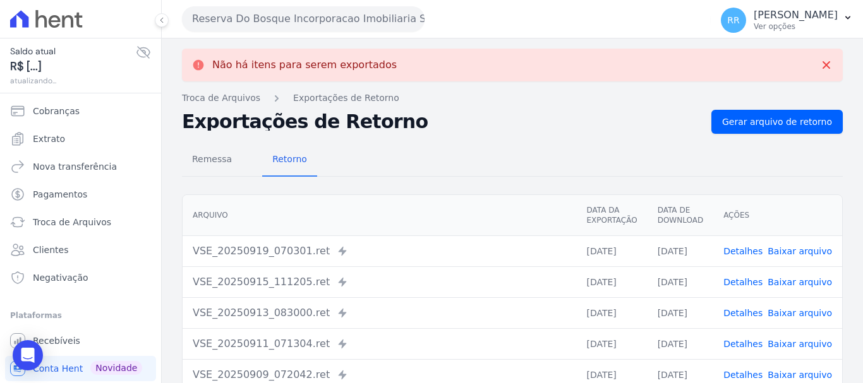
click at [291, 20] on button "Reserva Do Bosque Incorporacao Imobiliaria SPE LTDA" at bounding box center [303, 18] width 243 height 25
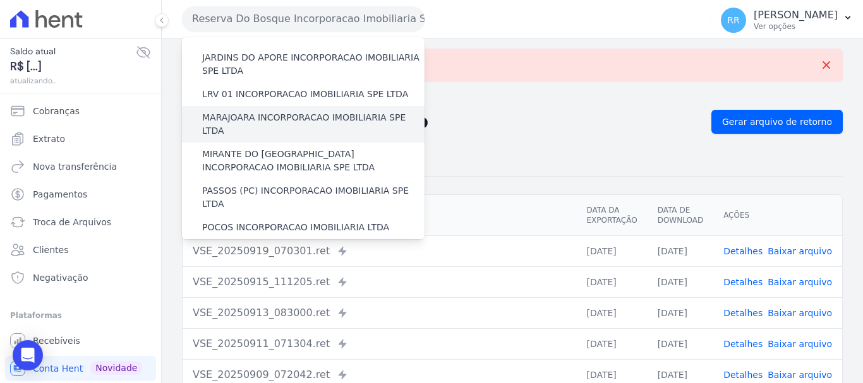
scroll to position [379, 0]
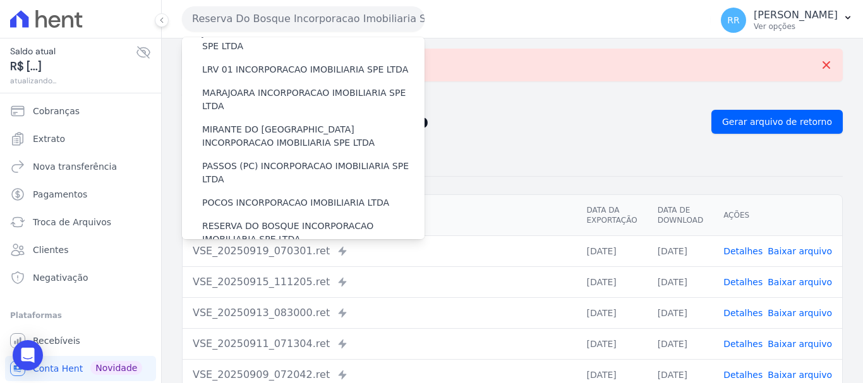
click at [273, 257] on label "RONDONOPOLIS 1 INCORPORAÇÃO IMOBILIÁRIA SPE LTDA" at bounding box center [313, 270] width 222 height 27
click at [0, 0] on input "RONDONOPOLIS 1 INCORPORAÇÃO IMOBILIÁRIA SPE LTDA" at bounding box center [0, 0] width 0 height 0
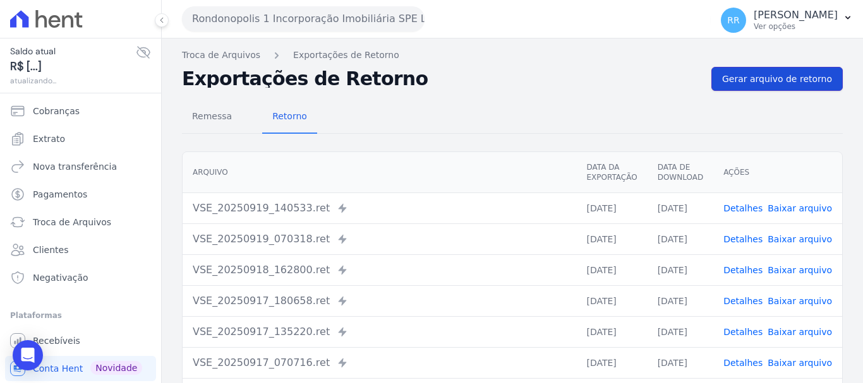
click at [750, 84] on span "Gerar arquivo de retorno" at bounding box center [777, 79] width 110 height 13
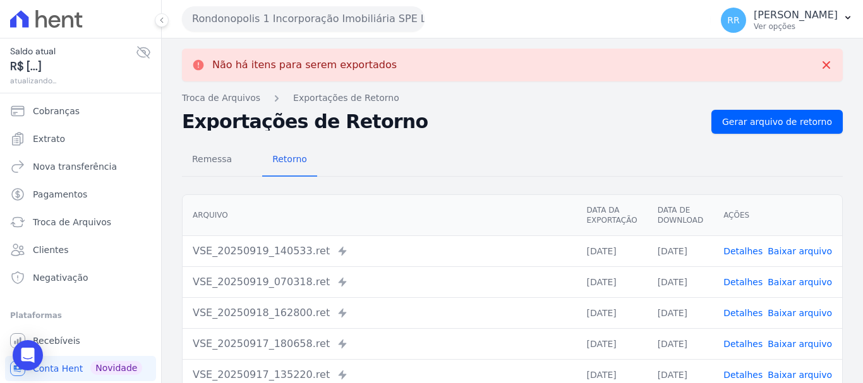
click at [379, 31] on button "Rondonopolis 1 Incorporação Imobiliária SPE LTDA" at bounding box center [303, 18] width 243 height 25
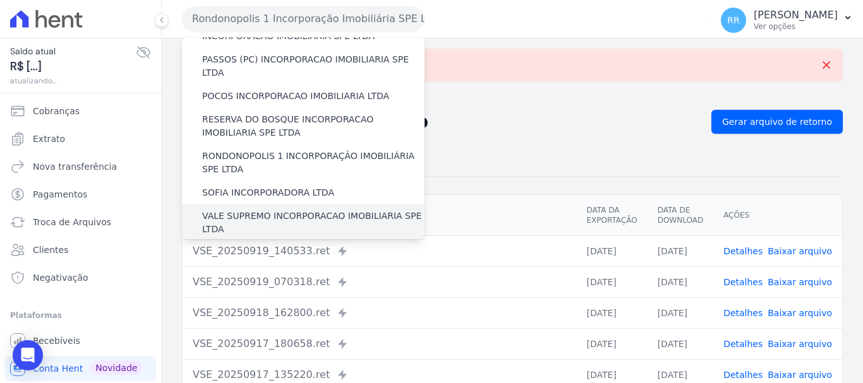
scroll to position [505, 0]
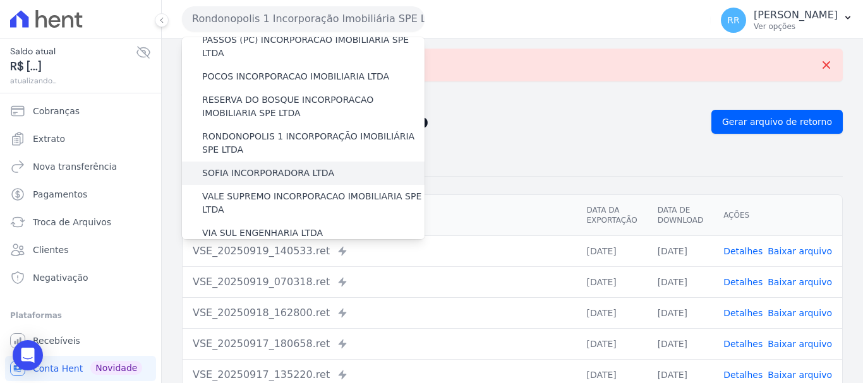
click at [290, 167] on label "SOFIA INCORPORADORA LTDA" at bounding box center [268, 173] width 132 height 13
click at [0, 0] on input "SOFIA INCORPORADORA LTDA" at bounding box center [0, 0] width 0 height 0
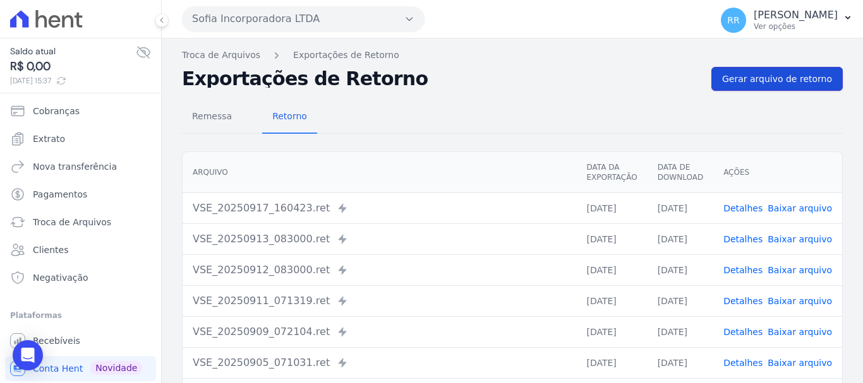
click at [759, 71] on link "Gerar arquivo de retorno" at bounding box center [776, 79] width 131 height 24
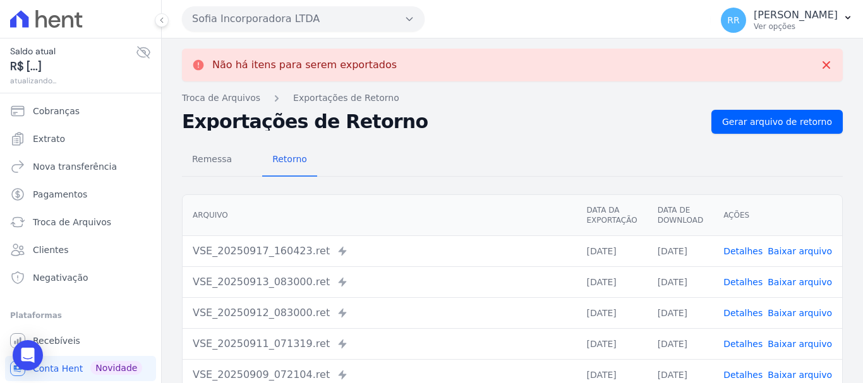
click at [305, 9] on button "Sofia Incorporadora LTDA" at bounding box center [303, 18] width 243 height 25
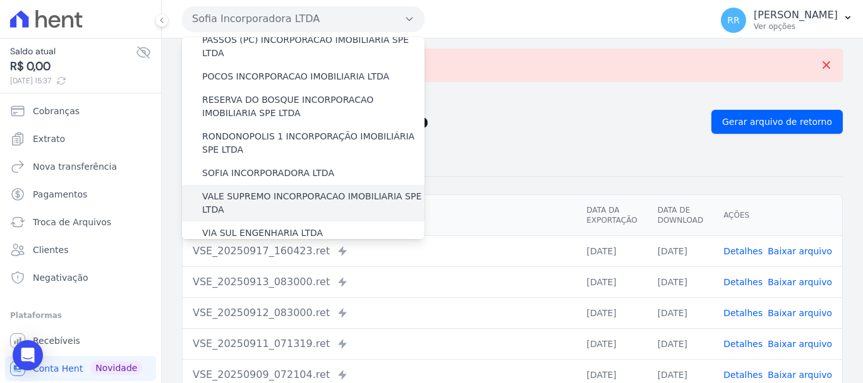
click at [285, 190] on label "VALE SUPREMO INCORPORACAO IMOBILIARIA SPE LTDA" at bounding box center [313, 203] width 222 height 27
click at [0, 0] on input "VALE SUPREMO INCORPORACAO IMOBILIARIA SPE LTDA" at bounding box center [0, 0] width 0 height 0
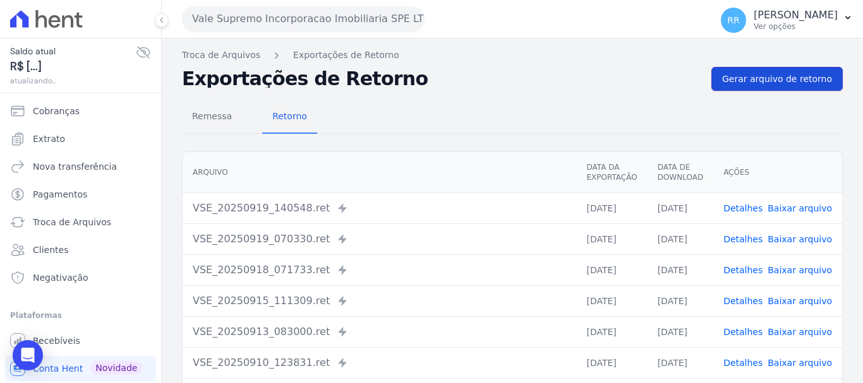
click at [802, 81] on span "Gerar arquivo de retorno" at bounding box center [777, 79] width 110 height 13
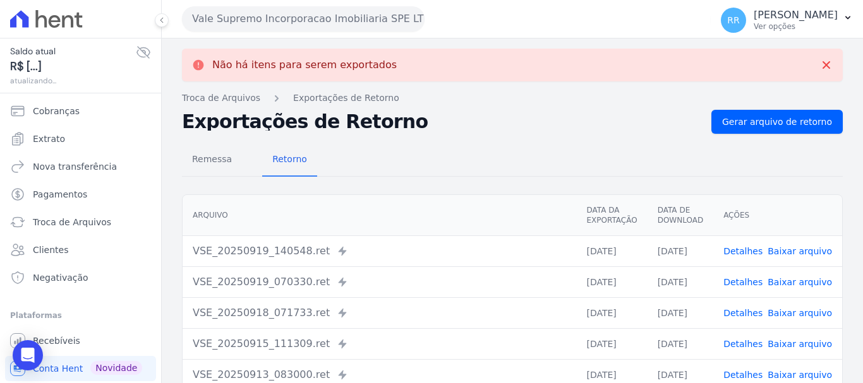
drag, startPoint x: 305, startPoint y: 27, endPoint x: 308, endPoint y: 34, distance: 7.6
click at [306, 31] on button "Vale Supremo Incorporacao Imobiliaria SPE LTDA" at bounding box center [303, 18] width 243 height 25
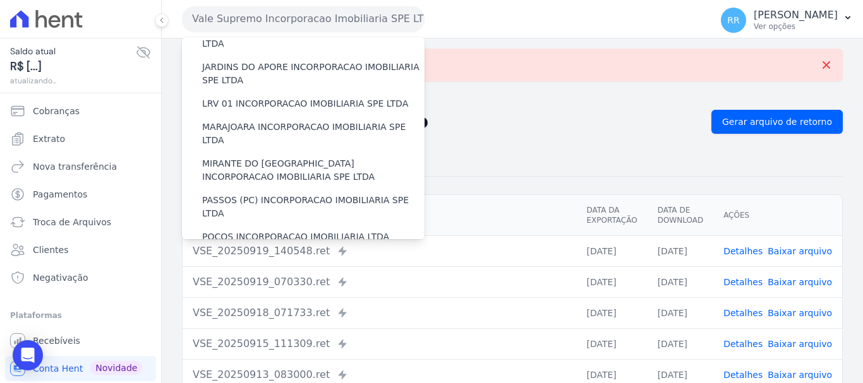
scroll to position [552, 0]
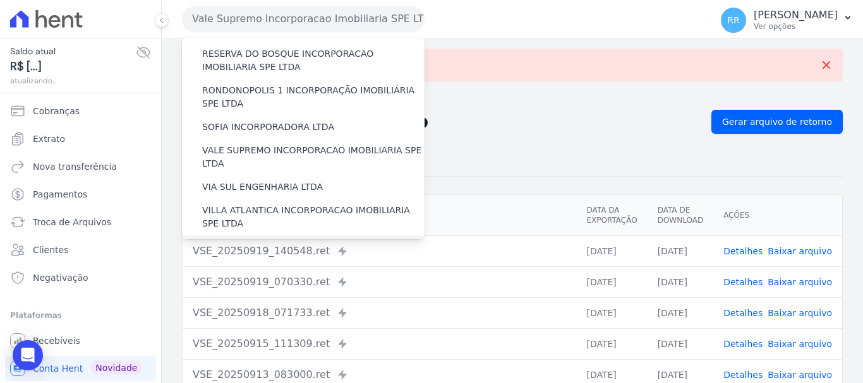
click at [301, 241] on label "[GEOGRAPHIC_DATA] INCORPORACAO IMOBILIARIA SPE LTDA" at bounding box center [313, 254] width 222 height 27
click at [0, 0] on input "[GEOGRAPHIC_DATA] INCORPORACAO IMOBILIARIA SPE LTDA" at bounding box center [0, 0] width 0 height 0
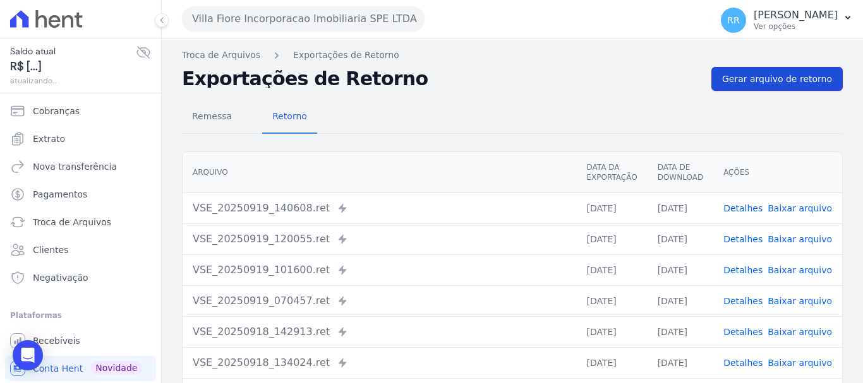
click at [744, 75] on span "Gerar arquivo de retorno" at bounding box center [777, 79] width 110 height 13
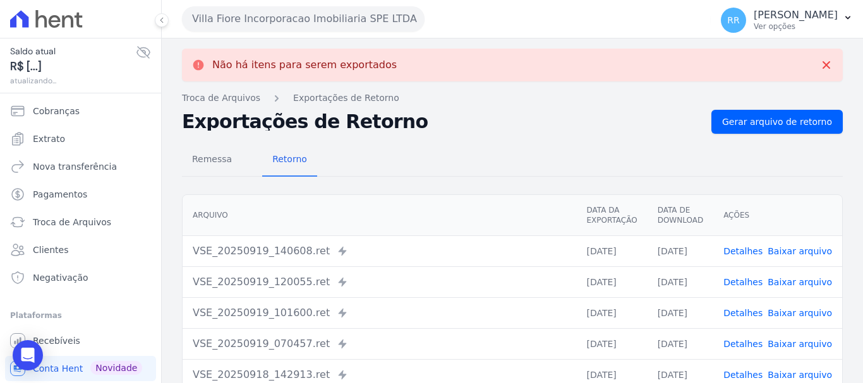
drag, startPoint x: 366, startPoint y: 10, endPoint x: 301, endPoint y: 60, distance: 82.0
click at [366, 9] on button "Villa Fiore Incorporacao Imobiliaria SPE LTDA" at bounding box center [303, 18] width 243 height 25
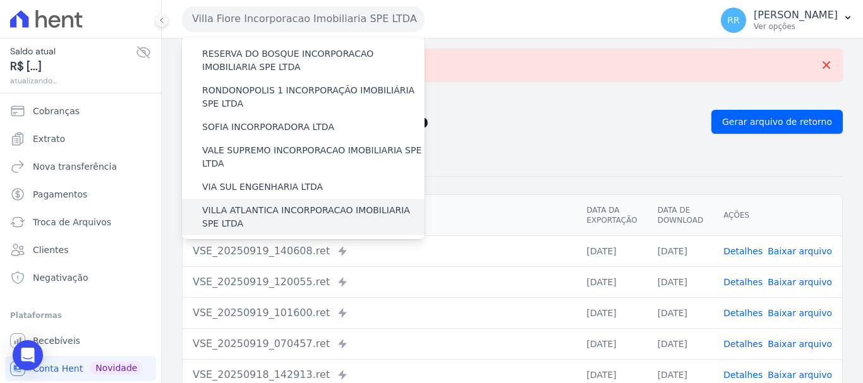
click at [280, 204] on label "VILLA ATLANTICA INCORPORACAO IMOBILIARIA SPE LTDA" at bounding box center [313, 217] width 222 height 27
click at [0, 0] on input "VILLA ATLANTICA INCORPORACAO IMOBILIARIA SPE LTDA" at bounding box center [0, 0] width 0 height 0
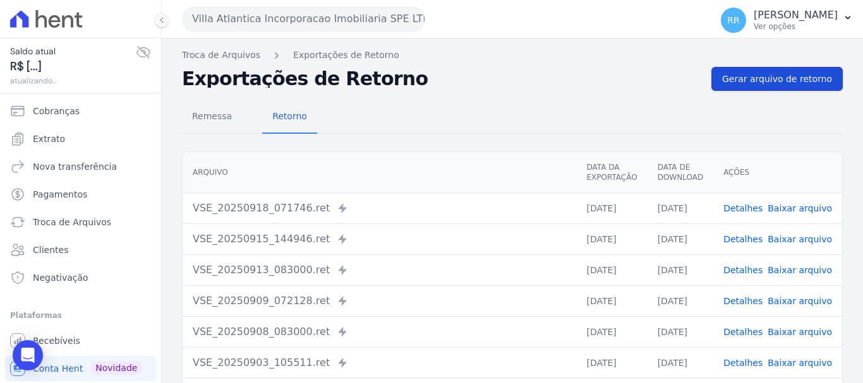
click at [752, 86] on link "Gerar arquivo de retorno" at bounding box center [776, 79] width 131 height 24
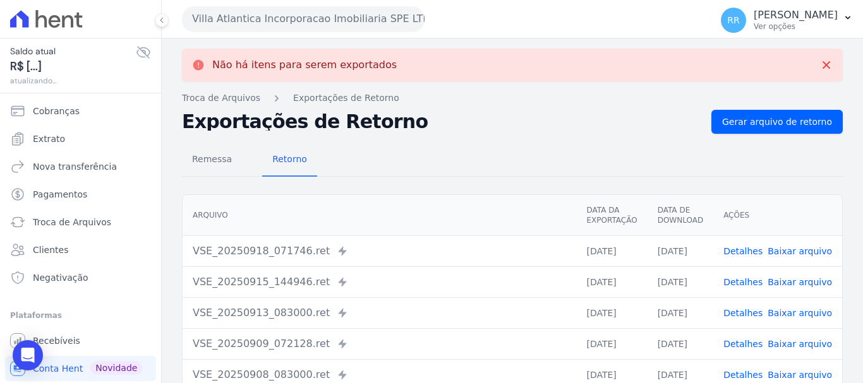
click at [360, 13] on button "Villa Atlantica Incorporacao Imobiliaria SPE LTDA" at bounding box center [303, 18] width 243 height 25
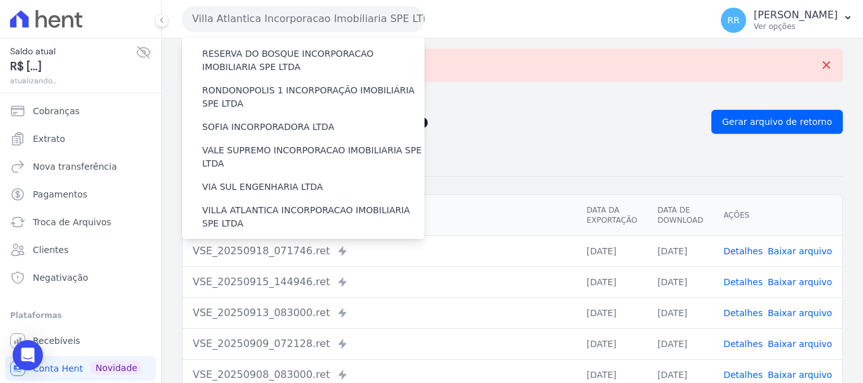
click at [277, 277] on label "VILLA TROPICAL INCORPORAÇÃO IMOBILIÁRIA SPE LTDA" at bounding box center [313, 290] width 222 height 27
click at [0, 0] on input "VILLA TROPICAL INCORPORAÇÃO IMOBILIÁRIA SPE LTDA" at bounding box center [0, 0] width 0 height 0
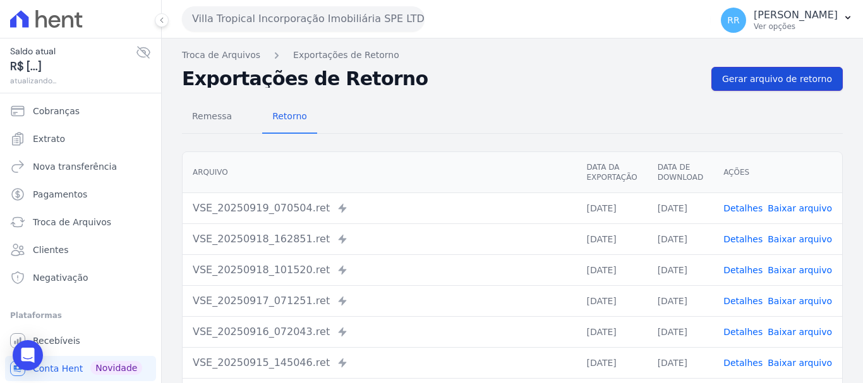
click at [727, 87] on link "Gerar arquivo de retorno" at bounding box center [776, 79] width 131 height 24
